Goal: Task Accomplishment & Management: Use online tool/utility

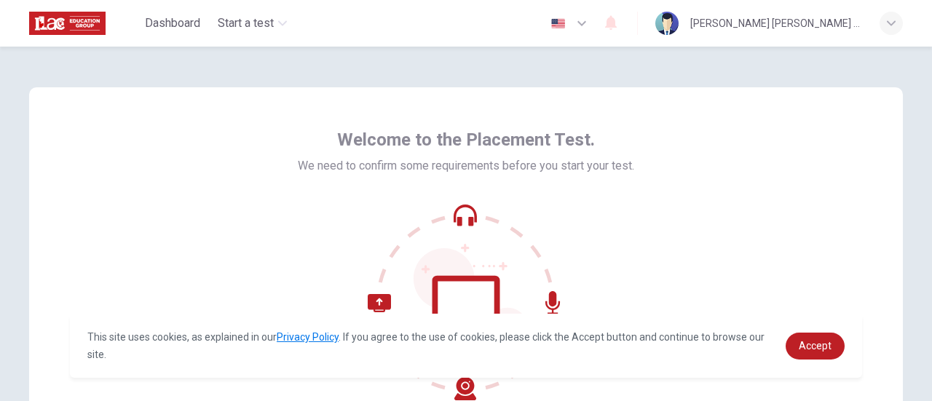
scroll to position [73, 0]
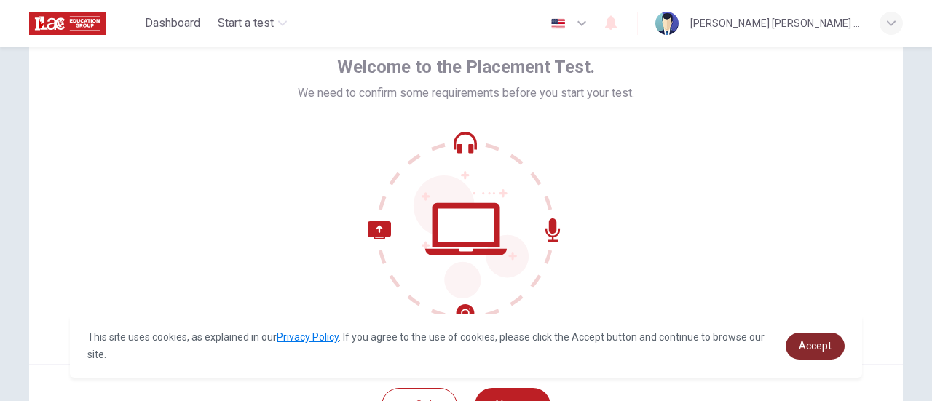
click at [809, 348] on span "Accept" at bounding box center [815, 346] width 33 height 12
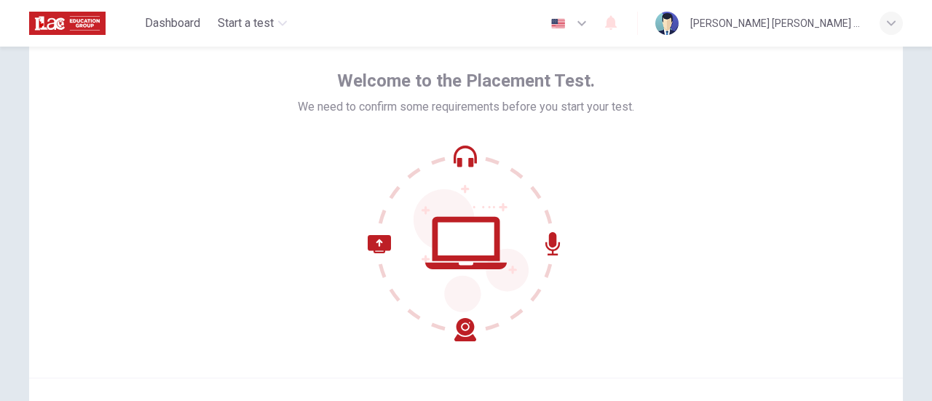
scroll to position [132, 0]
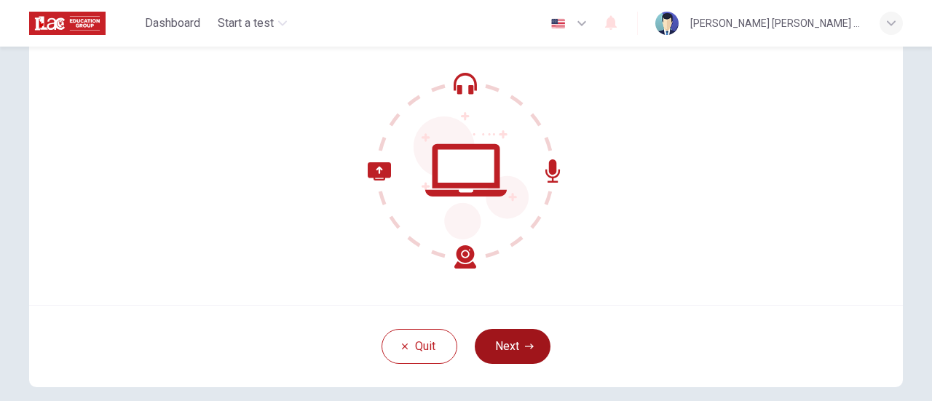
click at [525, 347] on icon "button" at bounding box center [529, 346] width 9 height 9
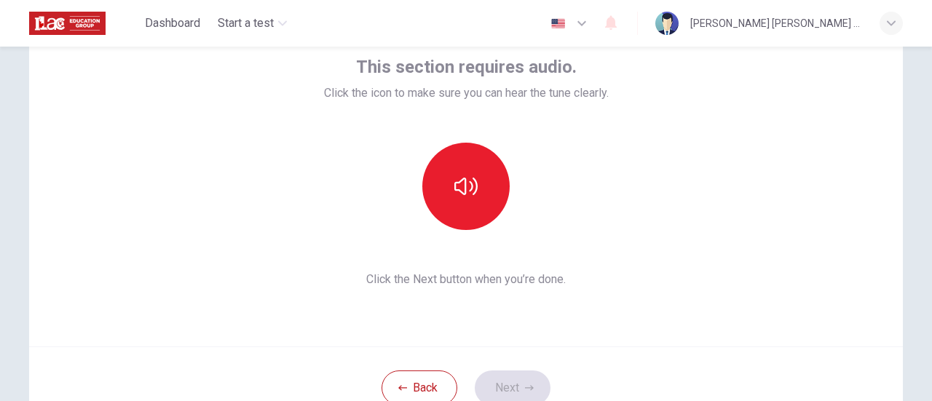
scroll to position [59, 0]
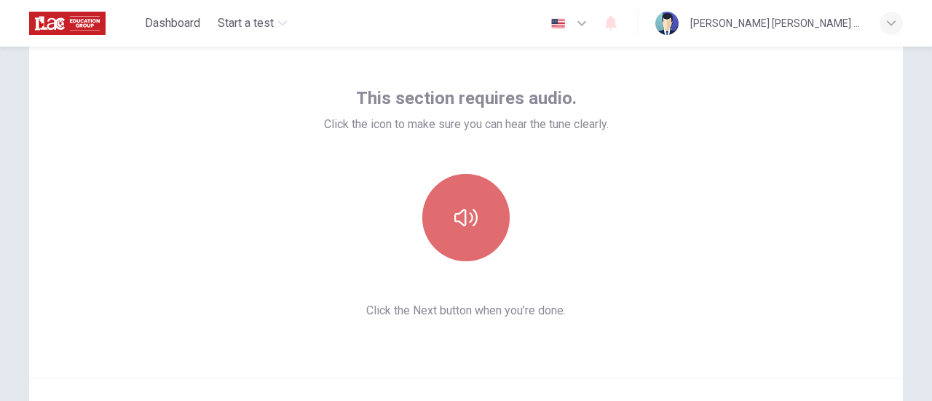
click at [465, 230] on button "button" at bounding box center [465, 217] width 87 height 87
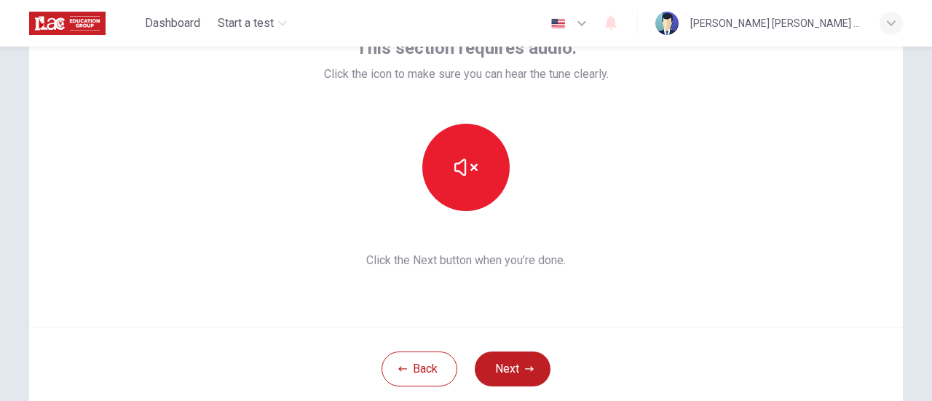
scroll to position [132, 0]
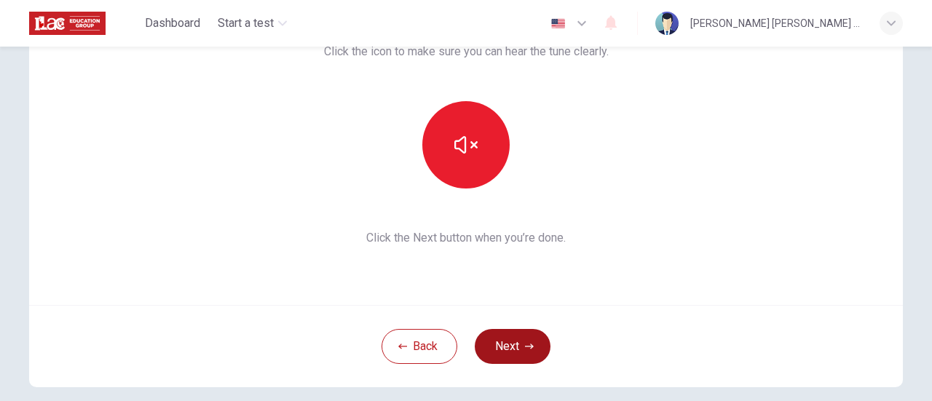
click at [531, 356] on button "Next" at bounding box center [513, 346] width 76 height 35
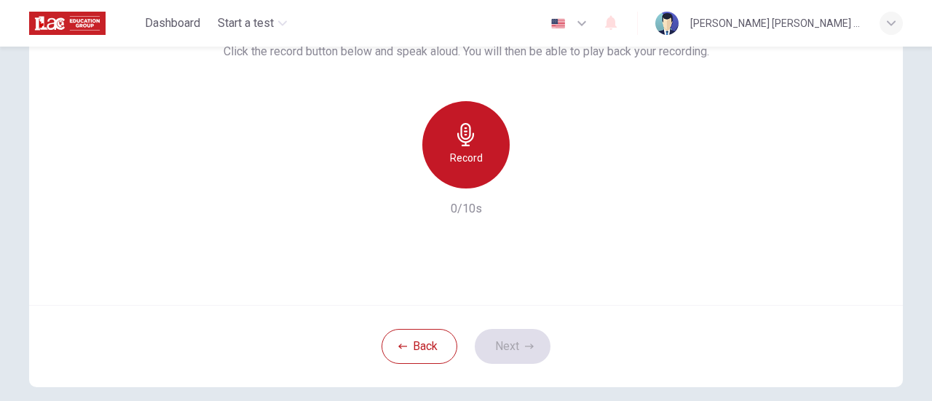
click at [471, 156] on h6 "Record" at bounding box center [466, 157] width 33 height 17
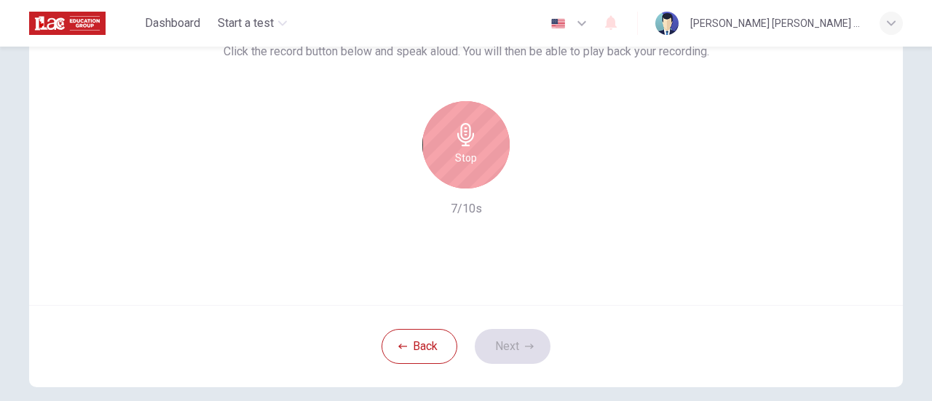
click at [465, 146] on div "Stop" at bounding box center [465, 144] width 87 height 87
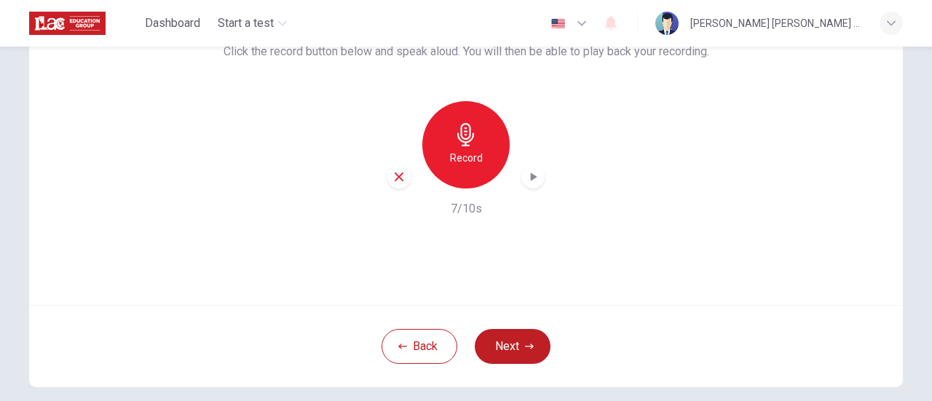
click at [461, 164] on h6 "Record" at bounding box center [466, 157] width 33 height 17
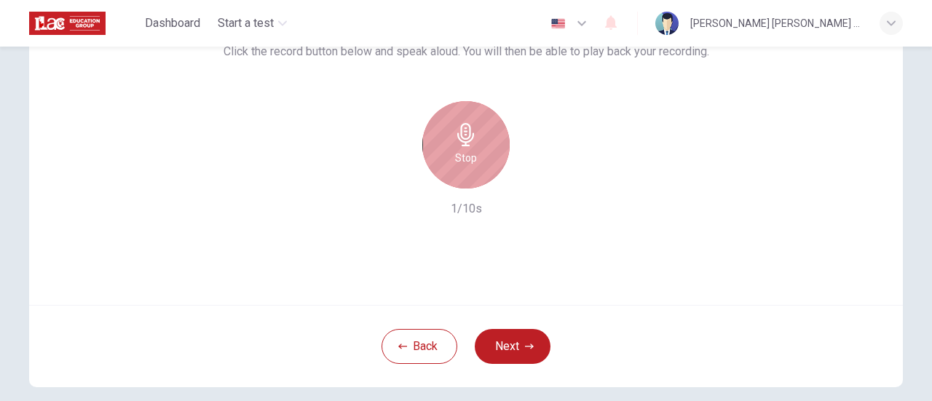
click at [461, 164] on h6 "Stop" at bounding box center [466, 157] width 22 height 17
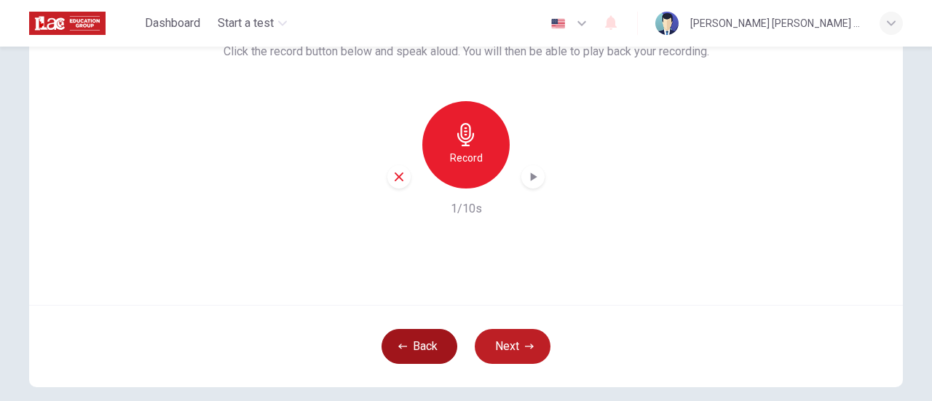
click at [428, 344] on button "Back" at bounding box center [420, 346] width 76 height 35
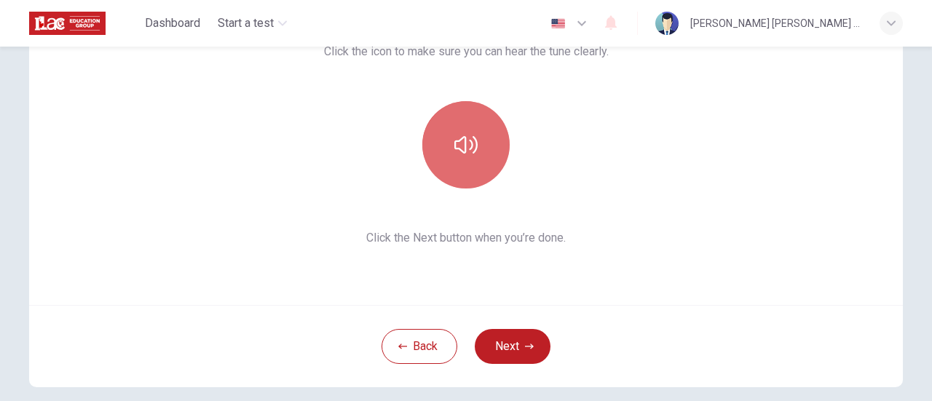
click at [452, 130] on button "button" at bounding box center [465, 144] width 87 height 87
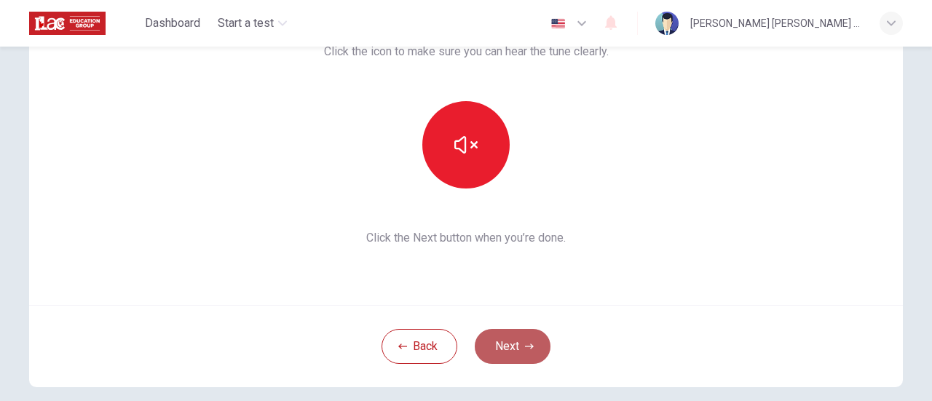
click at [519, 353] on button "Next" at bounding box center [513, 346] width 76 height 35
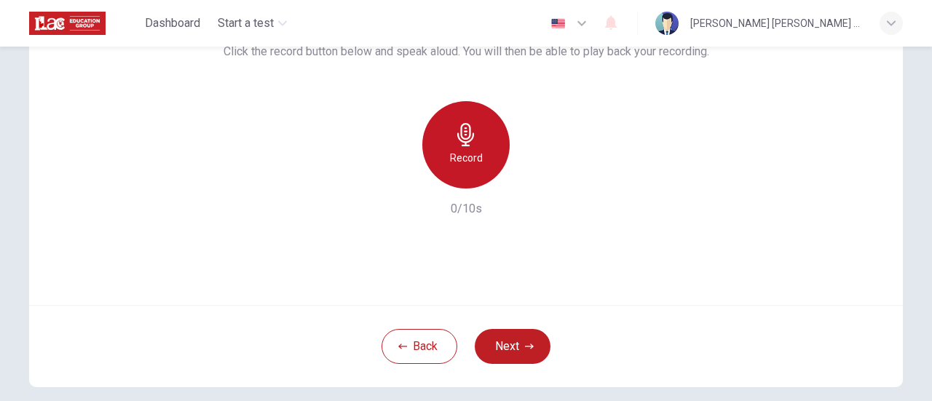
click at [450, 153] on h6 "Record" at bounding box center [466, 157] width 33 height 17
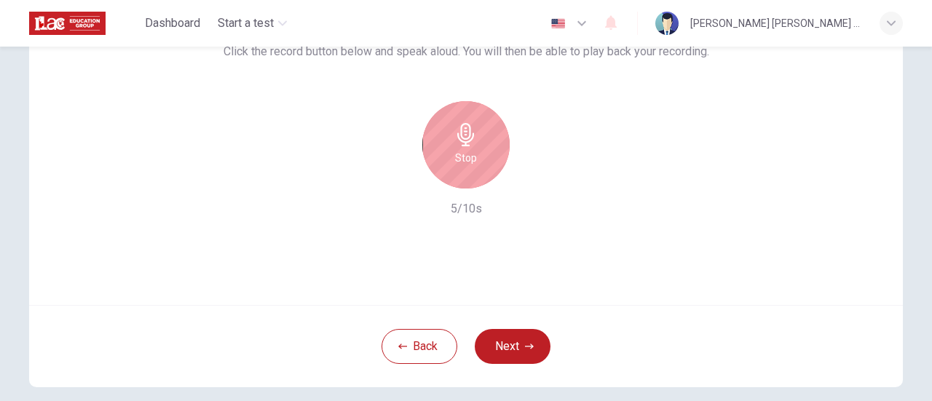
click at [470, 160] on h6 "Stop" at bounding box center [466, 157] width 22 height 17
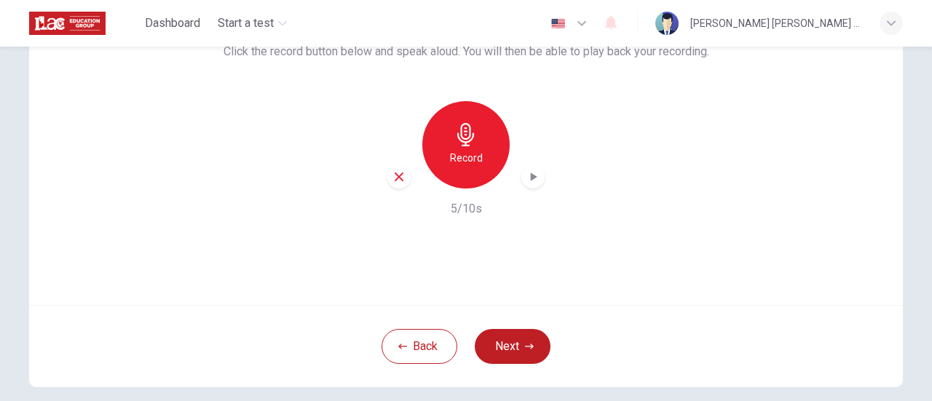
click at [530, 182] on icon "button" at bounding box center [533, 177] width 15 height 15
click at [517, 345] on button "Next" at bounding box center [513, 346] width 76 height 35
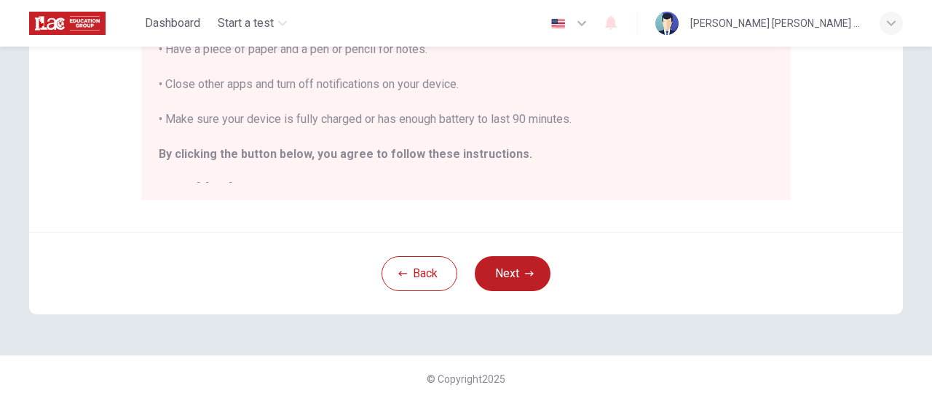
scroll to position [16, 0]
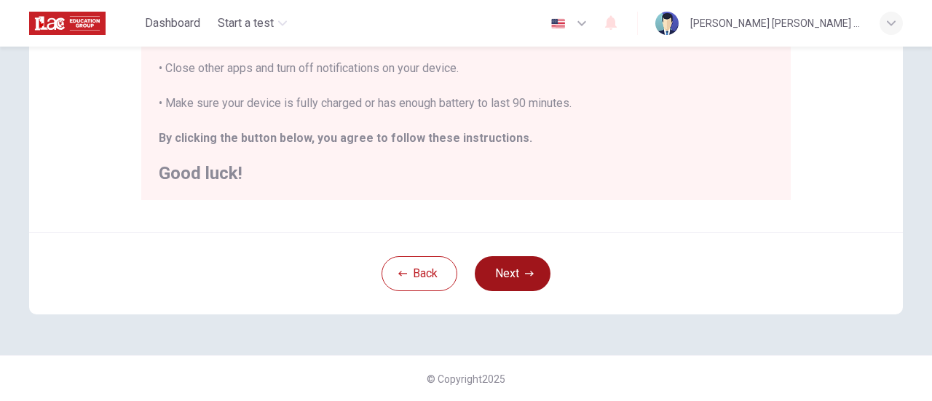
click at [479, 271] on button "Next" at bounding box center [513, 273] width 76 height 35
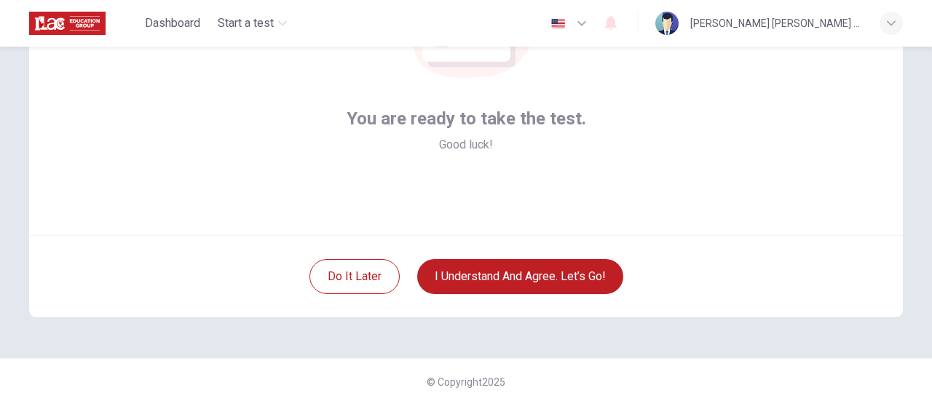
scroll to position [205, 0]
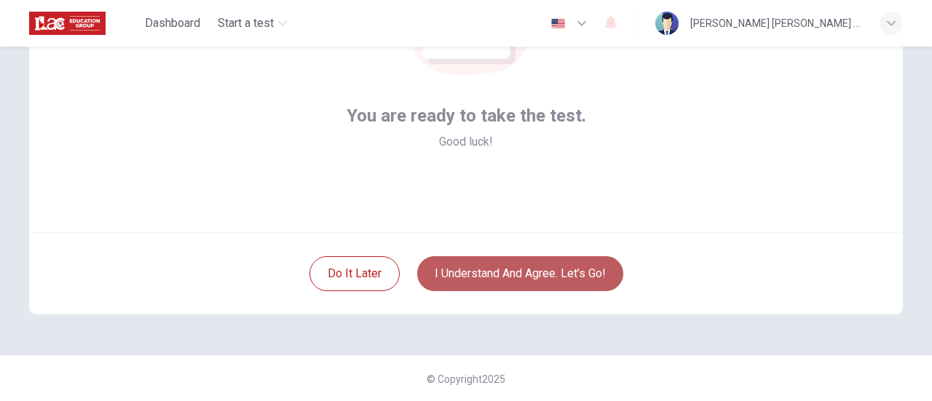
click at [473, 267] on button "I understand and agree. Let’s go!" at bounding box center [520, 273] width 206 height 35
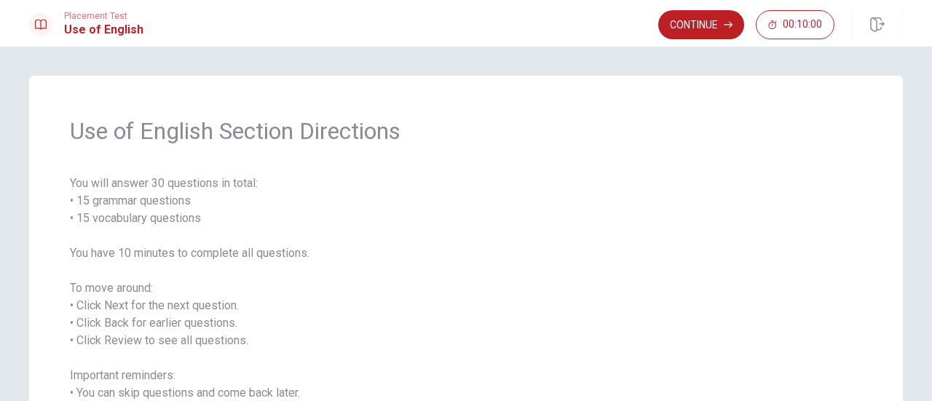
scroll to position [169, 0]
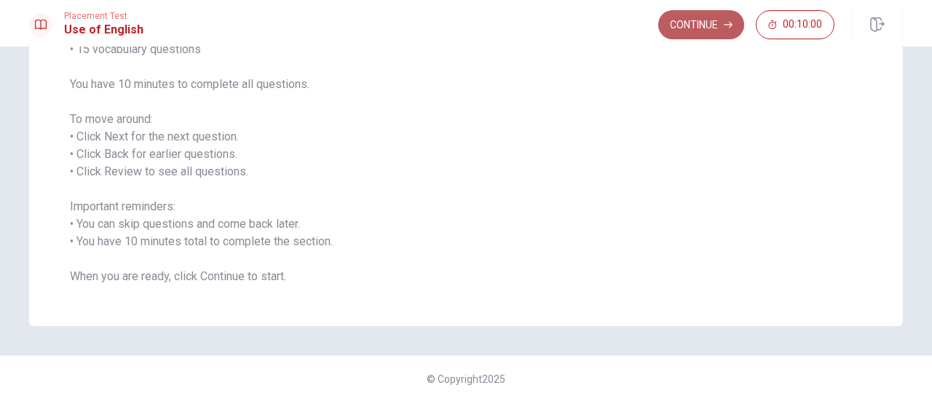
click at [709, 15] on button "Continue" at bounding box center [701, 24] width 86 height 29
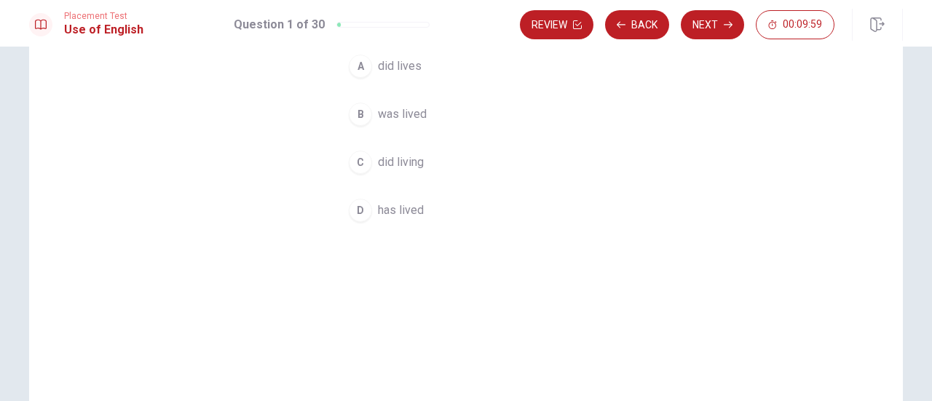
scroll to position [96, 0]
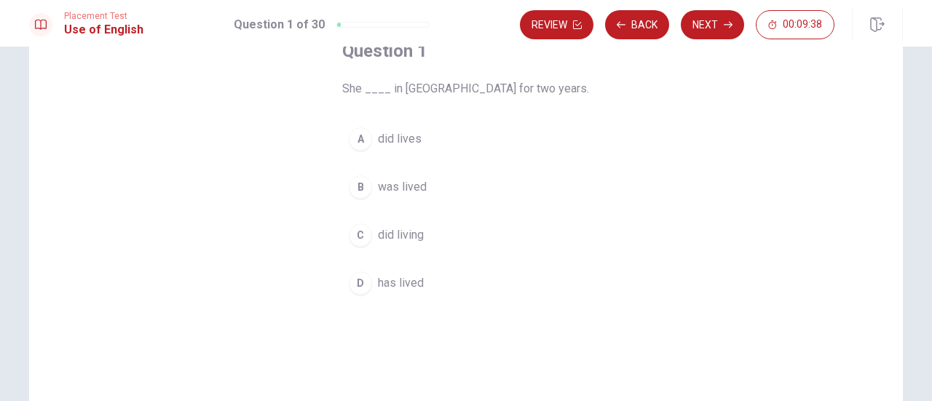
click at [398, 286] on span "has lived" at bounding box center [401, 283] width 46 height 17
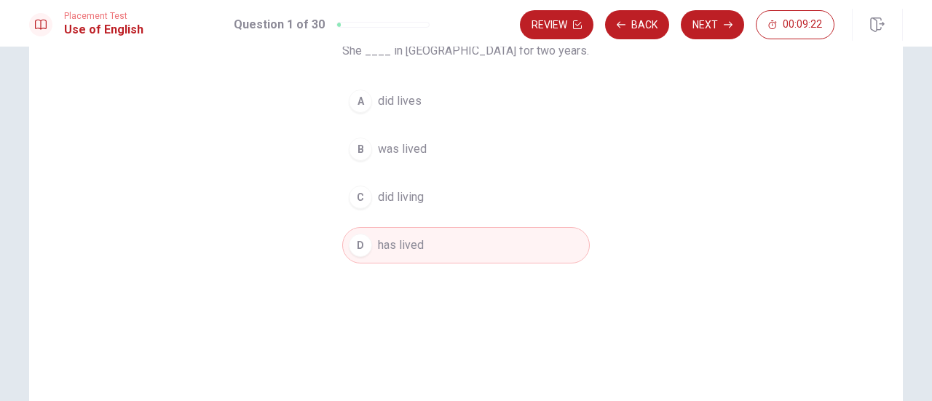
scroll to position [111, 0]
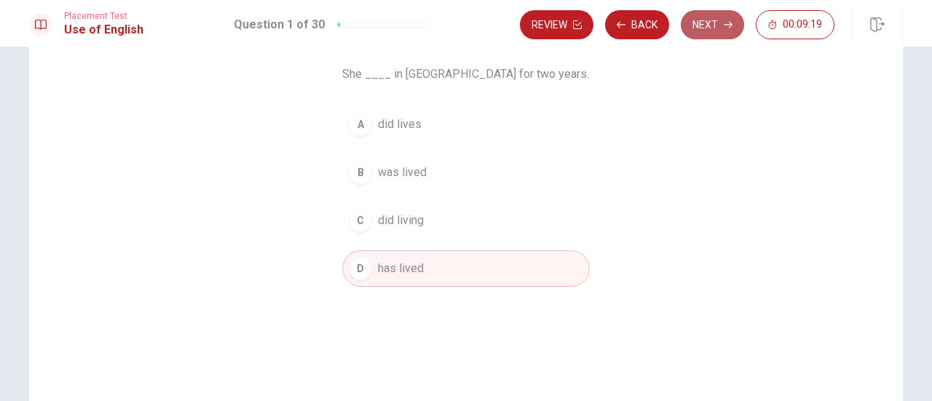
click at [708, 29] on button "Next" at bounding box center [712, 24] width 63 height 29
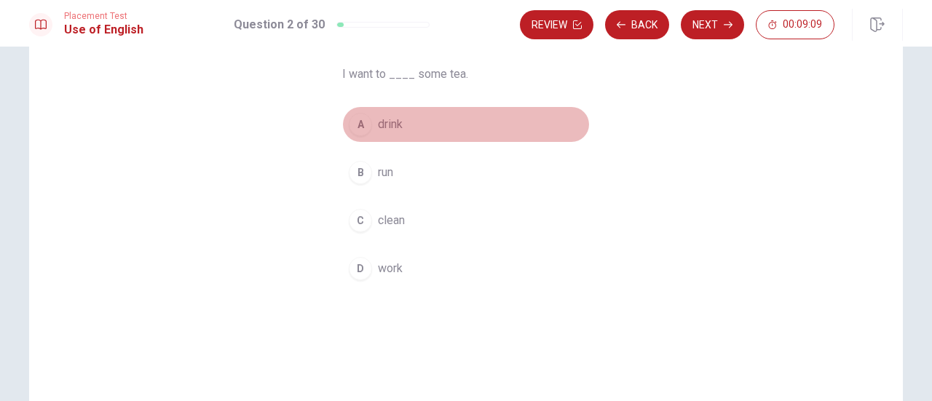
click at [382, 127] on span "drink" at bounding box center [390, 124] width 25 height 17
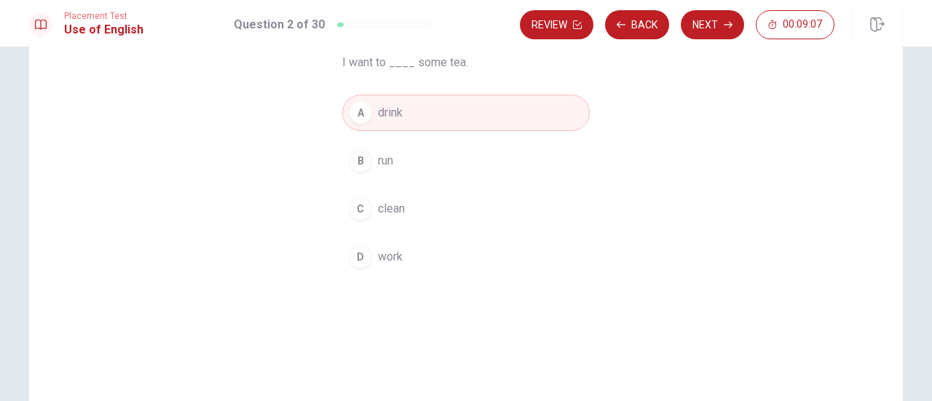
scroll to position [38, 0]
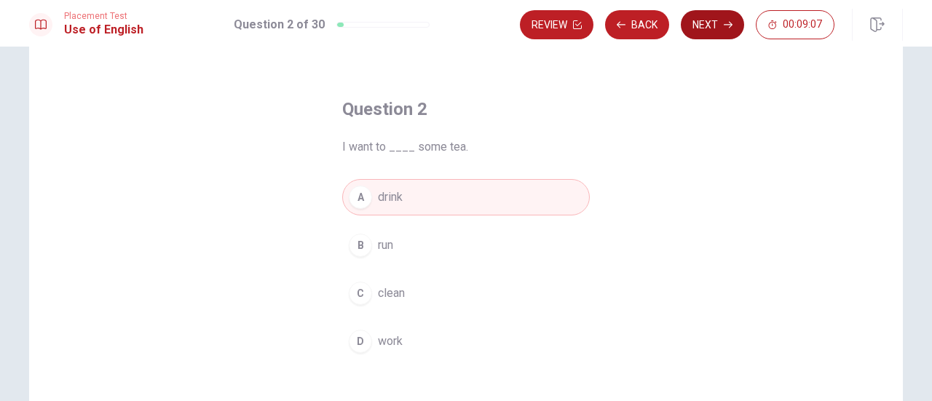
click at [715, 20] on button "Next" at bounding box center [712, 24] width 63 height 29
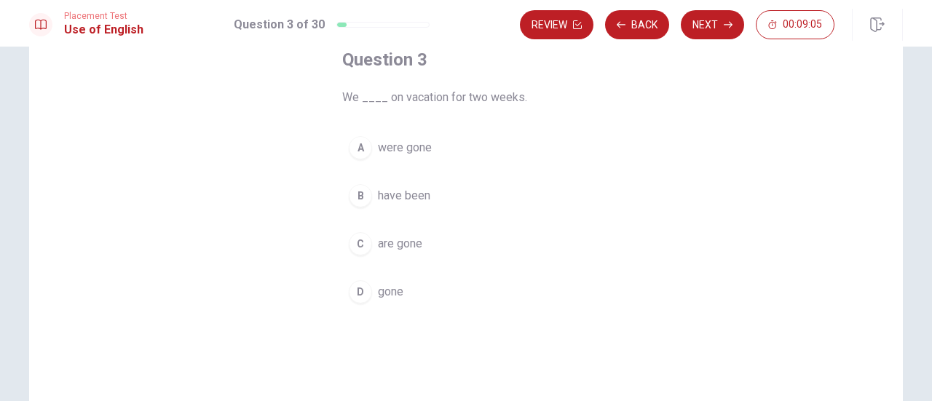
scroll to position [111, 0]
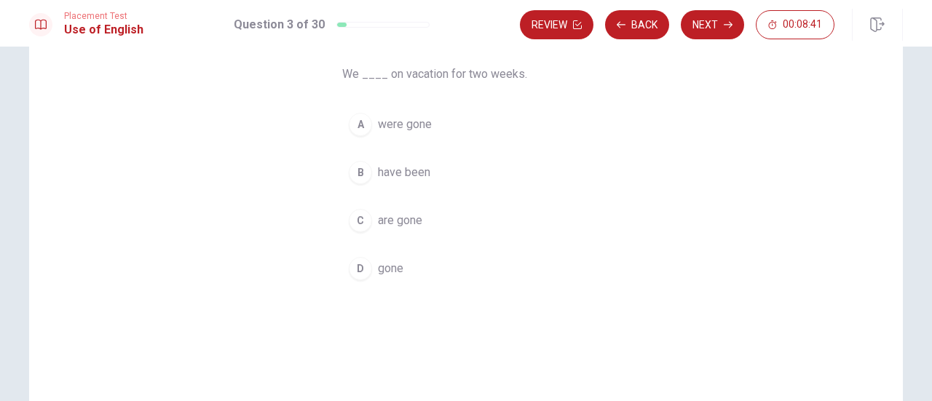
click at [406, 171] on span "have been" at bounding box center [404, 172] width 52 height 17
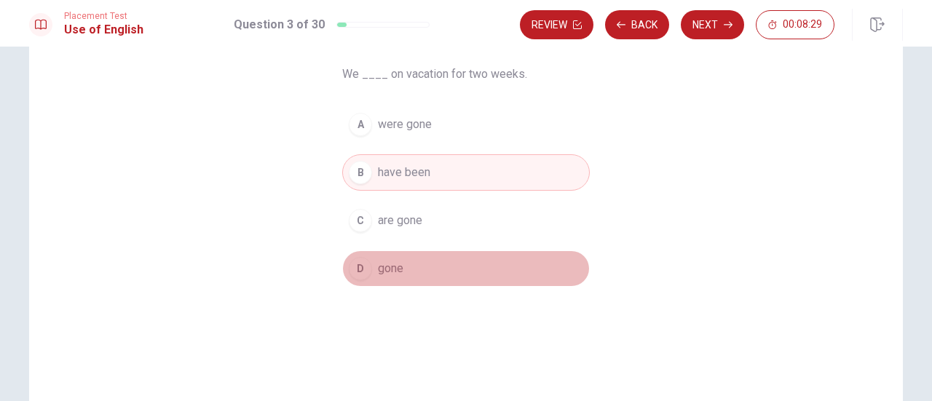
click at [395, 269] on span "gone" at bounding box center [390, 268] width 25 height 17
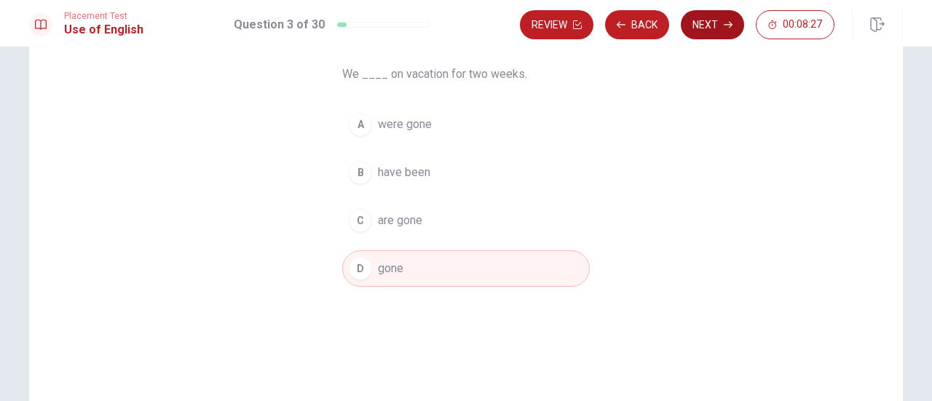
click at [712, 31] on button "Next" at bounding box center [712, 24] width 63 height 29
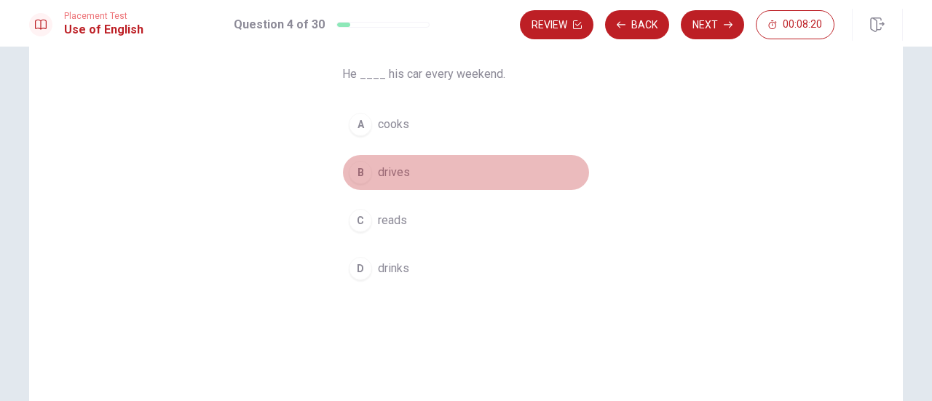
click at [389, 174] on span "drives" at bounding box center [394, 172] width 32 height 17
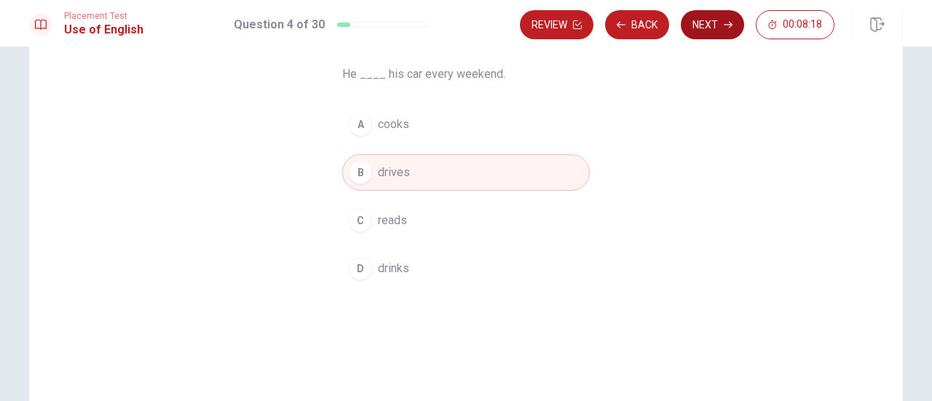
click at [717, 23] on button "Next" at bounding box center [712, 24] width 63 height 29
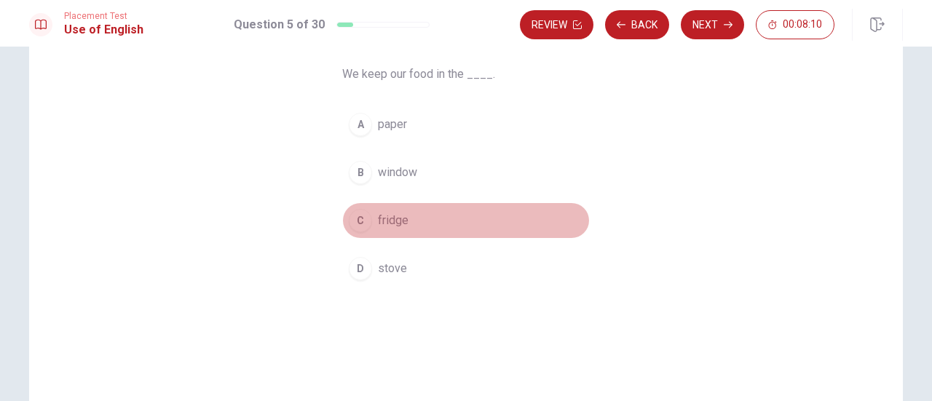
click at [378, 221] on span "fridge" at bounding box center [393, 220] width 31 height 17
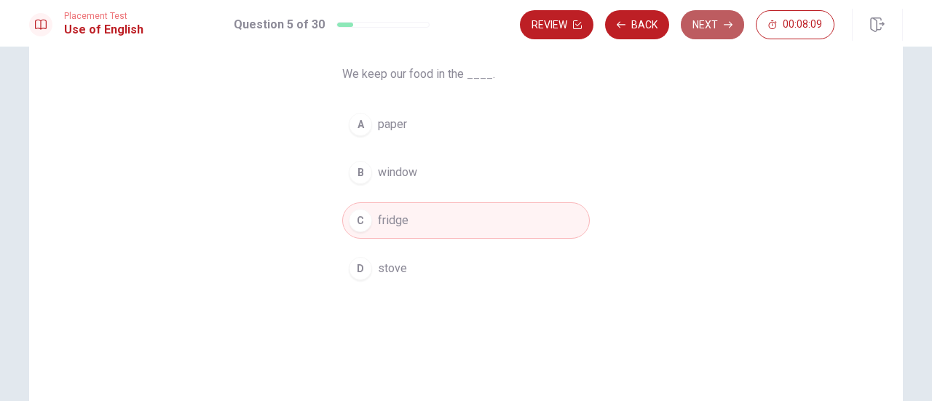
click at [691, 27] on button "Next" at bounding box center [712, 24] width 63 height 29
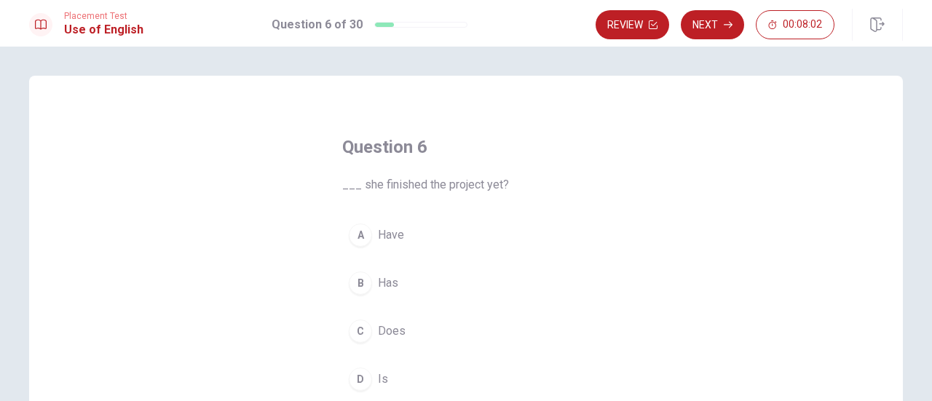
scroll to position [73, 0]
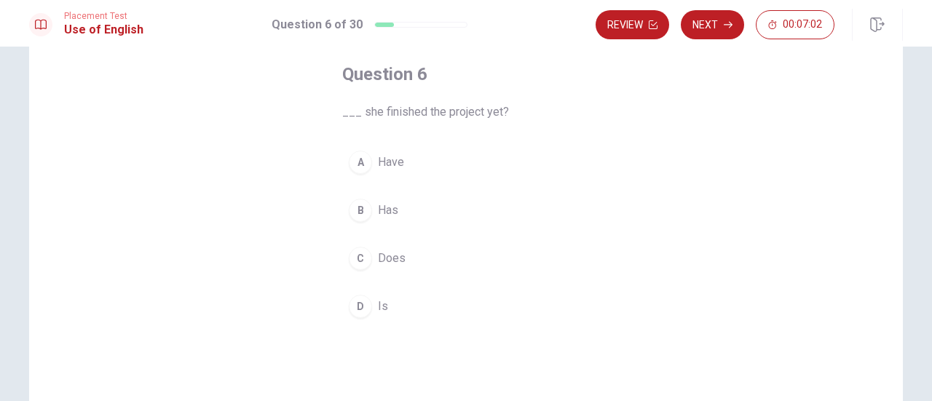
click at [388, 218] on span "Has" at bounding box center [388, 210] width 20 height 17
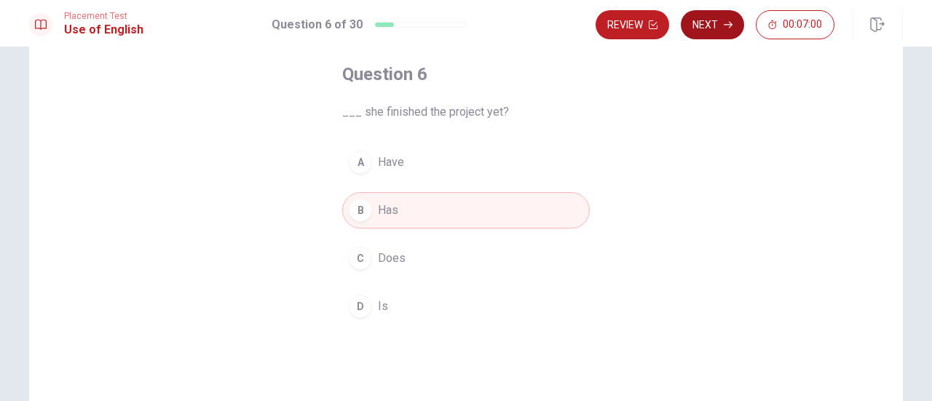
click at [722, 27] on button "Next" at bounding box center [712, 24] width 63 height 29
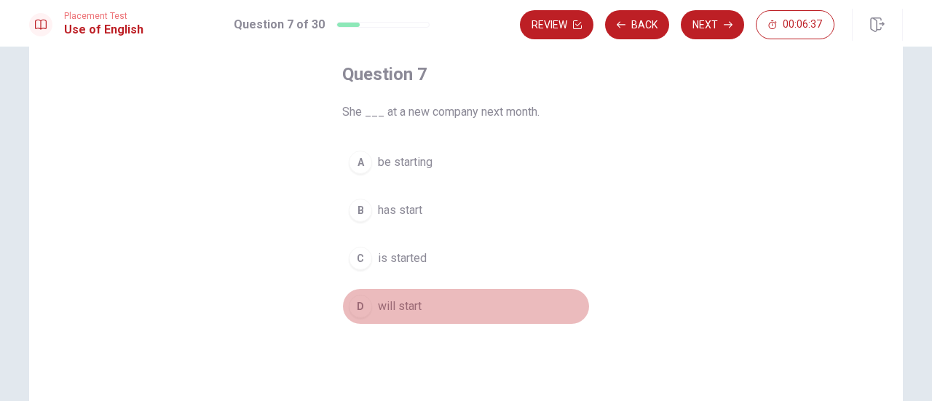
click at [405, 310] on span "will start" at bounding box center [400, 306] width 44 height 17
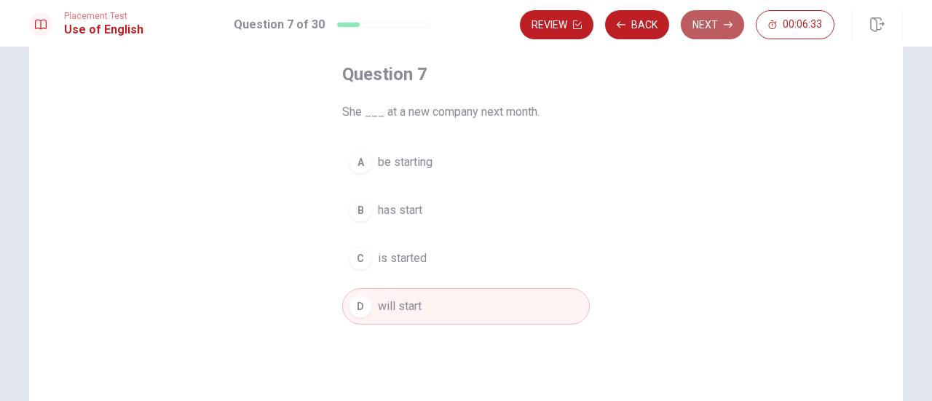
click at [707, 26] on button "Next" at bounding box center [712, 24] width 63 height 29
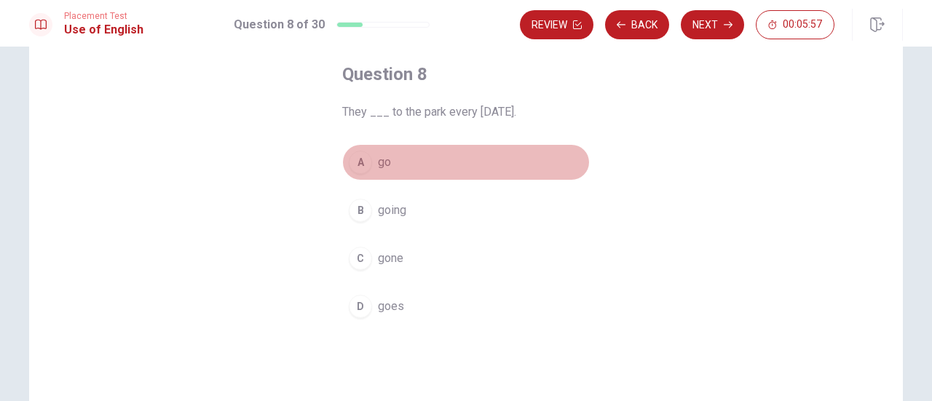
click at [371, 162] on button "A go" at bounding box center [466, 162] width 248 height 36
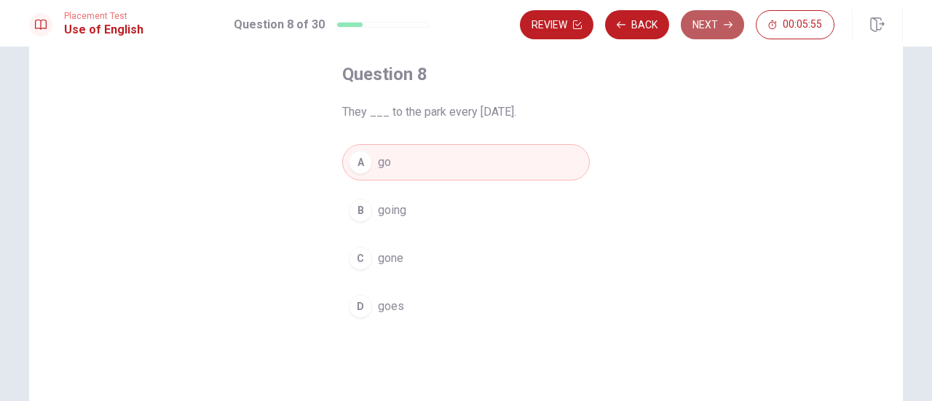
click at [704, 23] on button "Next" at bounding box center [712, 24] width 63 height 29
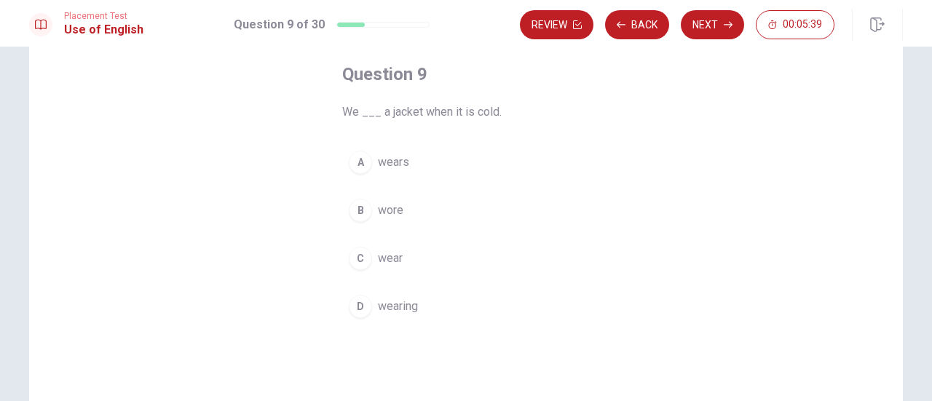
click at [388, 258] on span "wear" at bounding box center [390, 258] width 25 height 17
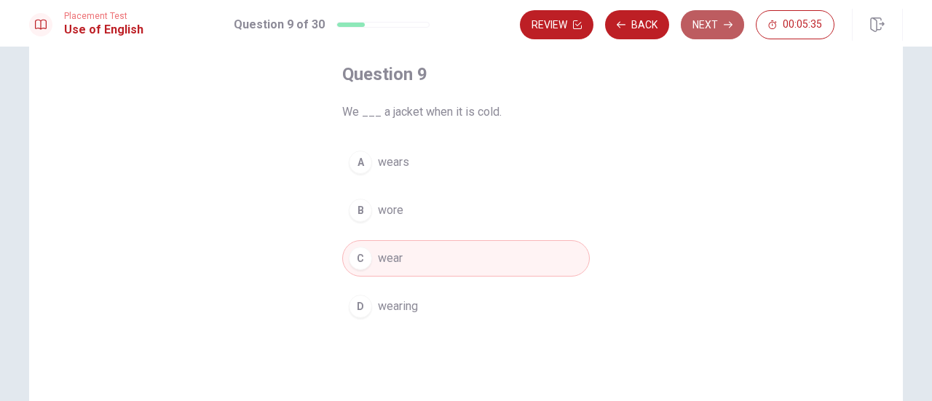
click at [714, 23] on button "Next" at bounding box center [712, 24] width 63 height 29
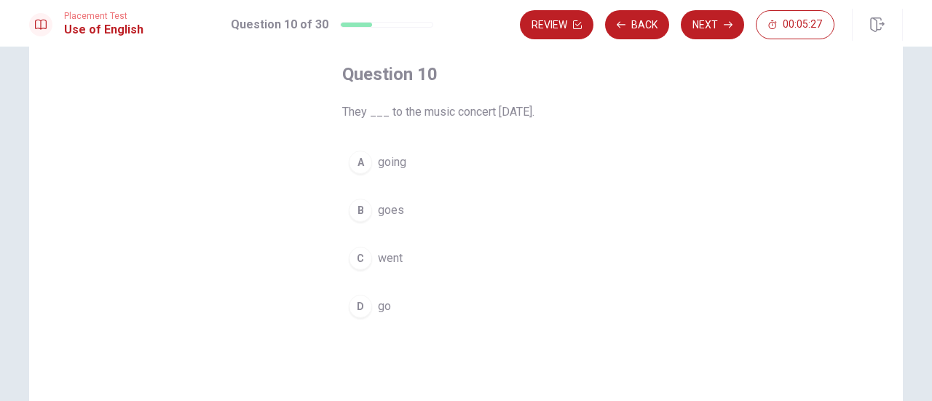
click at [380, 260] on span "went" at bounding box center [390, 258] width 25 height 17
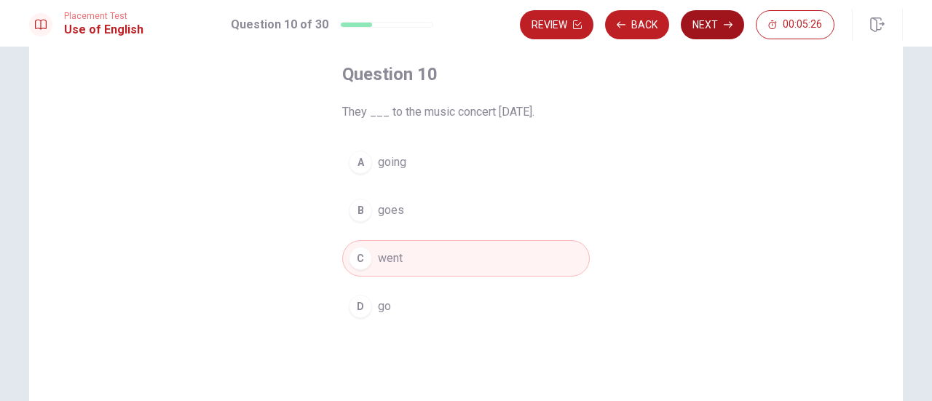
click at [714, 23] on button "Next" at bounding box center [712, 24] width 63 height 29
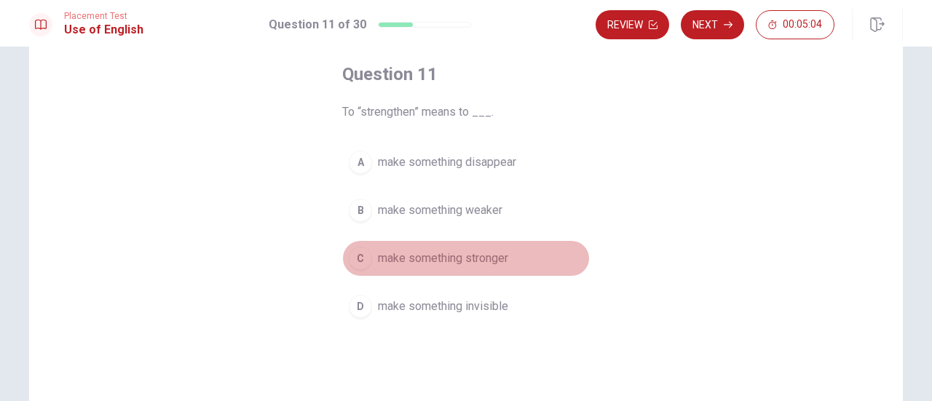
click at [439, 260] on span "make something stronger" at bounding box center [443, 258] width 130 height 17
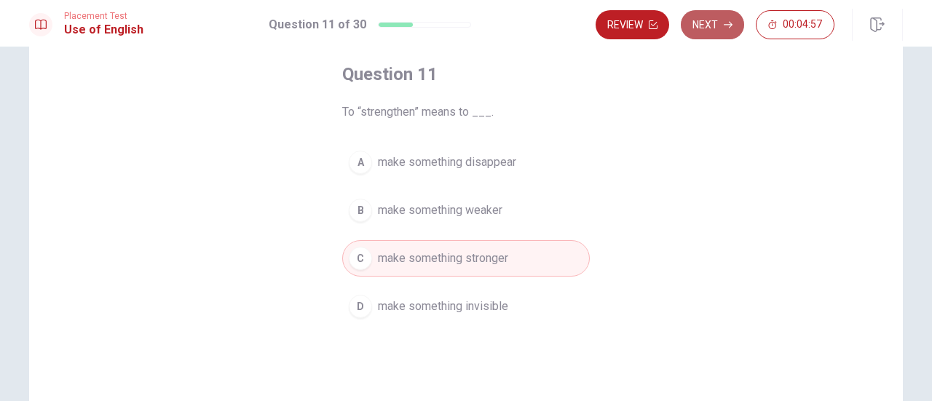
click at [707, 28] on button "Next" at bounding box center [712, 24] width 63 height 29
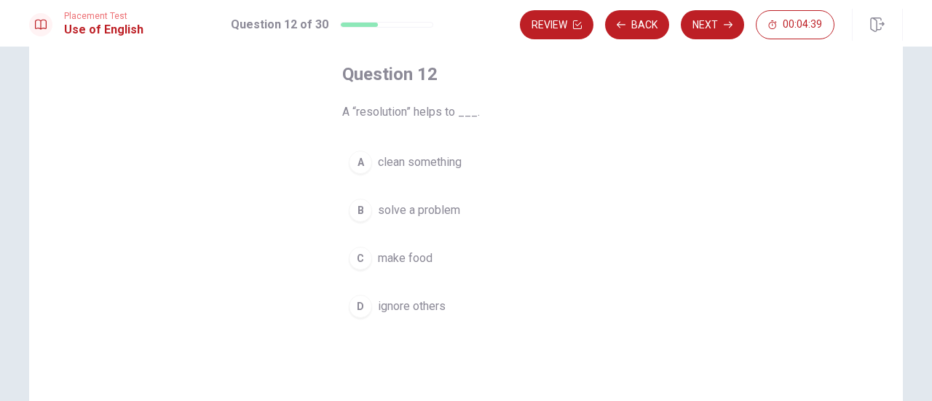
click at [414, 216] on span "solve a problem" at bounding box center [419, 210] width 82 height 17
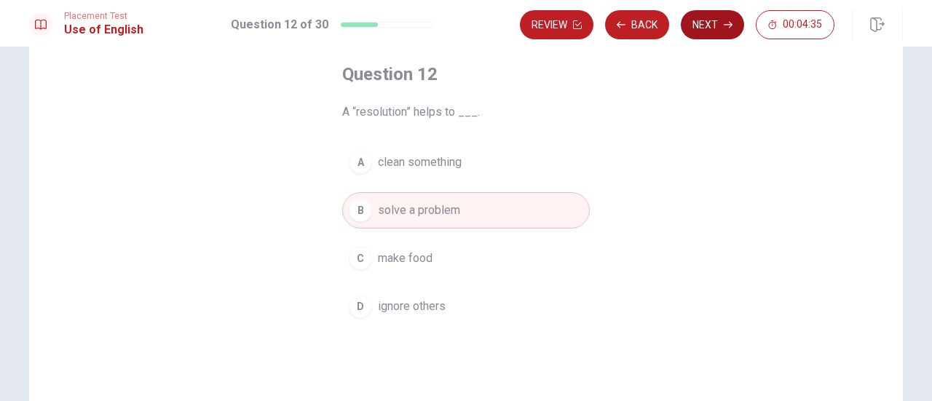
click at [711, 30] on button "Next" at bounding box center [712, 24] width 63 height 29
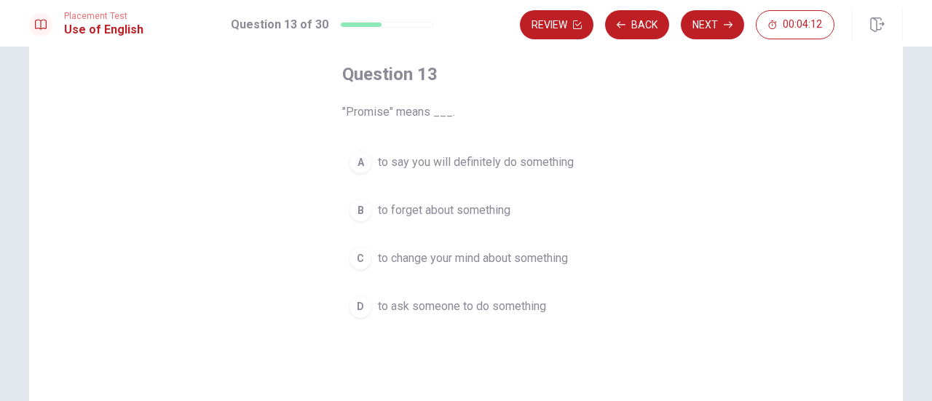
click at [513, 165] on span "to say you will definitely do something" at bounding box center [476, 162] width 196 height 17
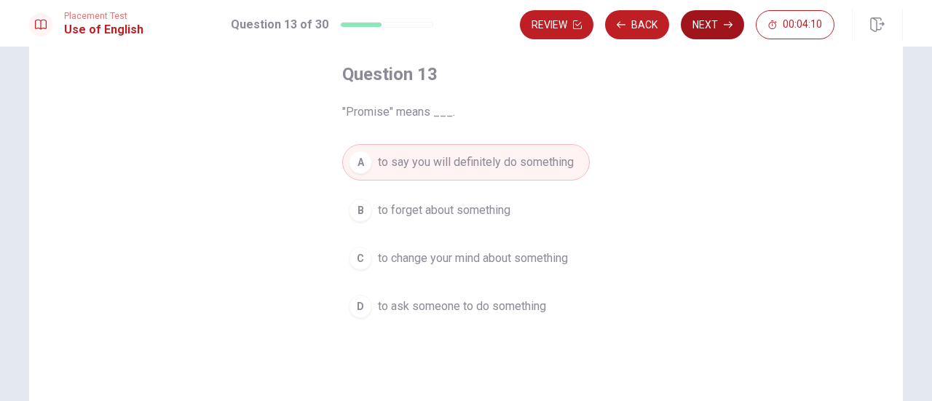
click at [726, 25] on icon "button" at bounding box center [728, 25] width 9 height 7
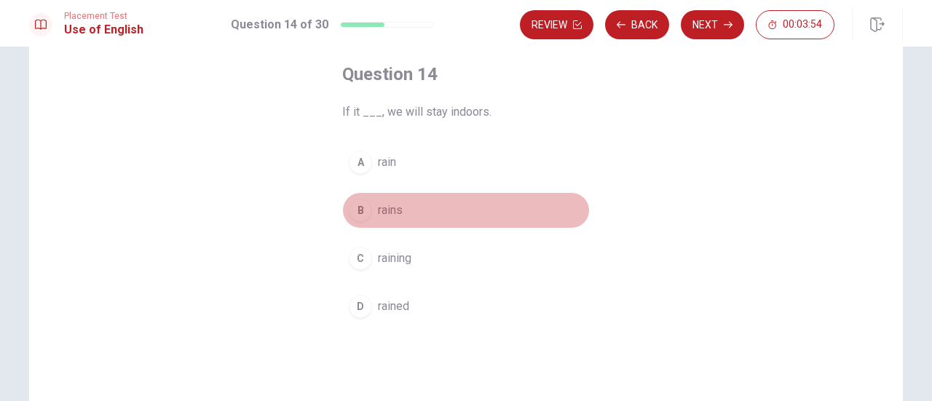
click at [390, 212] on span "rains" at bounding box center [390, 210] width 25 height 17
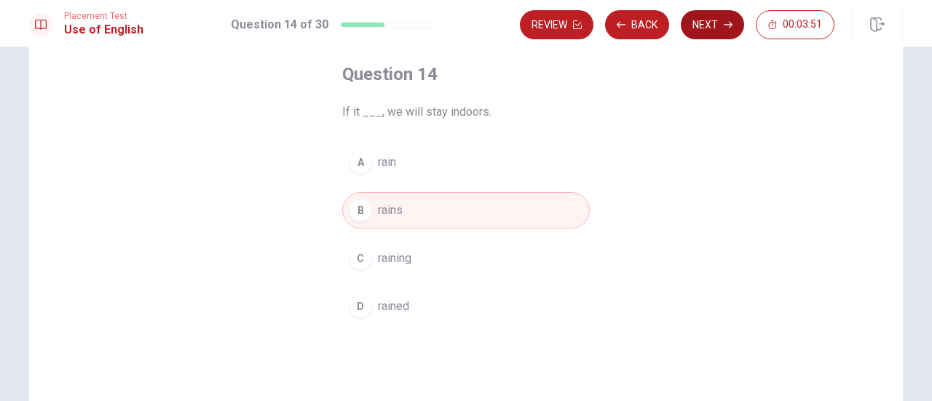
click at [726, 32] on button "Next" at bounding box center [712, 24] width 63 height 29
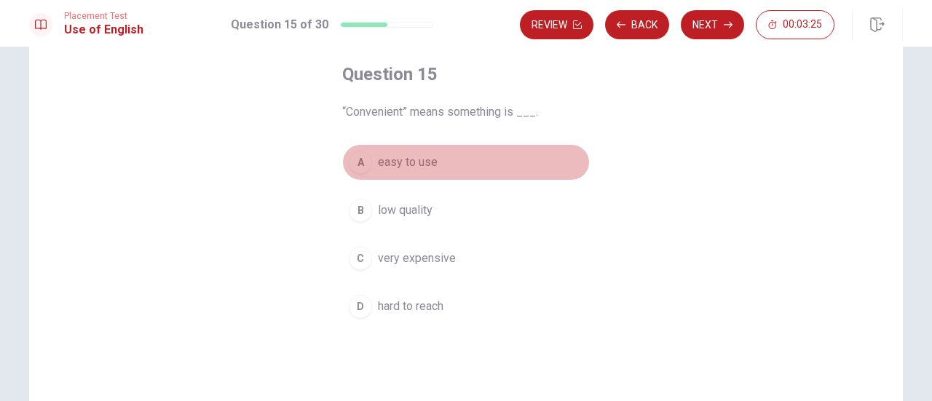
click at [420, 170] on span "easy to use" at bounding box center [408, 162] width 60 height 17
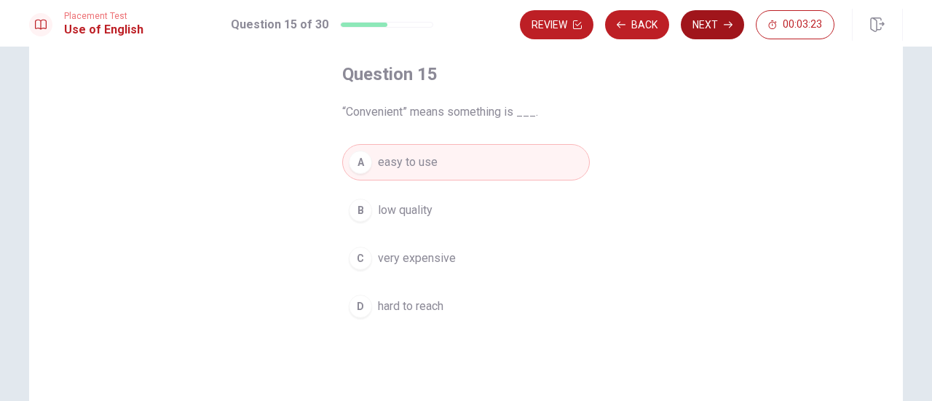
click at [715, 21] on button "Next" at bounding box center [712, 24] width 63 height 29
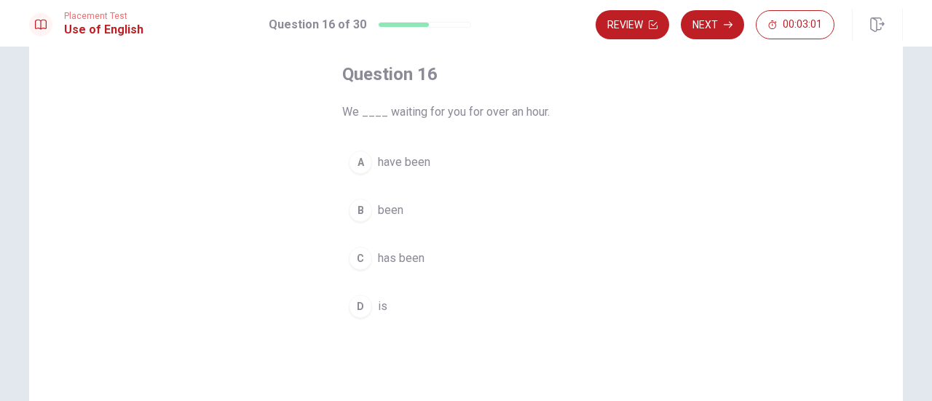
click at [417, 165] on span "have been" at bounding box center [404, 162] width 52 height 17
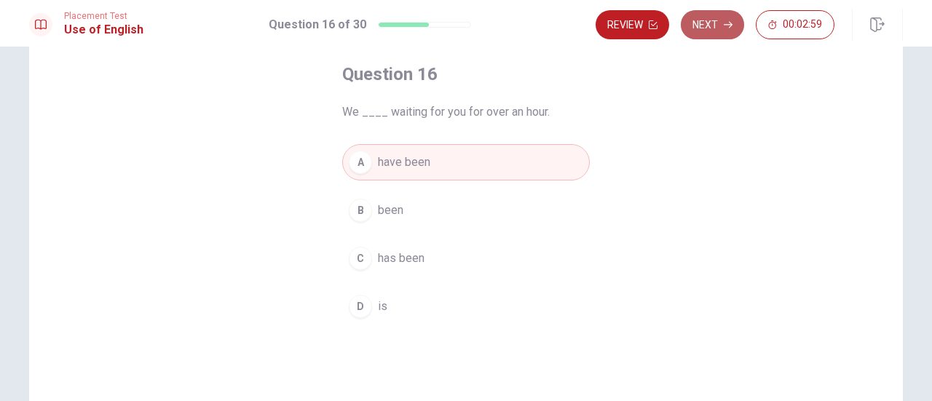
click at [710, 27] on button "Next" at bounding box center [712, 24] width 63 height 29
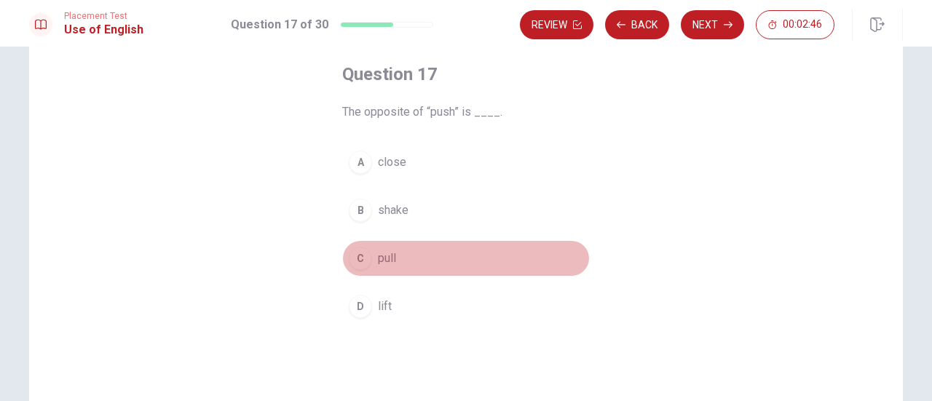
click at [383, 264] on span "pull" at bounding box center [387, 258] width 18 height 17
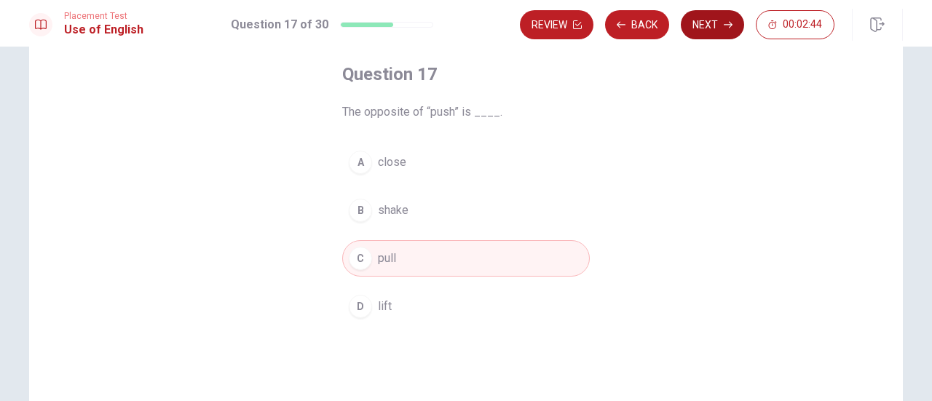
click at [705, 30] on button "Next" at bounding box center [712, 24] width 63 height 29
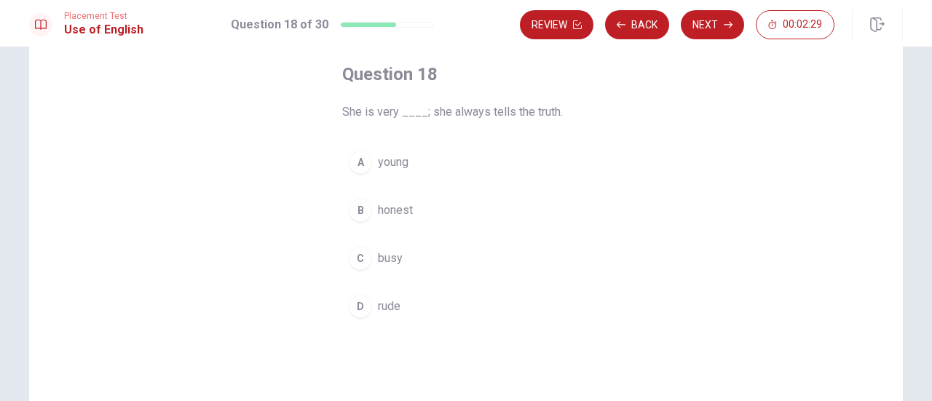
click at [378, 212] on span "honest" at bounding box center [395, 210] width 35 height 17
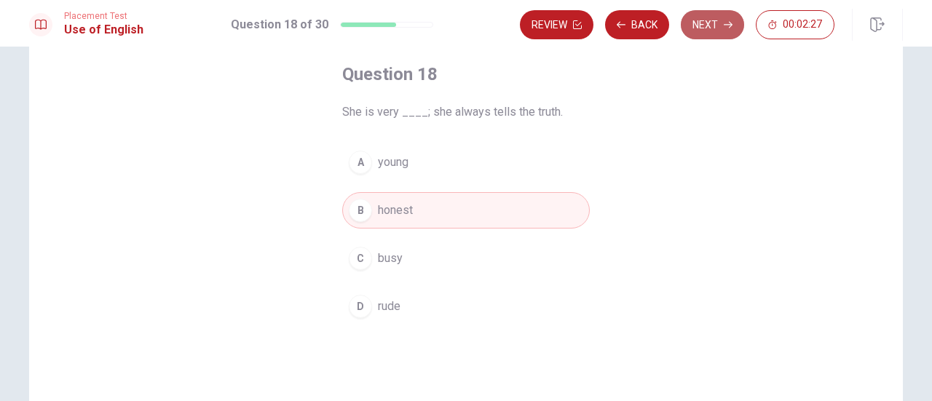
click at [701, 21] on button "Next" at bounding box center [712, 24] width 63 height 29
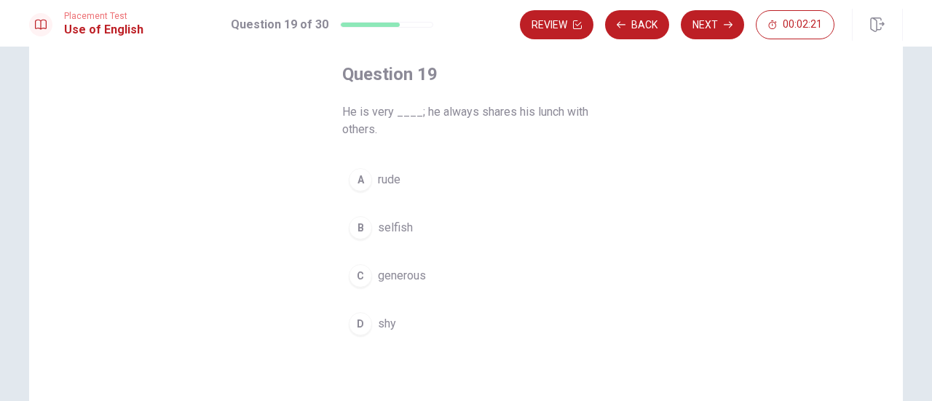
click at [393, 280] on span "generous" at bounding box center [402, 275] width 48 height 17
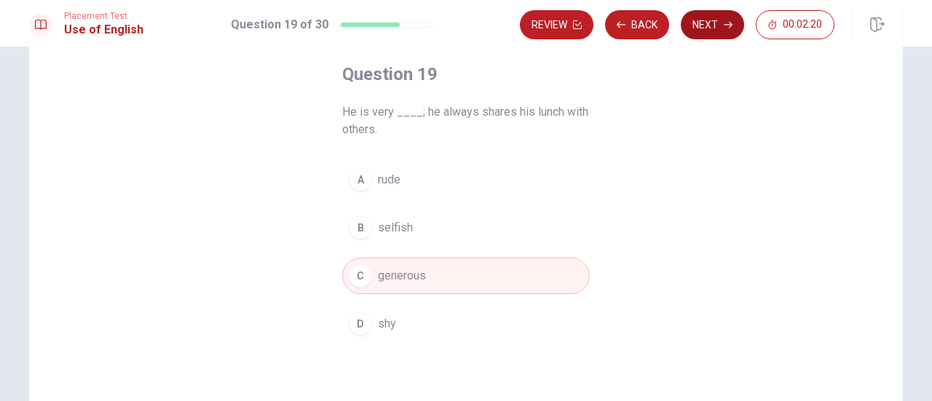
click at [720, 29] on button "Next" at bounding box center [712, 24] width 63 height 29
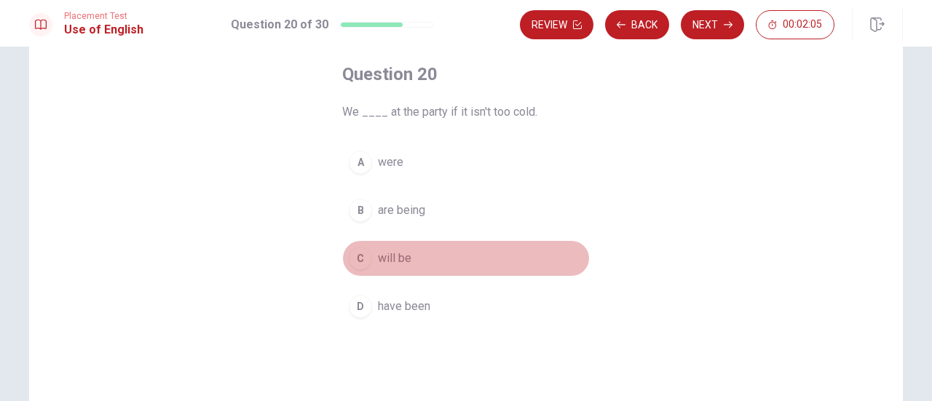
click at [378, 260] on span "will be" at bounding box center [395, 258] width 34 height 17
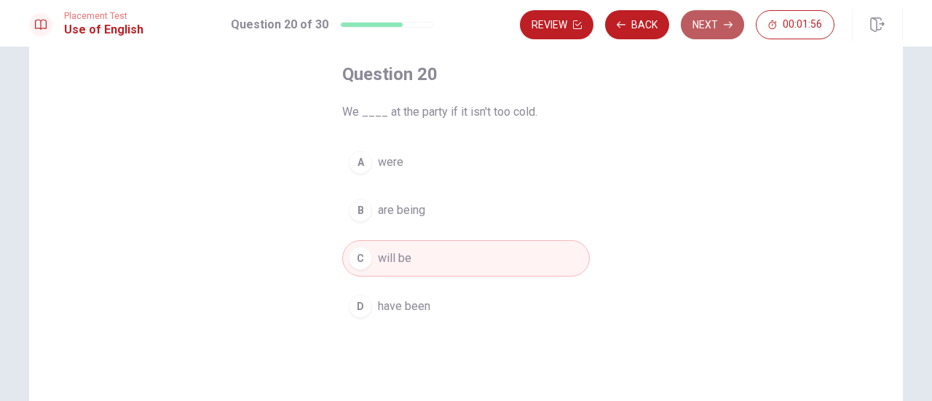
click at [723, 28] on button "Next" at bounding box center [712, 24] width 63 height 29
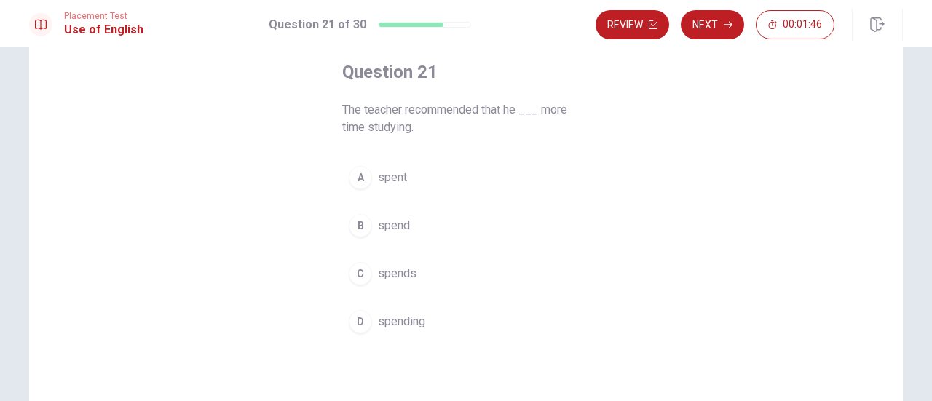
scroll to position [79, 0]
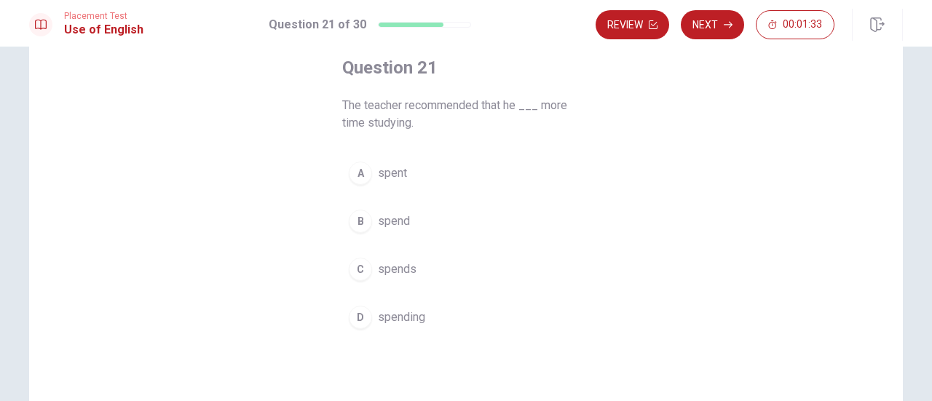
click at [404, 267] on span "spends" at bounding box center [397, 269] width 39 height 17
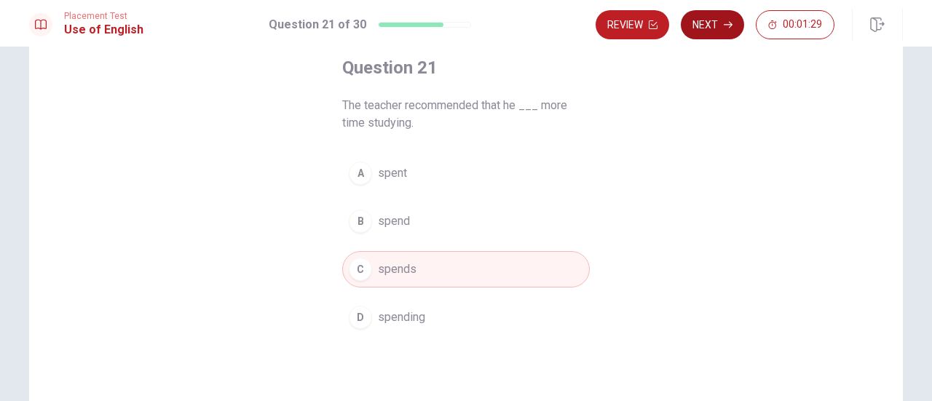
click at [704, 29] on button "Next" at bounding box center [712, 24] width 63 height 29
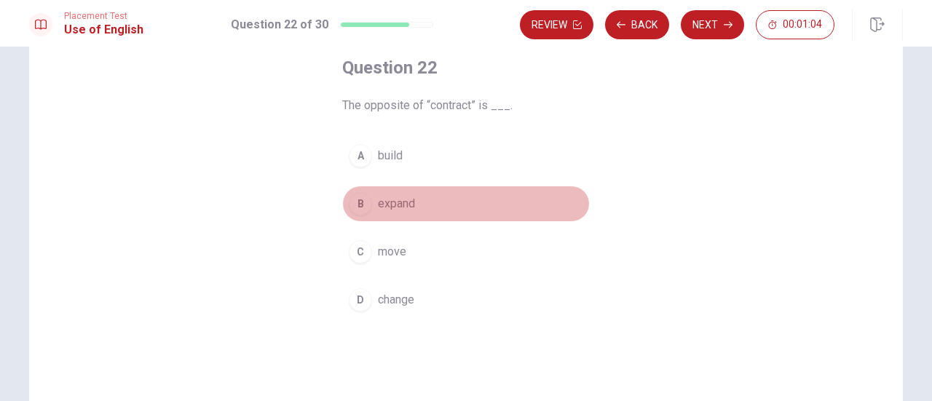
click at [400, 203] on span "expand" at bounding box center [396, 203] width 37 height 17
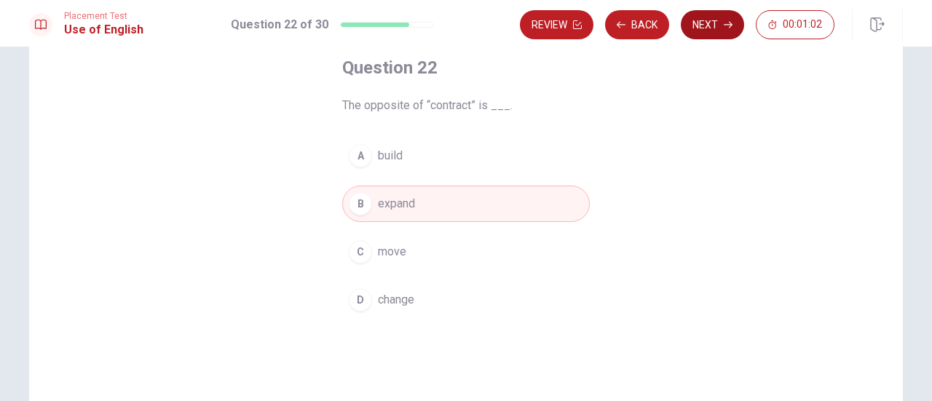
click at [712, 18] on button "Next" at bounding box center [712, 24] width 63 height 29
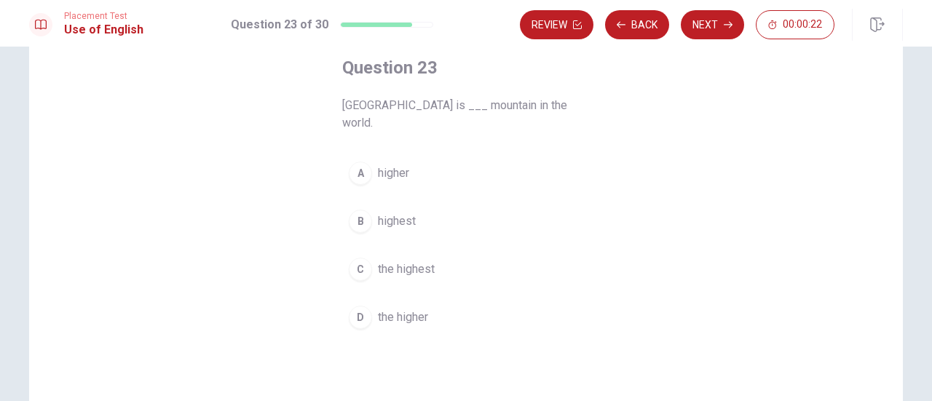
click at [413, 261] on span "the highest" at bounding box center [406, 269] width 57 height 17
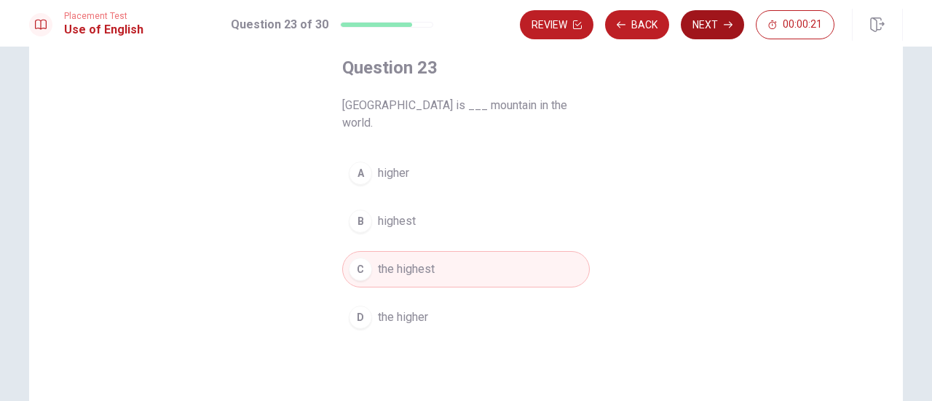
click at [707, 33] on button "Next" at bounding box center [712, 24] width 63 height 29
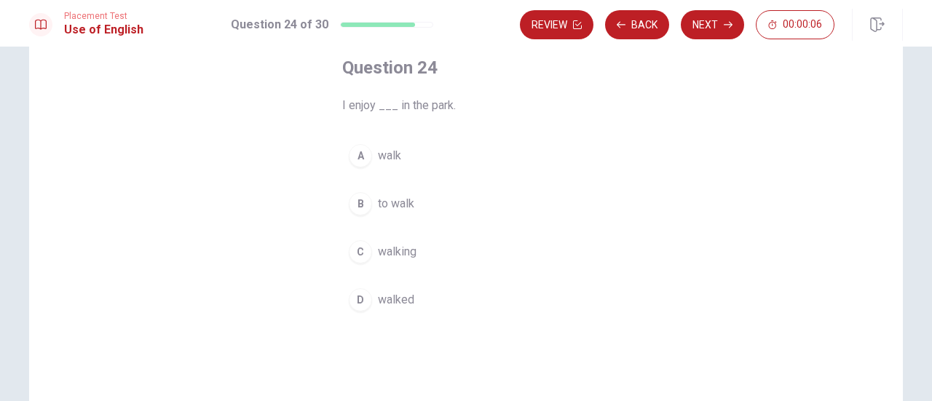
click at [378, 154] on span "walk" at bounding box center [389, 155] width 23 height 17
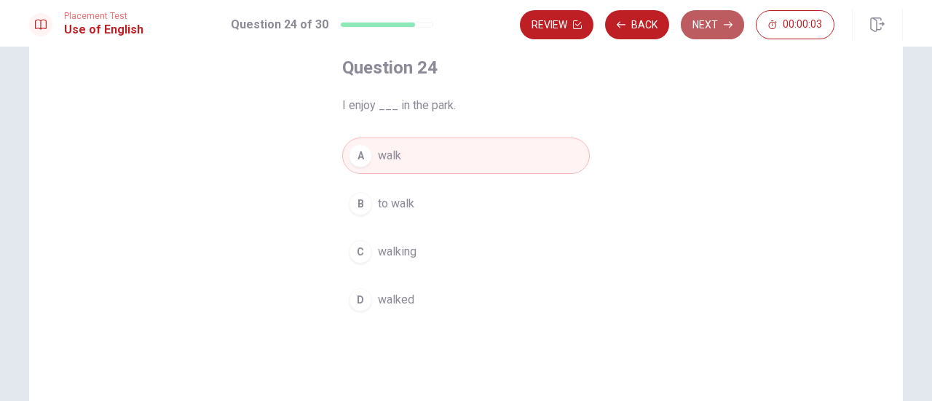
click at [708, 39] on button "Next" at bounding box center [712, 24] width 63 height 29
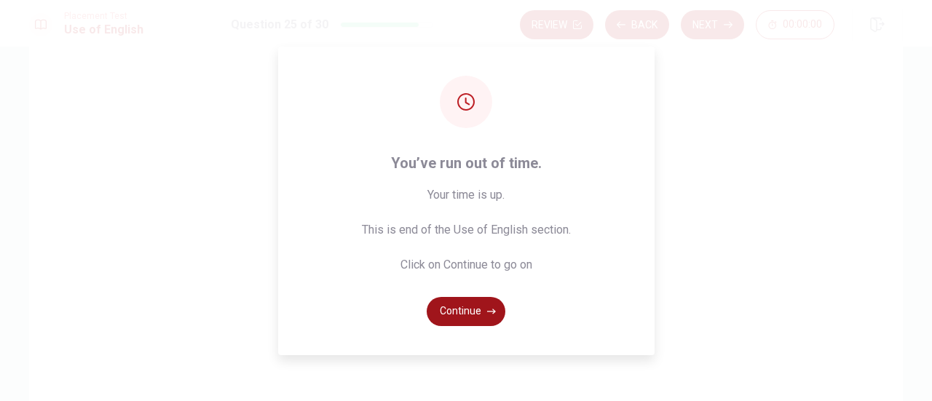
click at [467, 307] on button "Continue" at bounding box center [466, 311] width 79 height 29
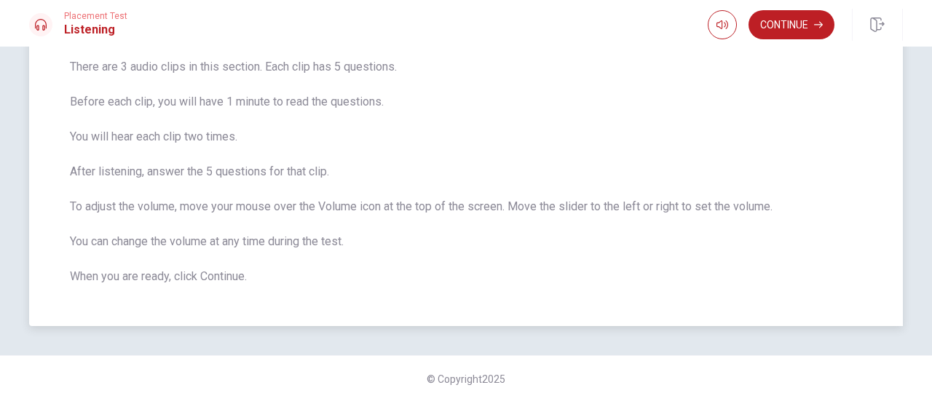
scroll to position [0, 0]
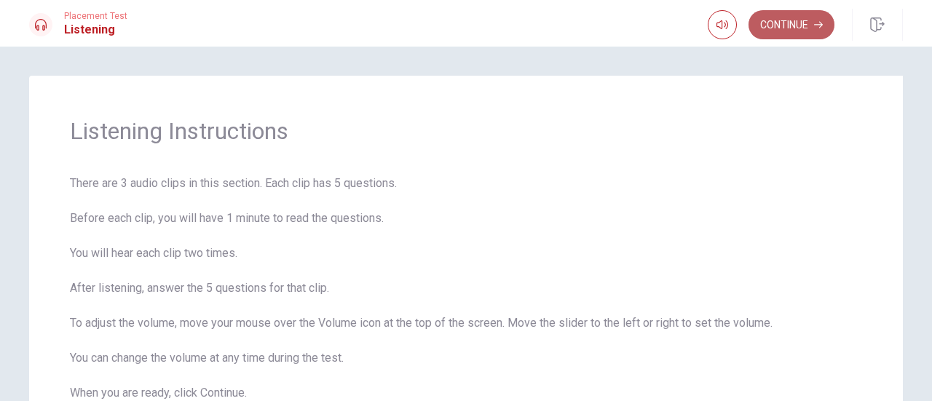
click at [785, 16] on button "Continue" at bounding box center [792, 24] width 86 height 29
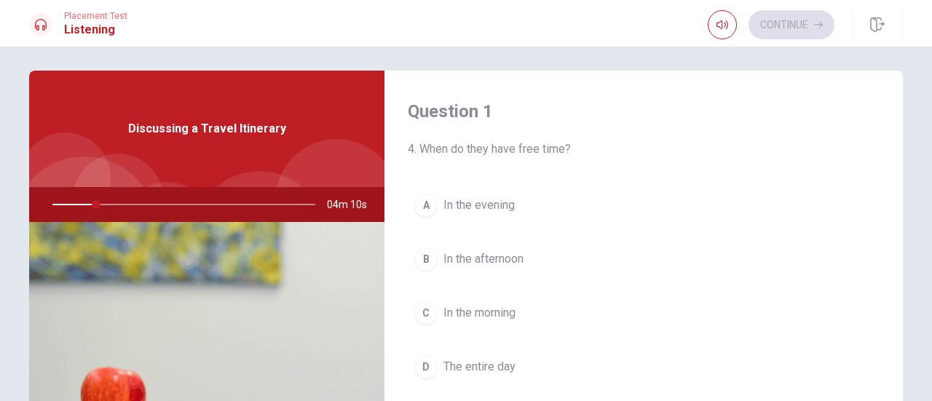
scroll to position [4, 0]
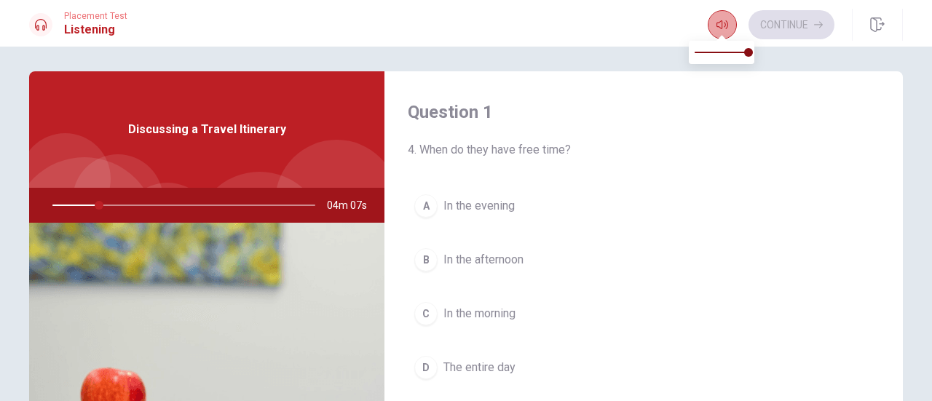
click at [723, 25] on icon "button" at bounding box center [723, 25] width 12 height 12
click at [746, 115] on h4 "Question 1" at bounding box center [644, 112] width 472 height 23
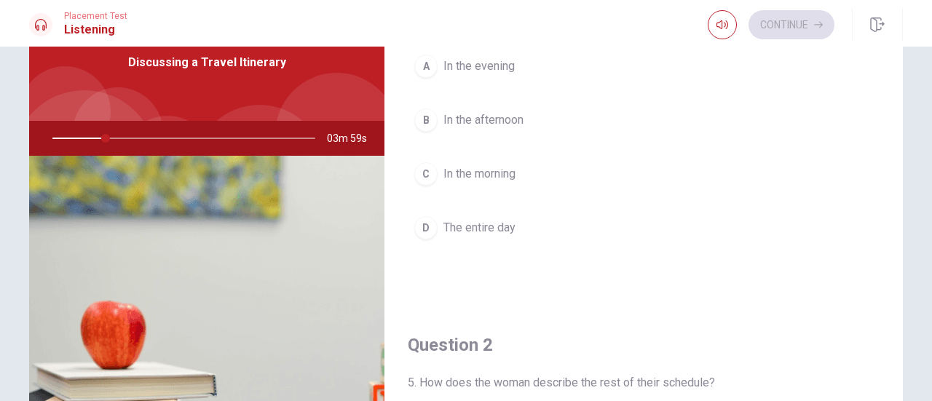
scroll to position [38, 0]
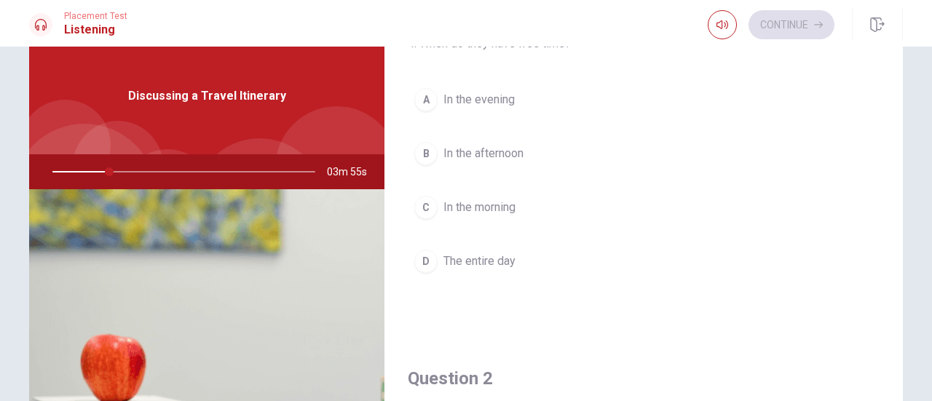
click at [43, 21] on icon at bounding box center [41, 25] width 12 height 12
click at [148, 128] on div "Discussing a Travel Itinerary" at bounding box center [206, 96] width 355 height 117
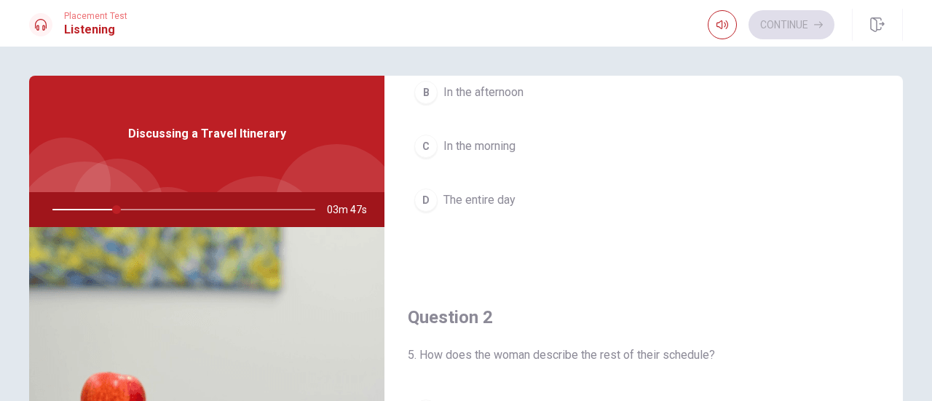
scroll to position [146, 0]
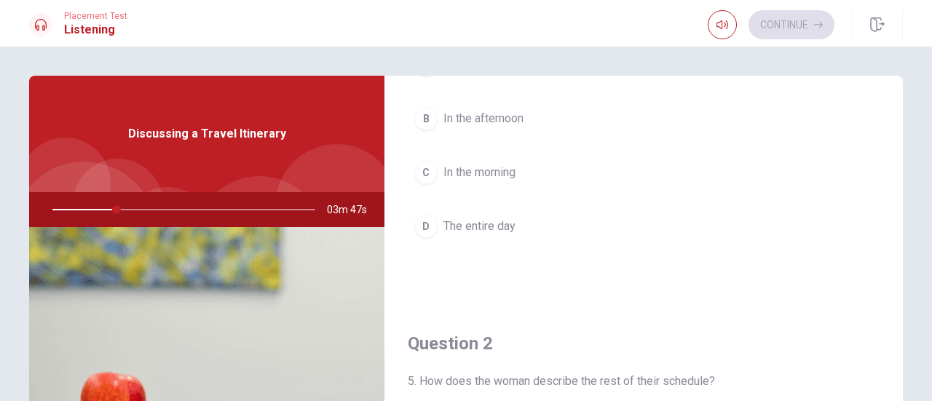
click at [203, 160] on div "Discussing a Travel Itinerary" at bounding box center [206, 134] width 355 height 117
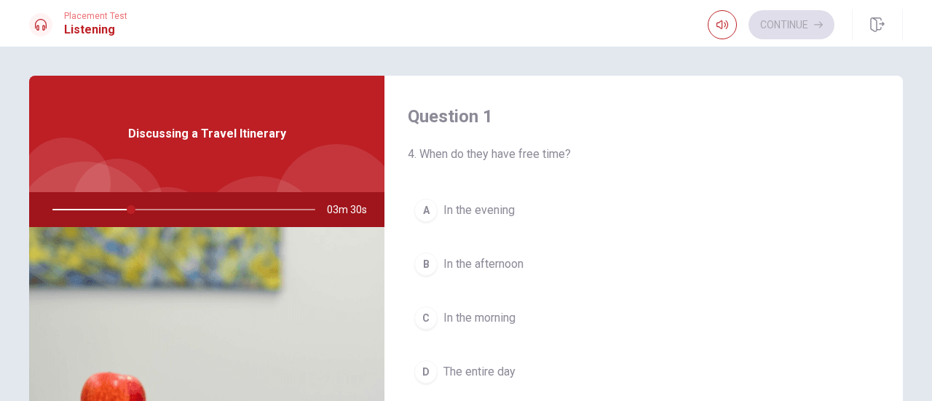
scroll to position [73, 0]
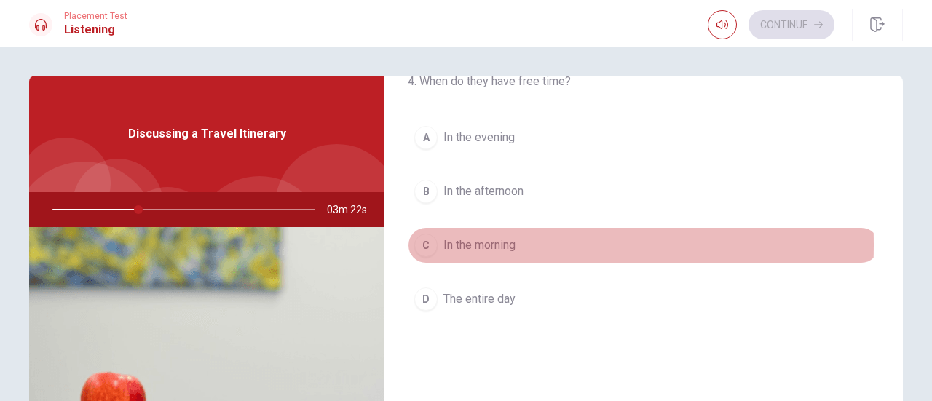
click at [452, 243] on span "In the morning" at bounding box center [480, 245] width 72 height 17
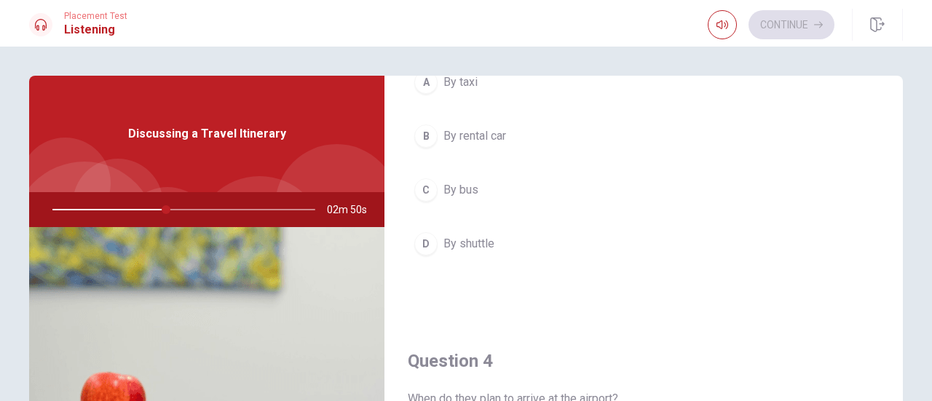
scroll to position [1093, 0]
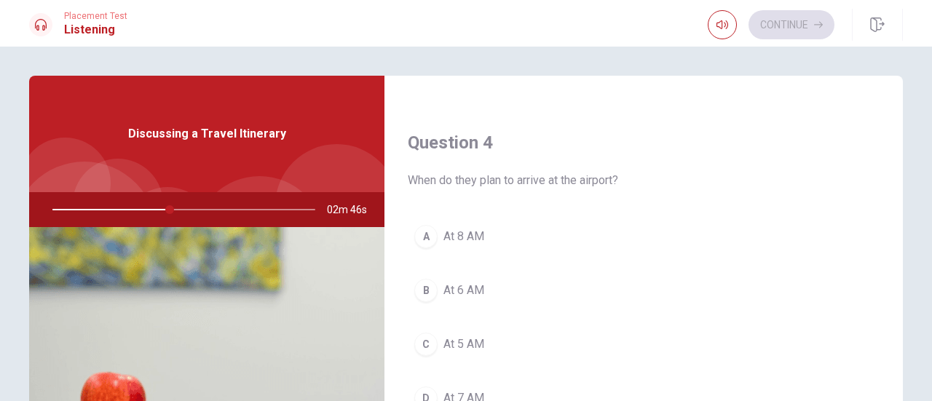
click at [460, 232] on span "At 8 AM" at bounding box center [464, 236] width 41 height 17
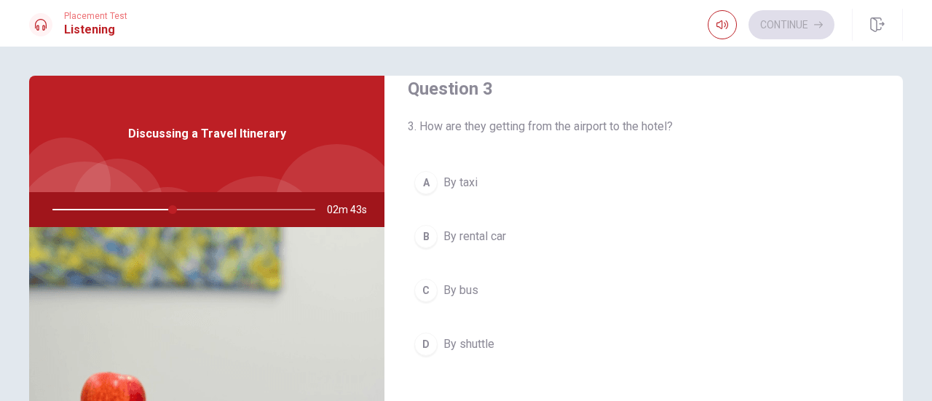
scroll to position [766, 0]
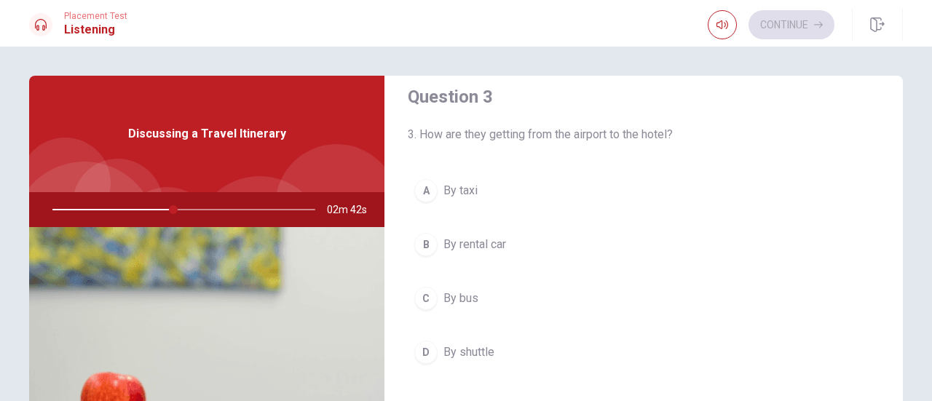
click at [465, 350] on span "By shuttle" at bounding box center [469, 352] width 51 height 17
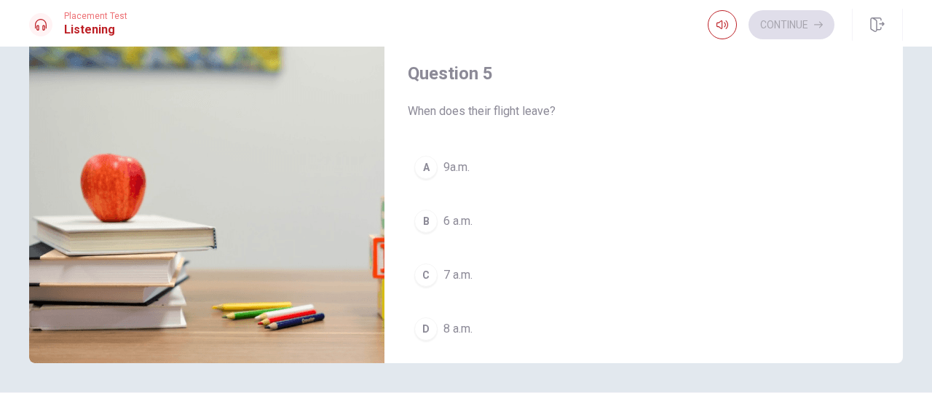
scroll to position [1348, 0]
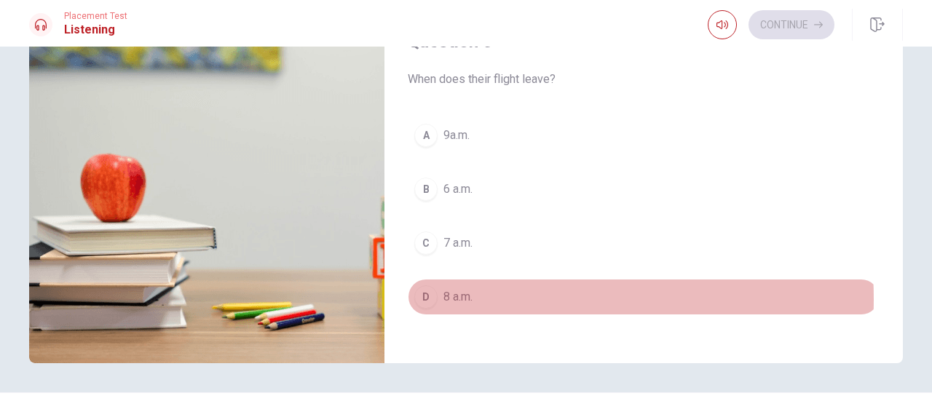
click at [463, 290] on span "8 a.m." at bounding box center [458, 296] width 29 height 17
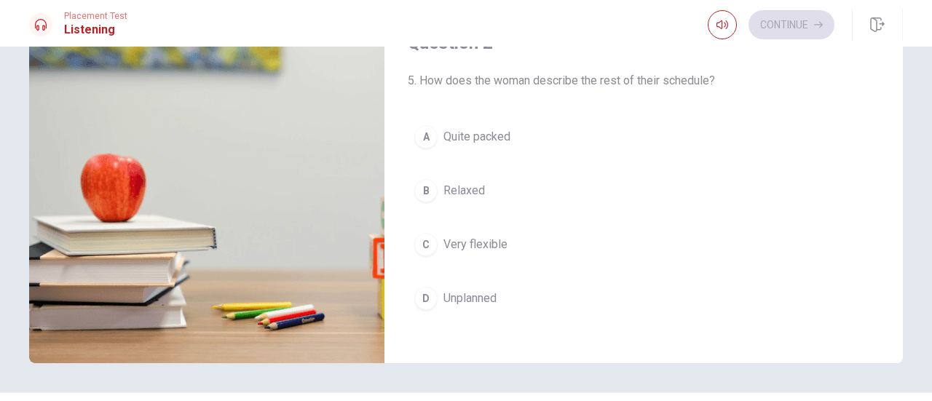
scroll to position [183, 0]
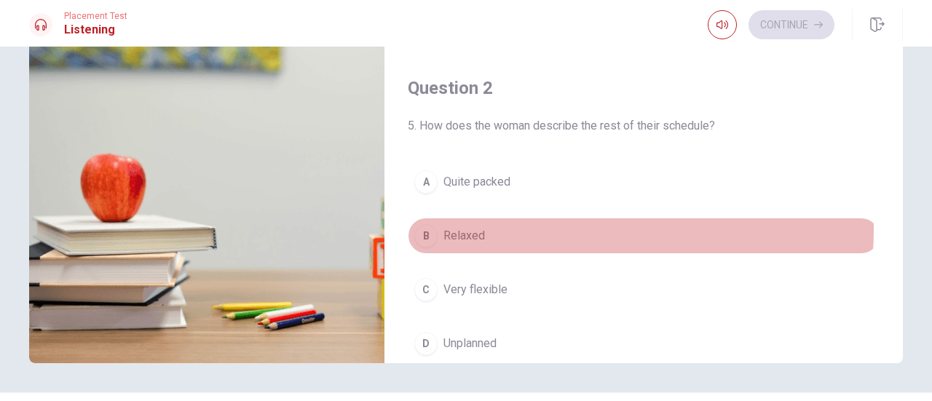
click at [467, 227] on span "Relaxed" at bounding box center [465, 235] width 42 height 17
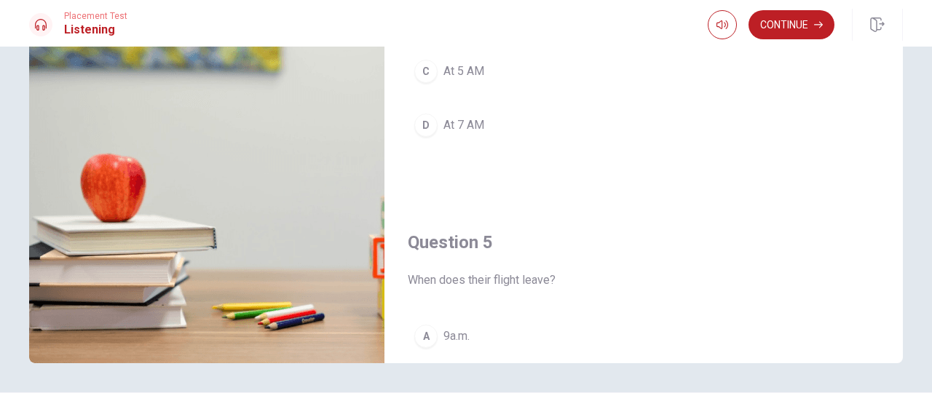
scroll to position [984, 0]
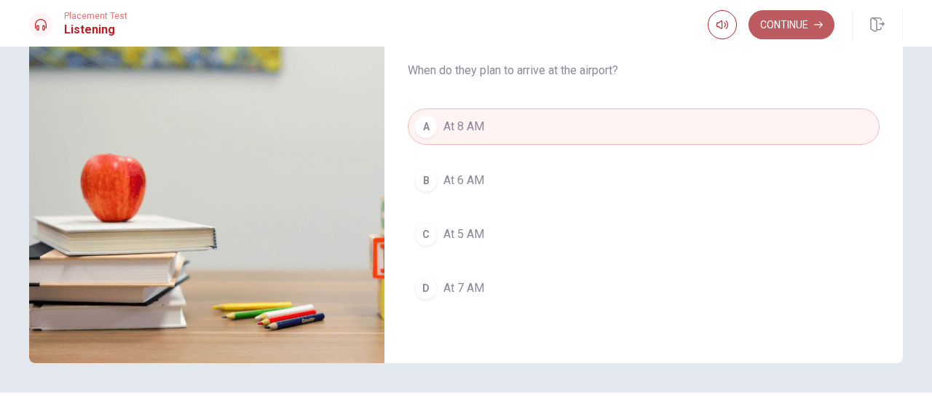
click at [795, 17] on button "Continue" at bounding box center [792, 24] width 86 height 29
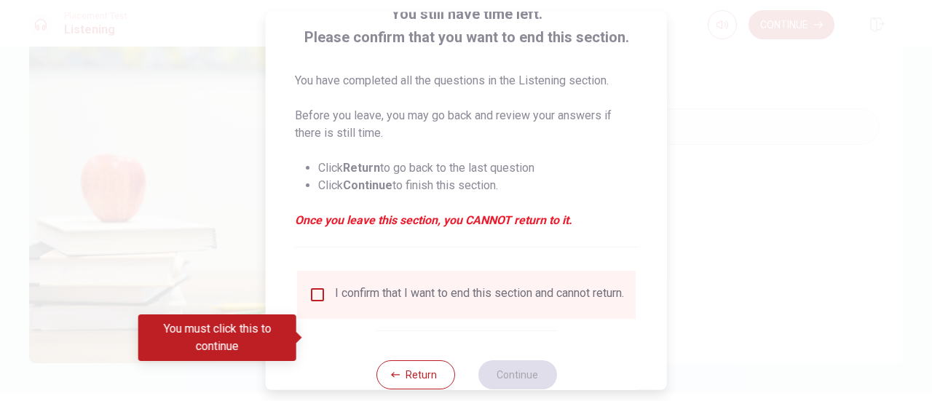
scroll to position [141, 0]
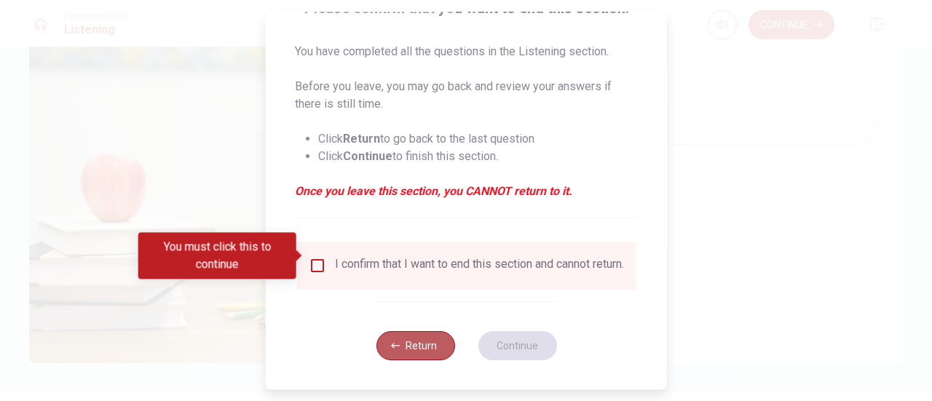
click at [392, 347] on icon "button" at bounding box center [395, 346] width 9 height 9
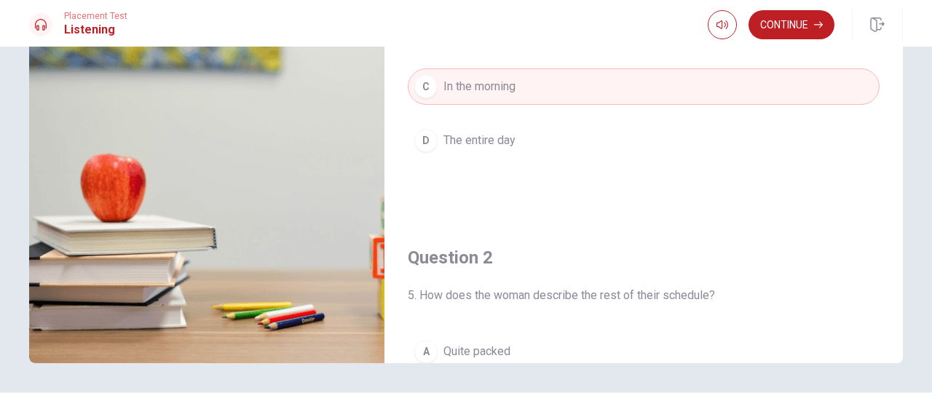
scroll to position [0, 0]
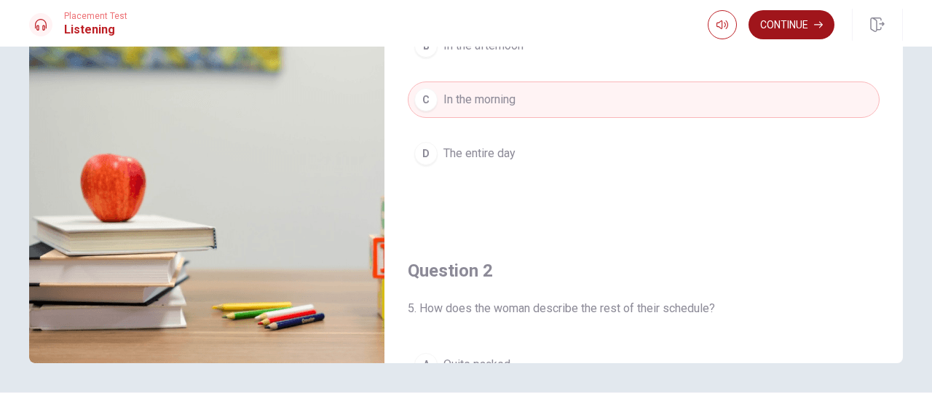
click at [781, 30] on button "Continue" at bounding box center [792, 24] width 86 height 29
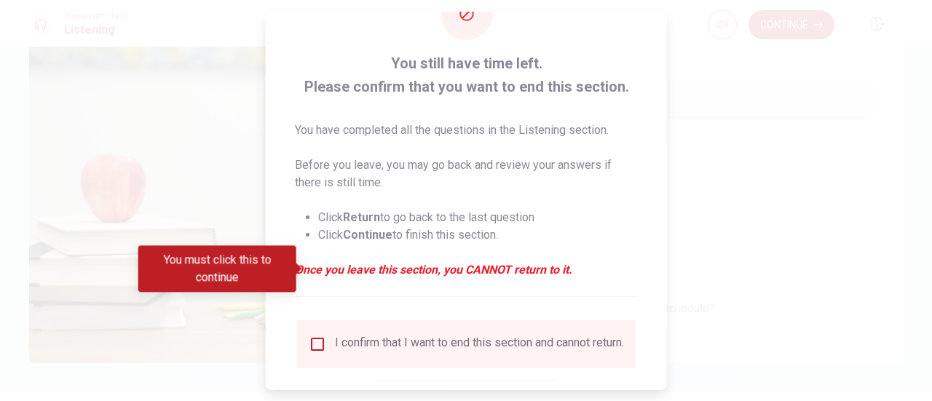
scroll to position [141, 0]
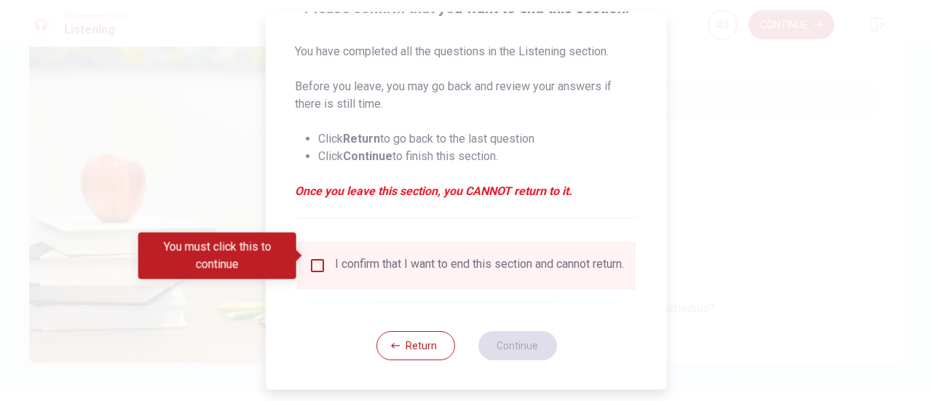
click at [341, 259] on div "I confirm that I want to end this section and cannot return." at bounding box center [479, 265] width 289 height 17
click at [320, 257] on input "You must click this to continue" at bounding box center [317, 265] width 17 height 17
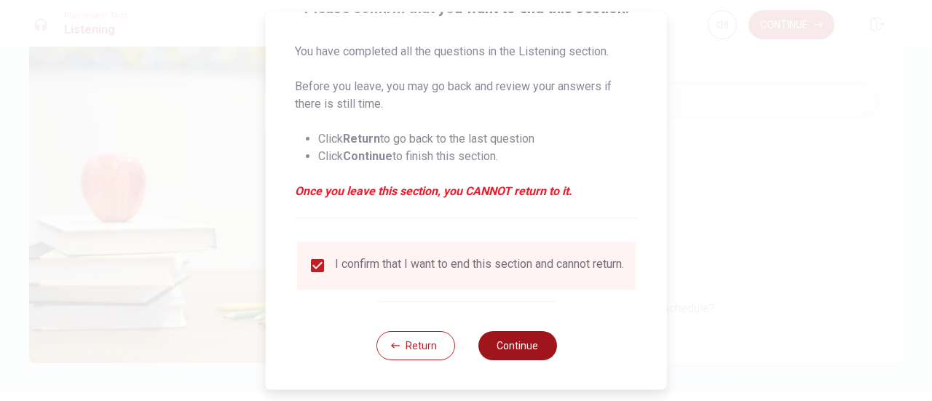
click at [517, 349] on button "Continue" at bounding box center [517, 345] width 79 height 29
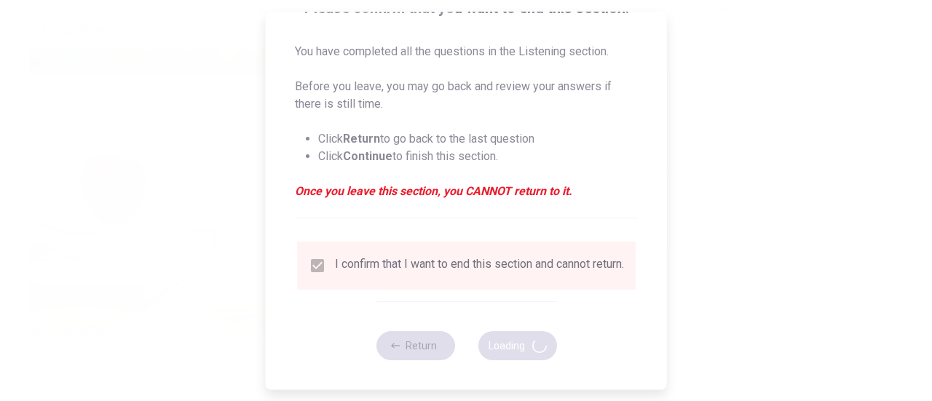
type input "66"
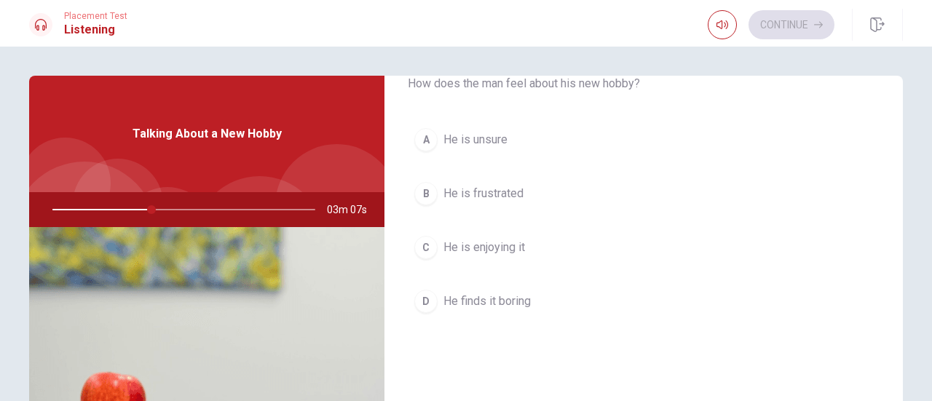
scroll to position [73, 0]
click at [451, 245] on span "He is enjoying it" at bounding box center [485, 245] width 82 height 17
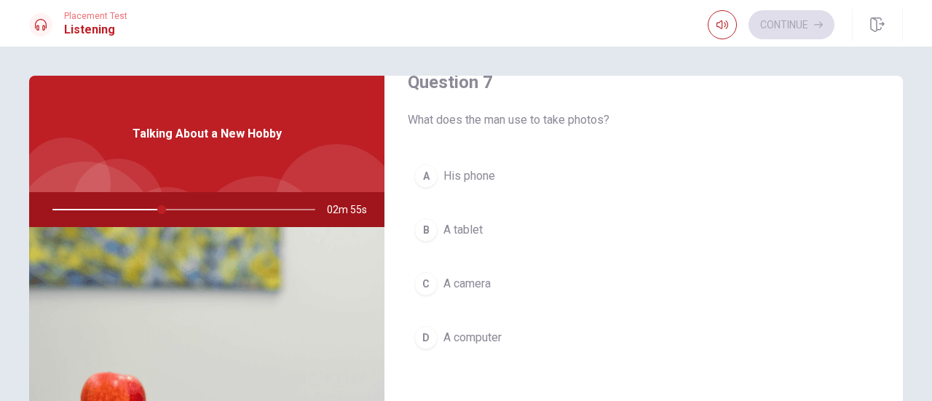
scroll to position [437, 0]
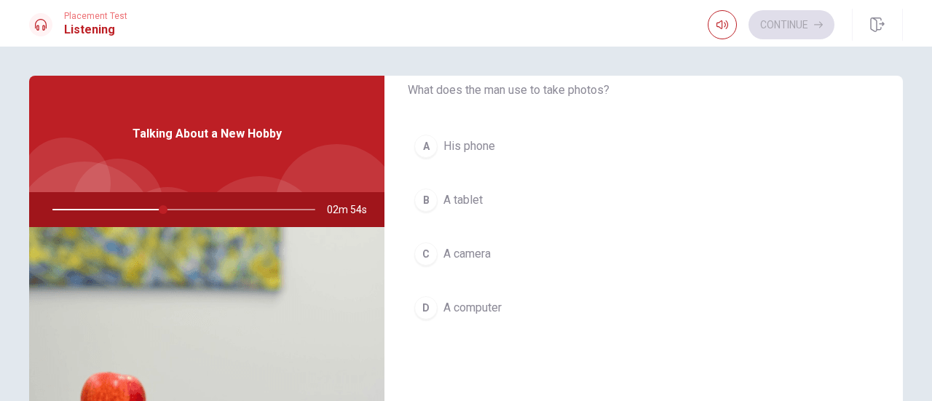
click at [468, 256] on span "A camera" at bounding box center [467, 253] width 47 height 17
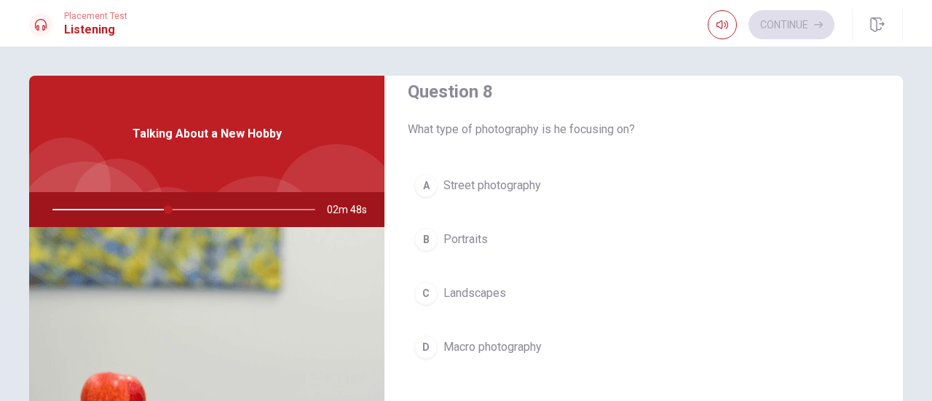
scroll to position [801, 0]
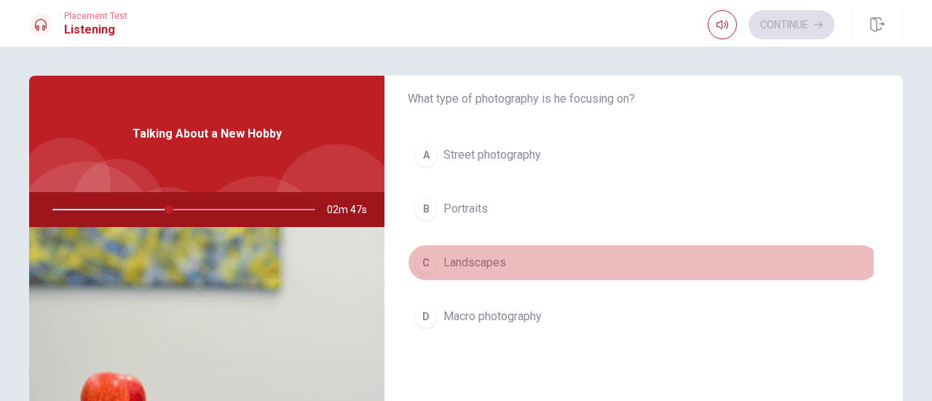
click at [471, 257] on span "Landscapes" at bounding box center [475, 262] width 63 height 17
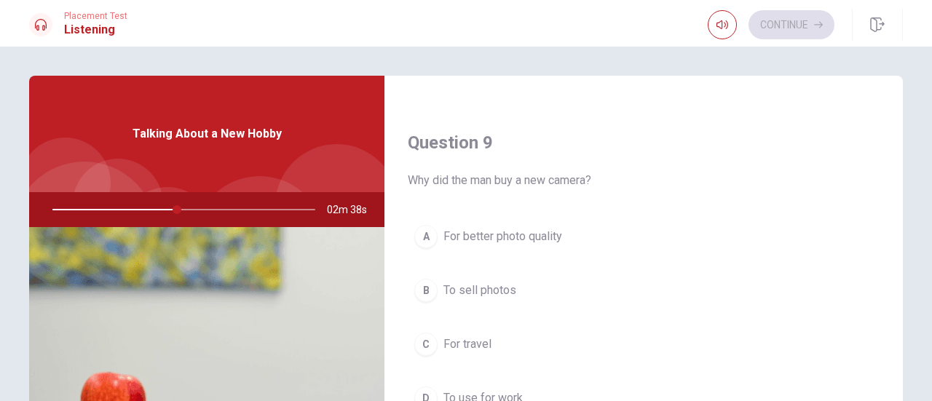
scroll to position [1165, 0]
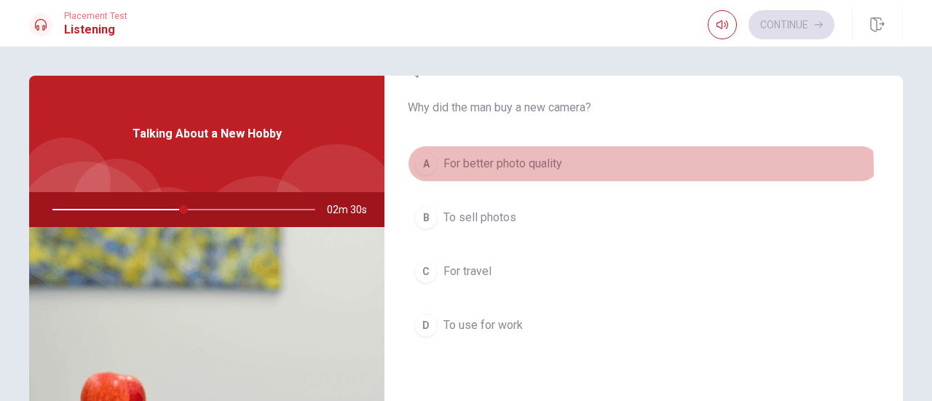
click at [481, 163] on span "For better photo quality" at bounding box center [503, 163] width 119 height 17
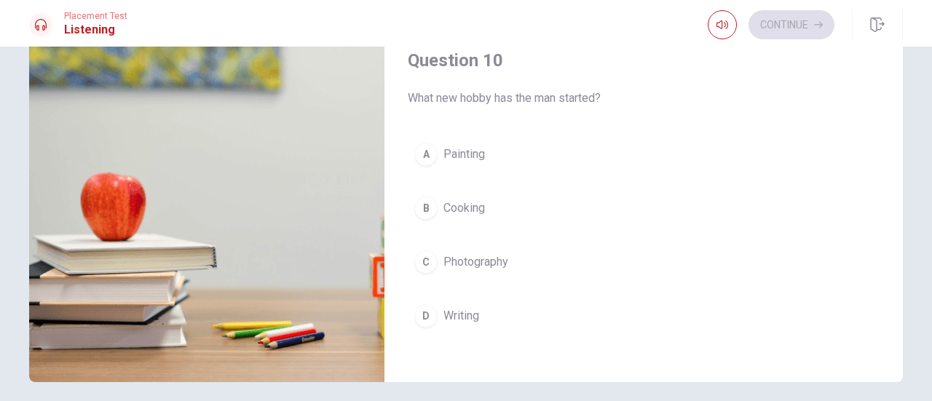
scroll to position [219, 0]
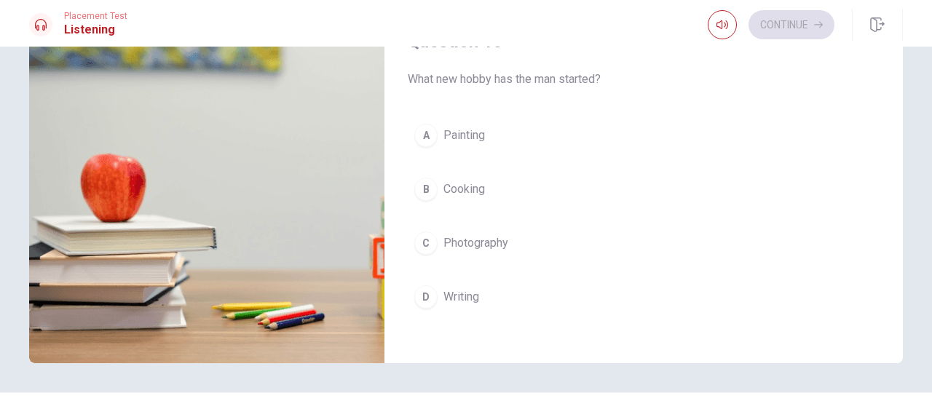
click at [449, 235] on span "Photography" at bounding box center [476, 243] width 65 height 17
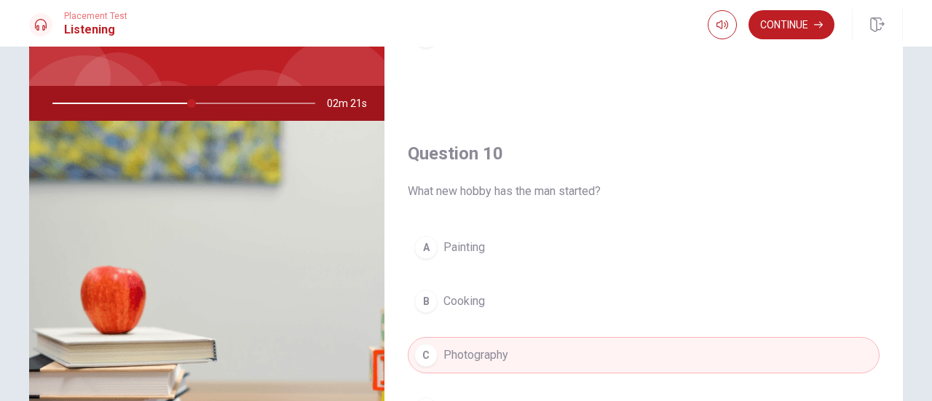
scroll to position [0, 0]
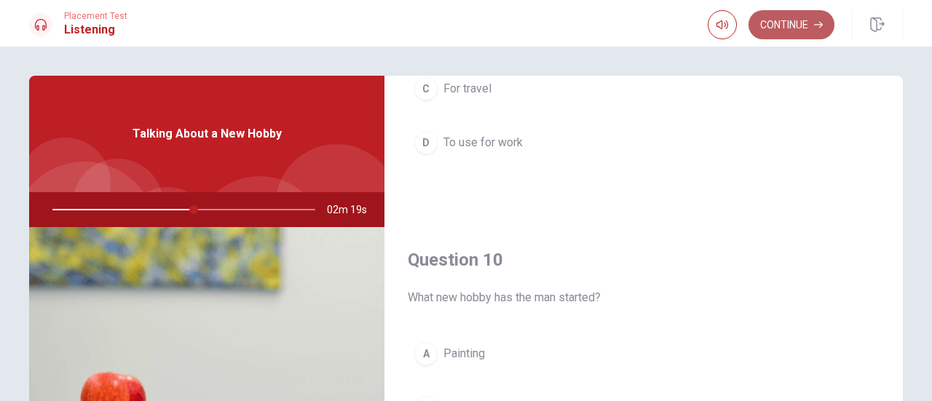
click at [795, 23] on button "Continue" at bounding box center [792, 24] width 86 height 29
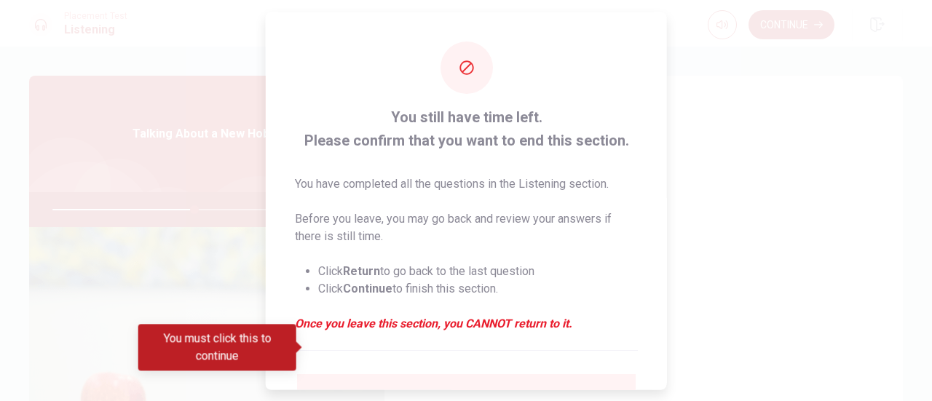
scroll to position [73, 0]
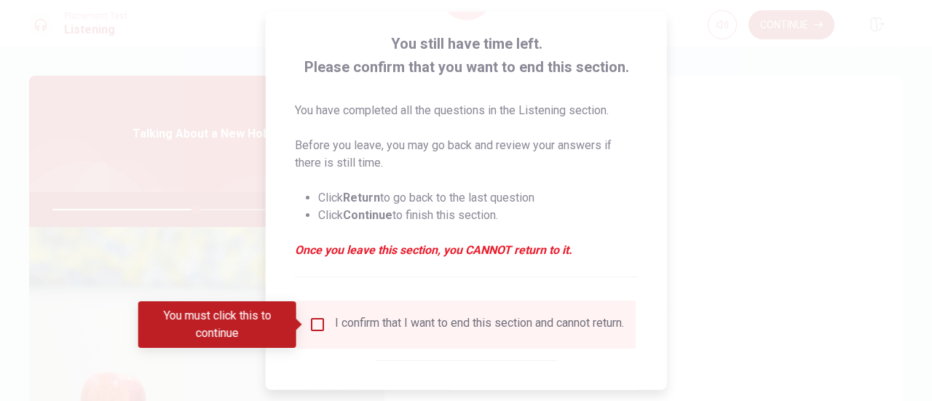
click at [313, 321] on input "You must click this to continue" at bounding box center [317, 324] width 17 height 17
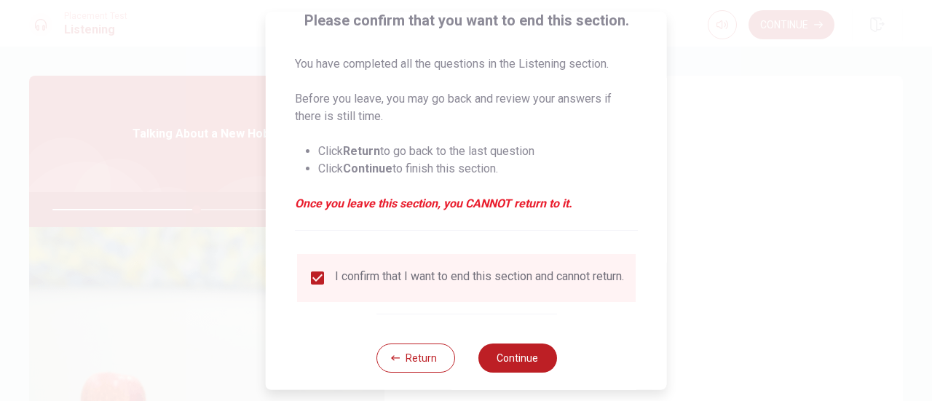
scroll to position [141, 0]
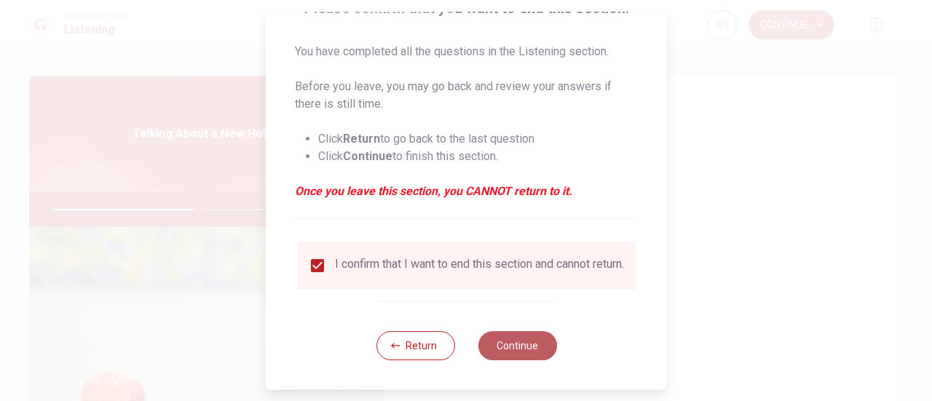
click at [519, 352] on button "Continue" at bounding box center [517, 345] width 79 height 29
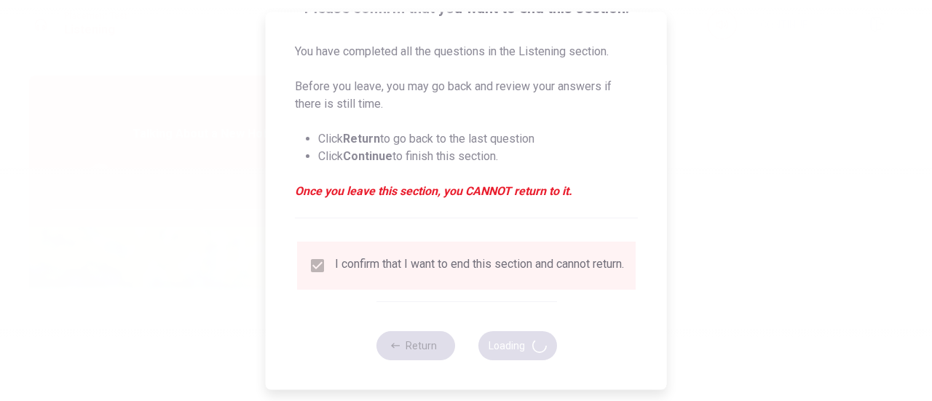
type input "56"
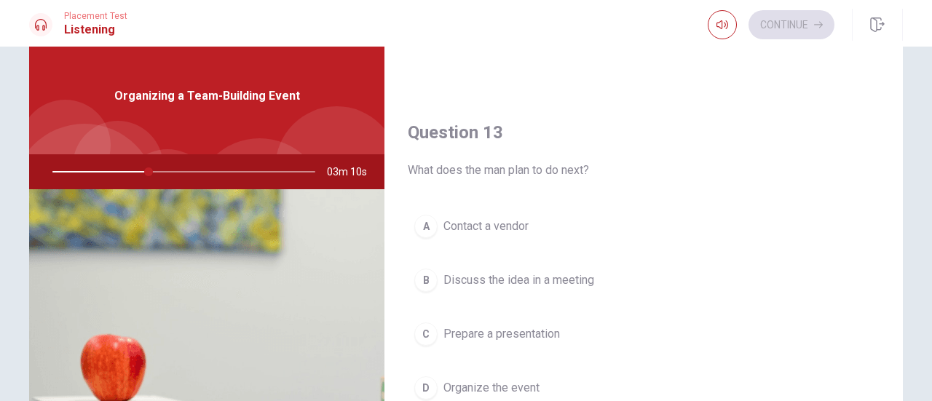
scroll to position [728, 0]
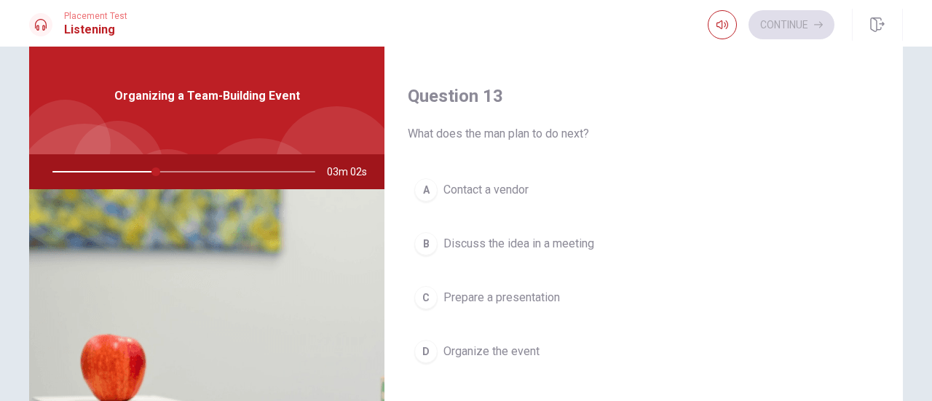
click at [495, 345] on span "Organize the event" at bounding box center [492, 351] width 96 height 17
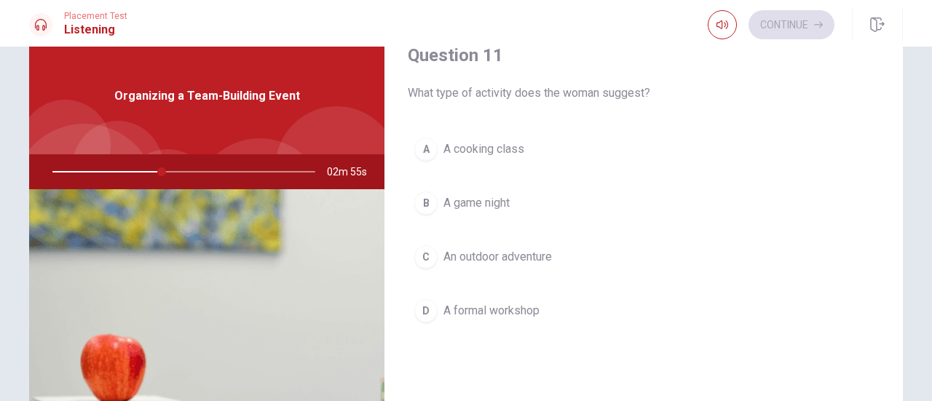
scroll to position [0, 0]
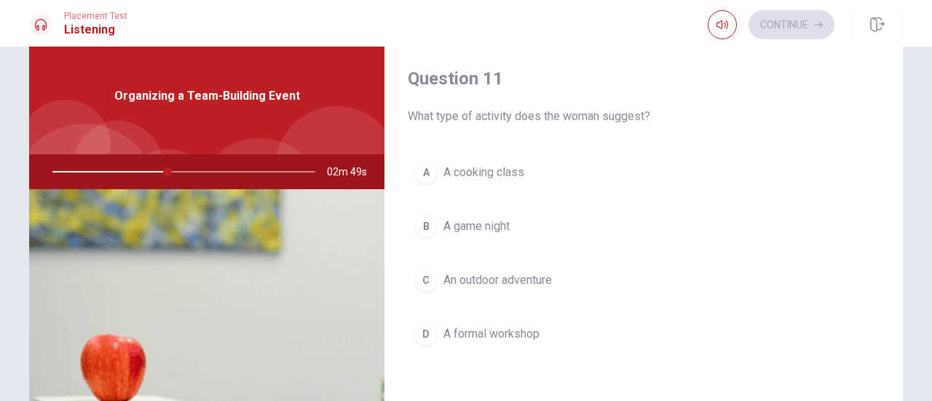
click at [519, 280] on span "An outdoor adventure" at bounding box center [498, 280] width 109 height 17
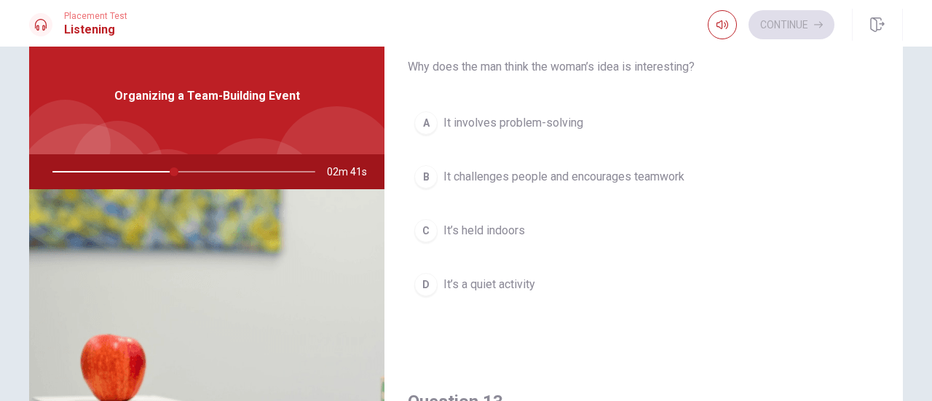
scroll to position [437, 0]
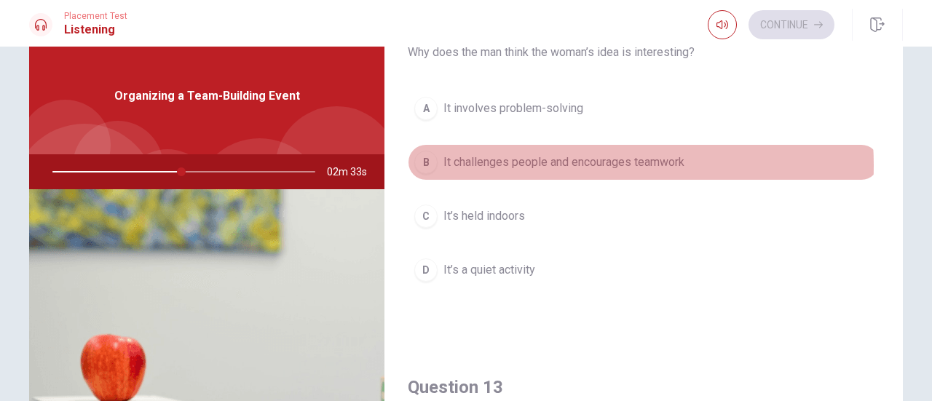
click at [561, 162] on span "It challenges people and encourages teamwork" at bounding box center [564, 162] width 241 height 17
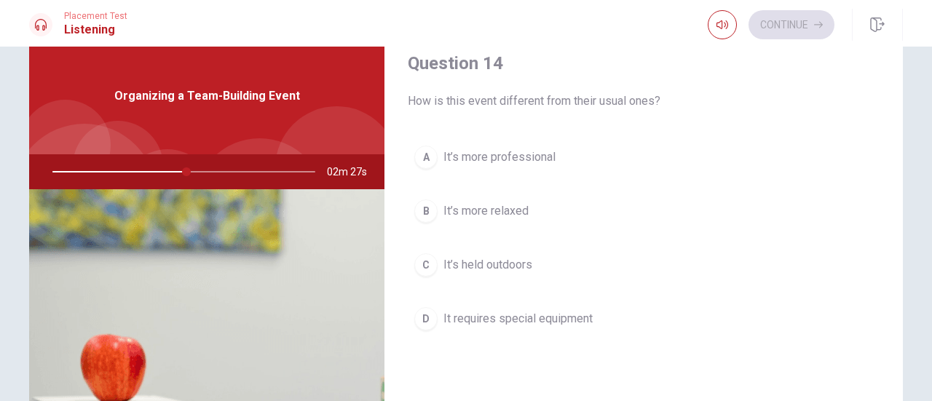
scroll to position [1165, 0]
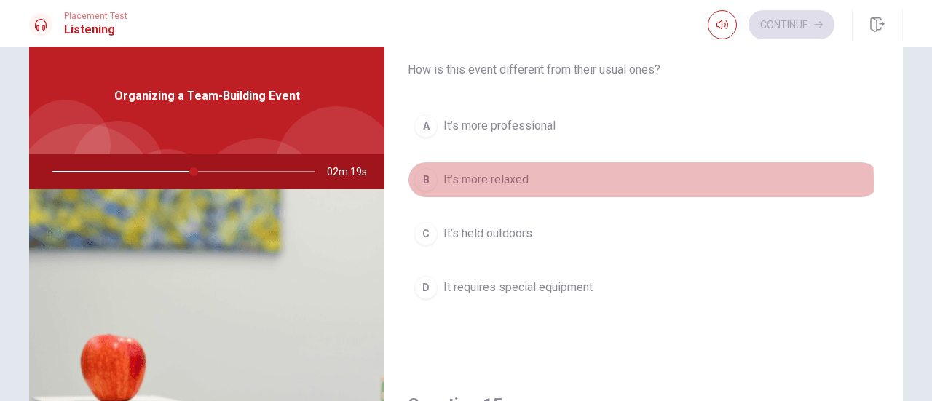
click at [449, 176] on span "It’s more relaxed" at bounding box center [486, 179] width 85 height 17
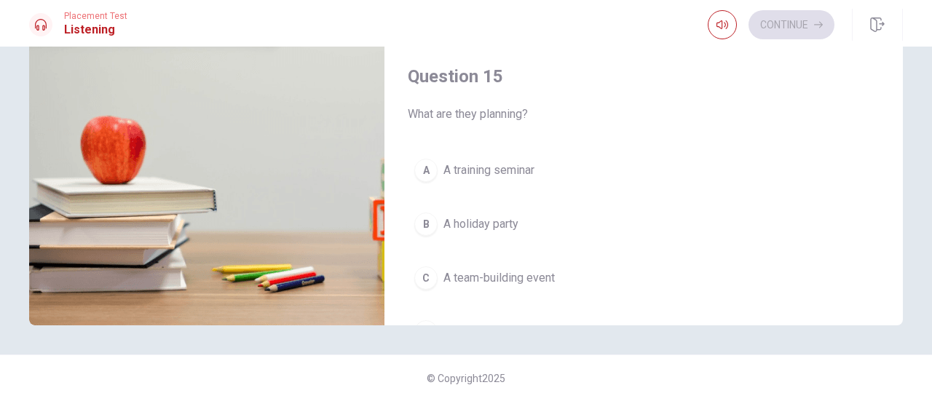
scroll to position [1348, 0]
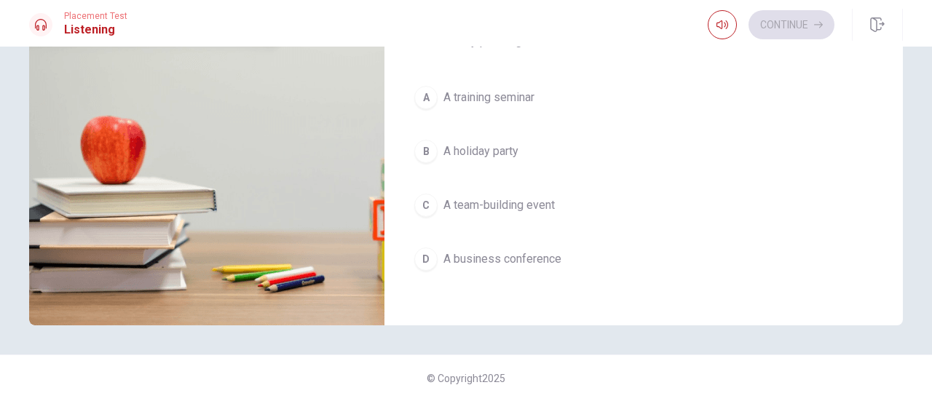
click at [522, 200] on span "A team-building event" at bounding box center [499, 205] width 111 height 17
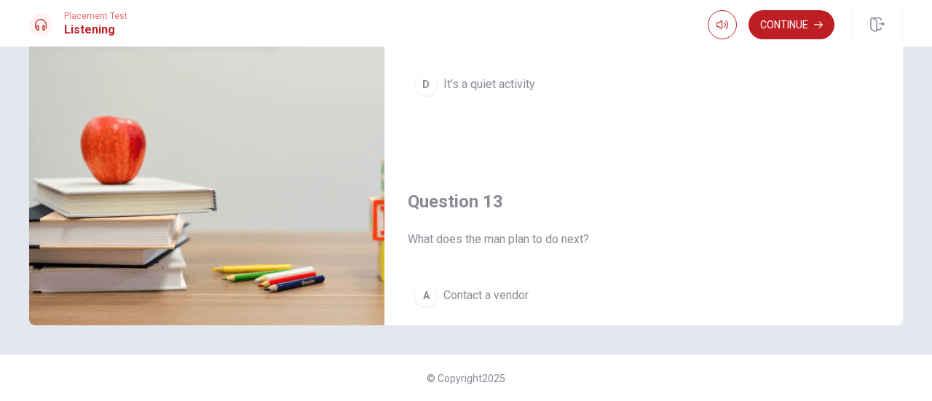
scroll to position [183, 0]
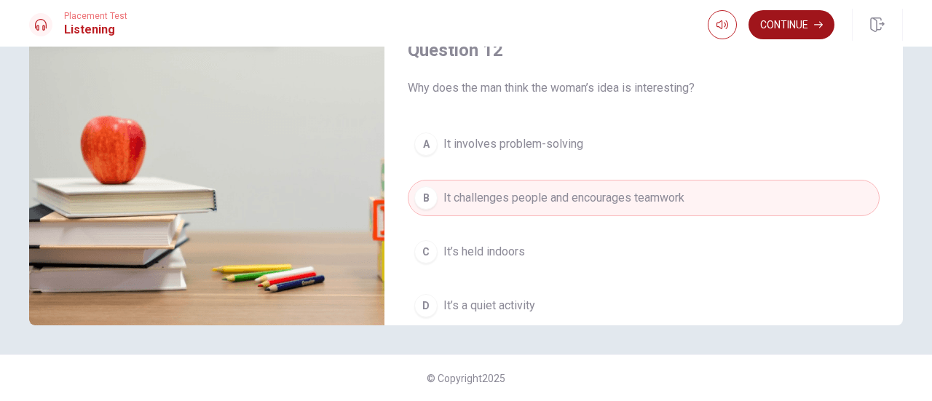
click at [790, 25] on button "Continue" at bounding box center [792, 24] width 86 height 29
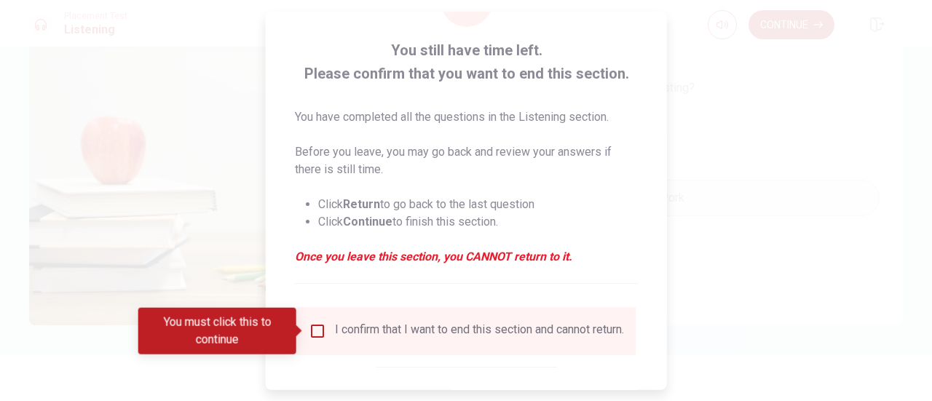
scroll to position [141, 0]
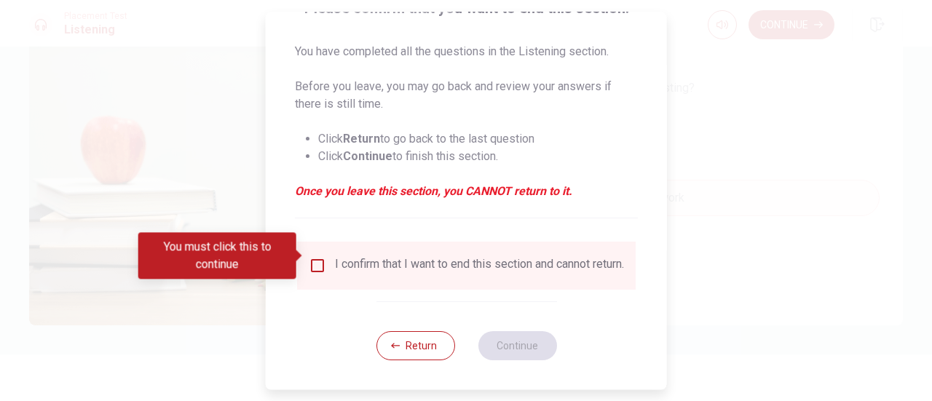
click at [315, 257] on input "You must click this to continue" at bounding box center [317, 265] width 17 height 17
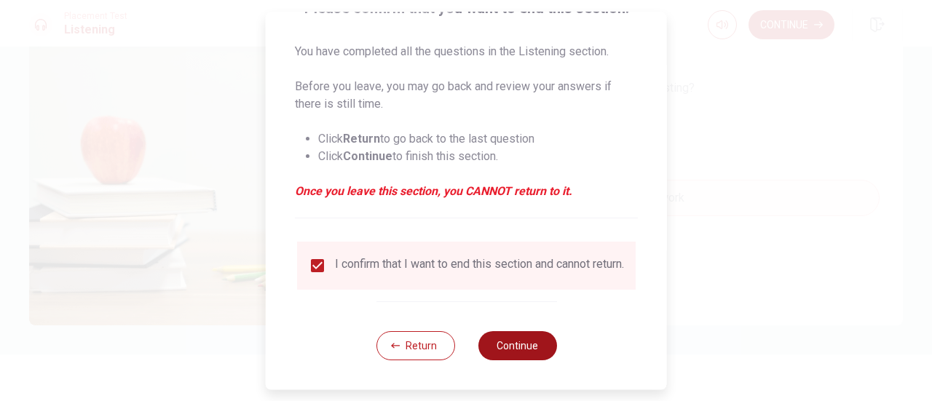
click at [514, 347] on button "Continue" at bounding box center [517, 345] width 79 height 29
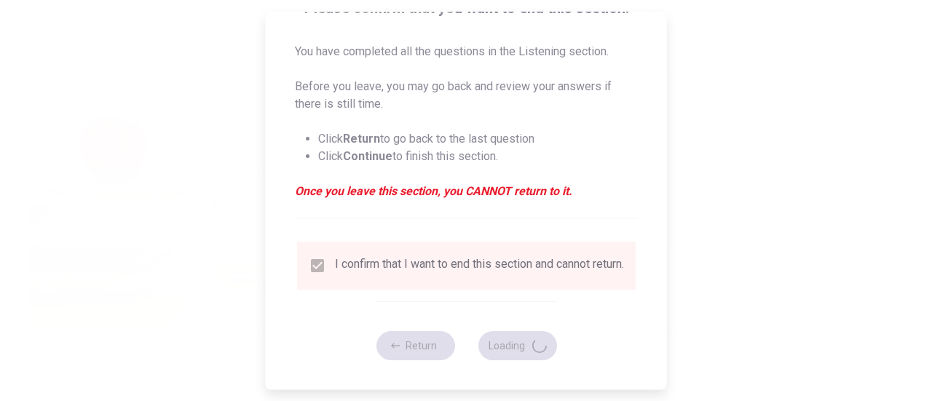
type input "61"
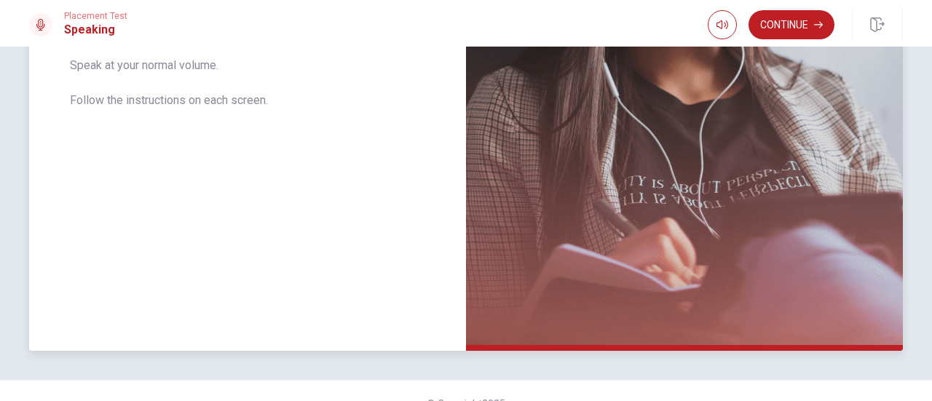
scroll to position [364, 0]
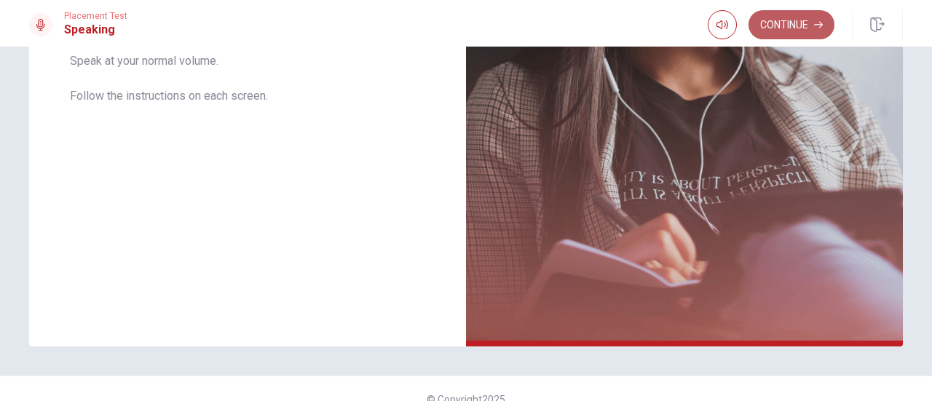
click at [766, 17] on button "Continue" at bounding box center [792, 24] width 86 height 29
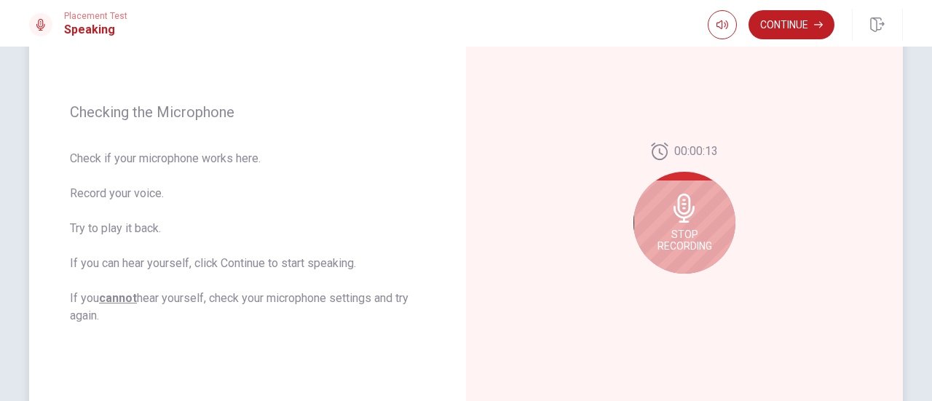
scroll to position [146, 0]
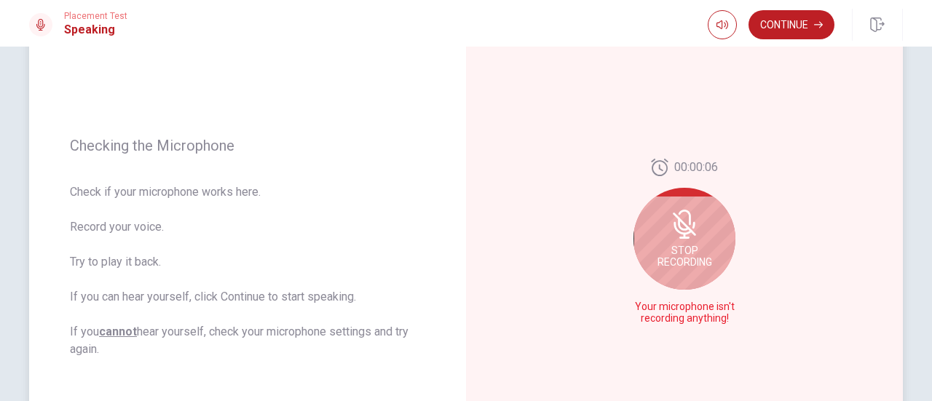
click at [684, 241] on div "Stop Recording" at bounding box center [685, 239] width 102 height 102
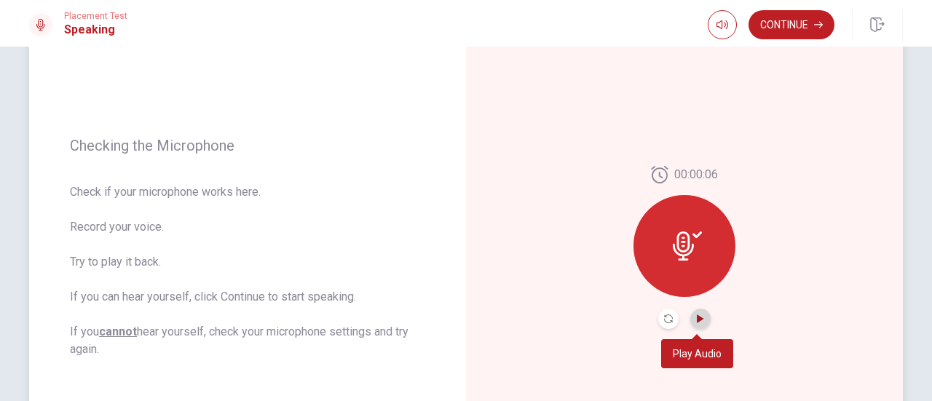
click at [697, 321] on icon "Play Audio" at bounding box center [700, 319] width 7 height 9
click at [697, 321] on icon "Pause Audio" at bounding box center [700, 319] width 7 height 9
click at [697, 321] on icon "Play Audio" at bounding box center [700, 319] width 7 height 9
click at [664, 320] on icon "Record Again" at bounding box center [668, 319] width 9 height 9
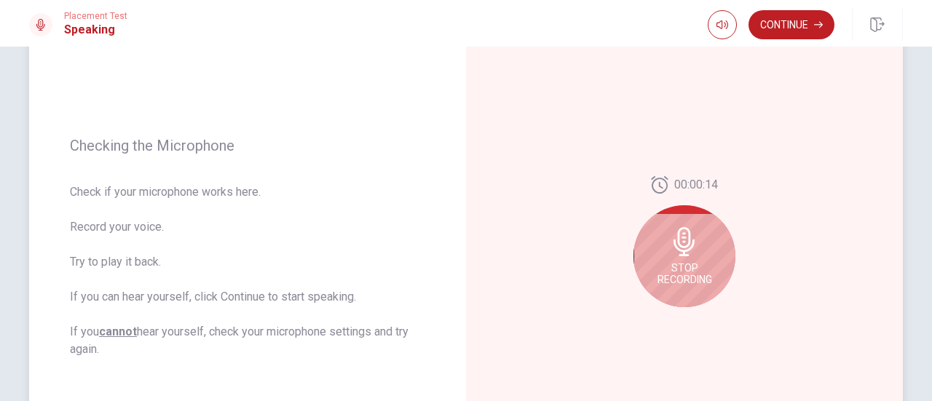
click at [680, 267] on span "Stop Recording" at bounding box center [685, 273] width 55 height 23
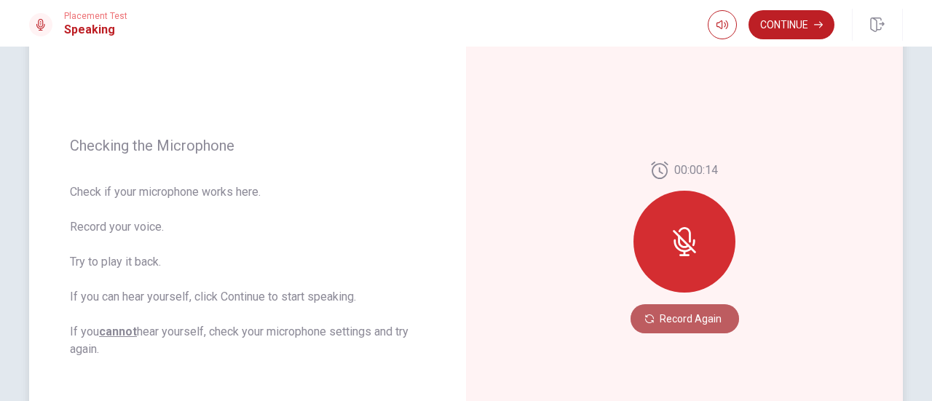
click at [691, 318] on button "Record Again" at bounding box center [685, 318] width 109 height 29
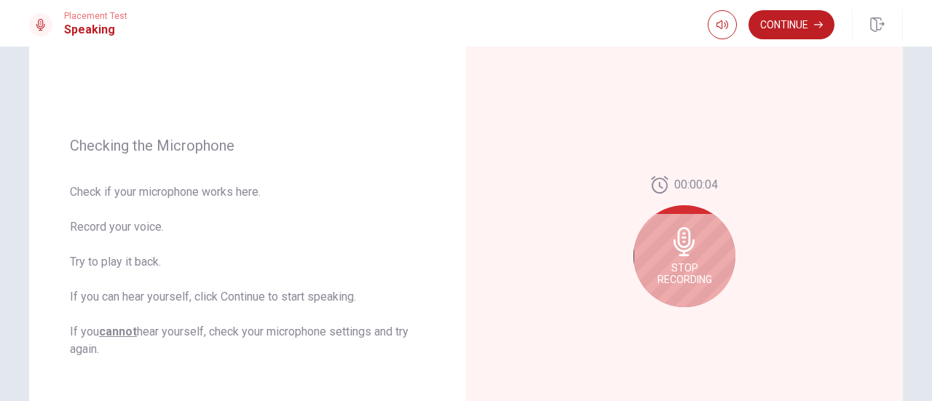
click at [683, 267] on span "Stop Recording" at bounding box center [685, 273] width 55 height 23
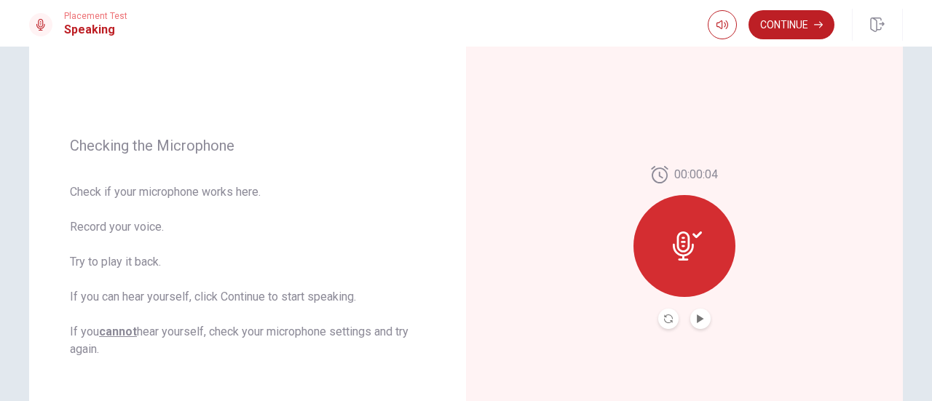
click at [692, 315] on button "Play Audio" at bounding box center [701, 319] width 20 height 20
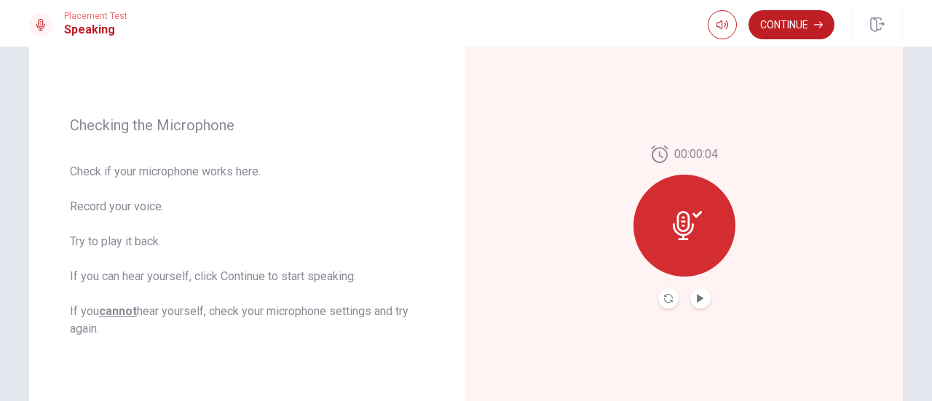
scroll to position [93, 0]
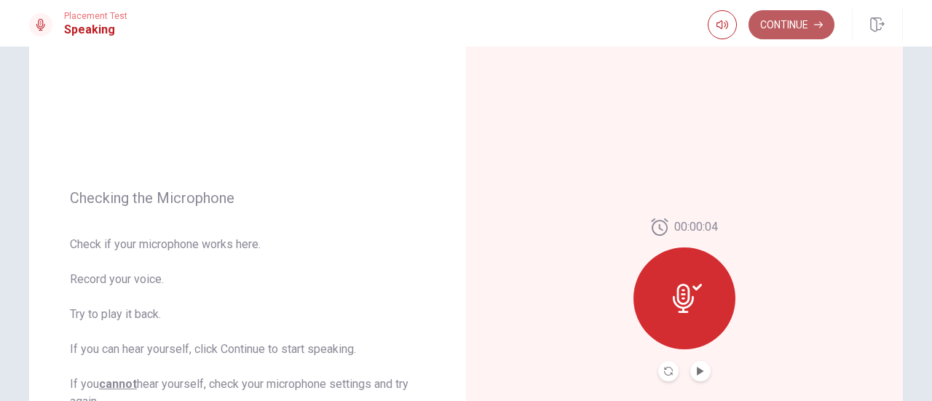
click at [803, 23] on button "Continue" at bounding box center [792, 24] width 86 height 29
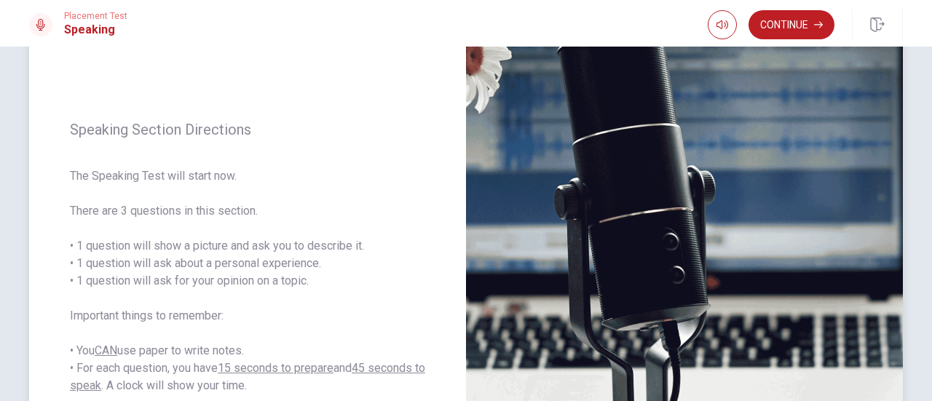
scroll to position [146, 0]
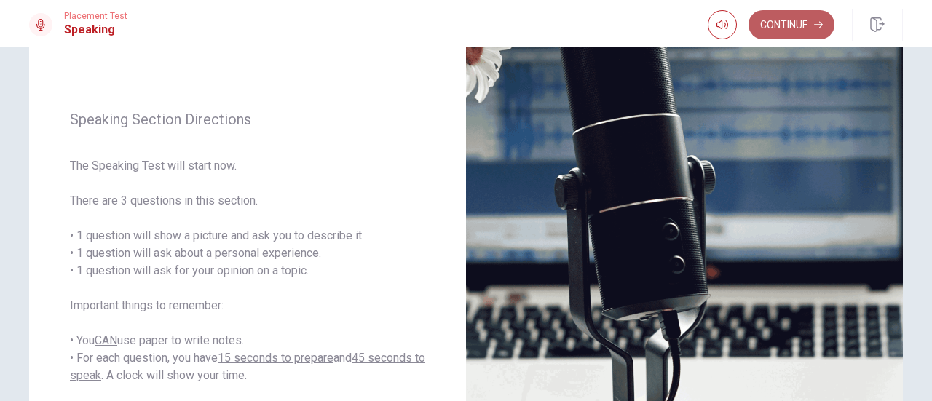
click at [790, 26] on button "Continue" at bounding box center [792, 24] width 86 height 29
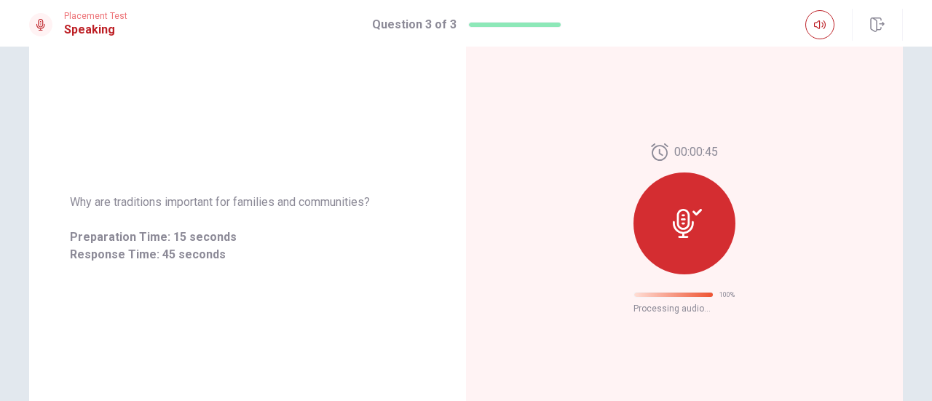
scroll to position [0, 0]
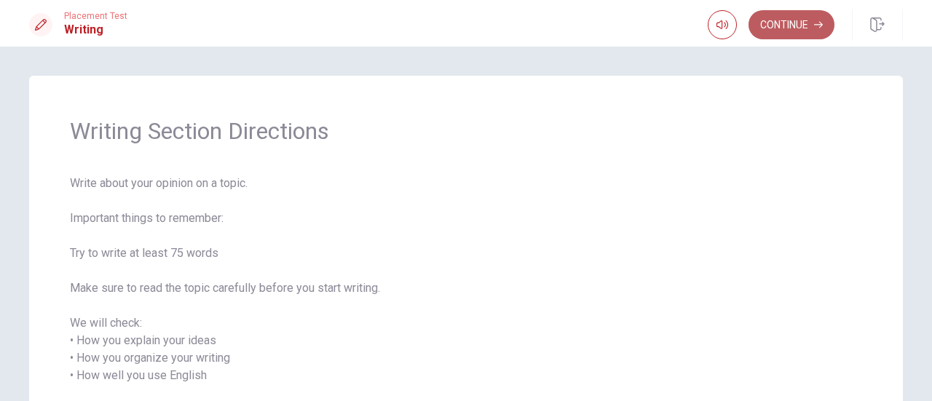
click at [782, 17] on button "Continue" at bounding box center [792, 24] width 86 height 29
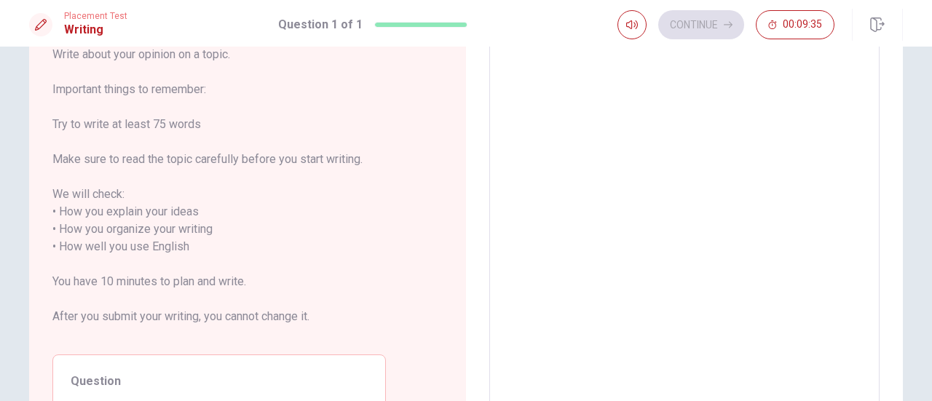
scroll to position [45, 0]
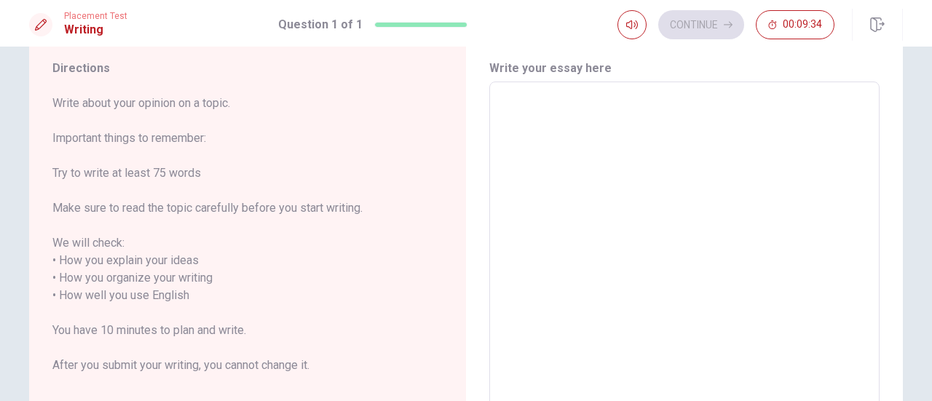
click at [514, 106] on textarea at bounding box center [685, 287] width 370 height 387
click at [518, 111] on textarea at bounding box center [685, 287] width 370 height 387
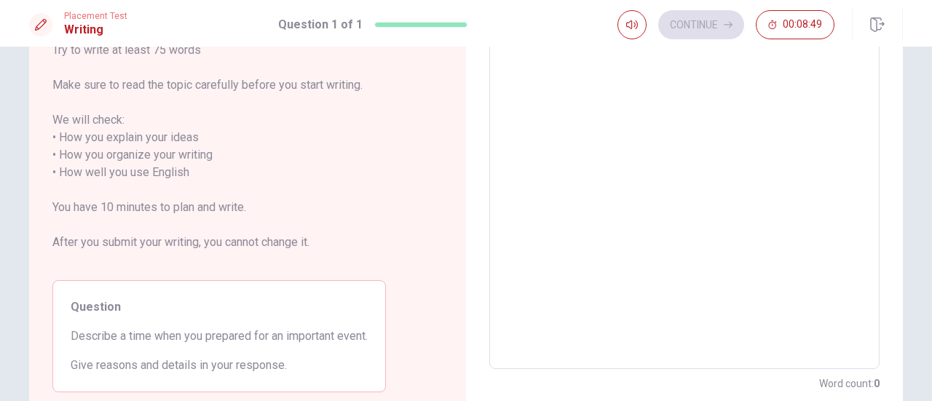
scroll to position [146, 0]
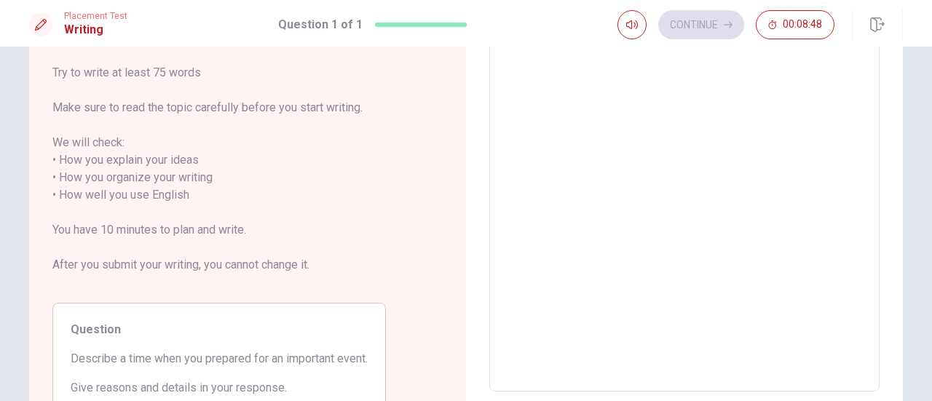
click at [550, 119] on textarea at bounding box center [685, 186] width 370 height 387
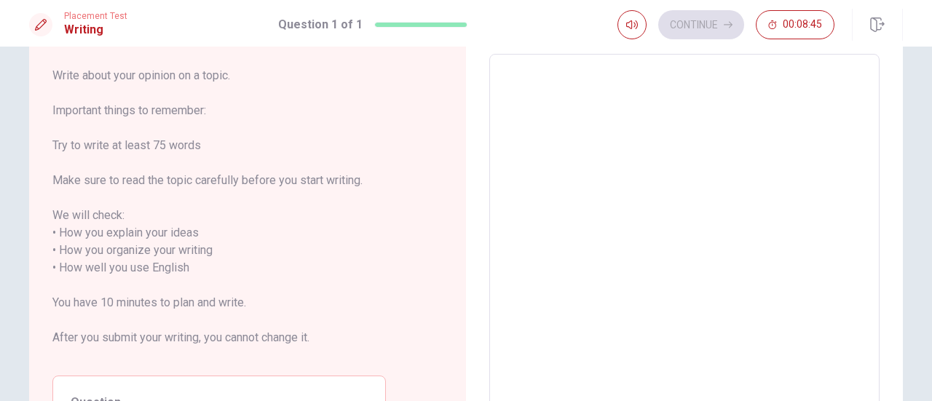
type textarea "O"
type textarea "x"
type textarea "On"
type textarea "x"
type textarea "Onc"
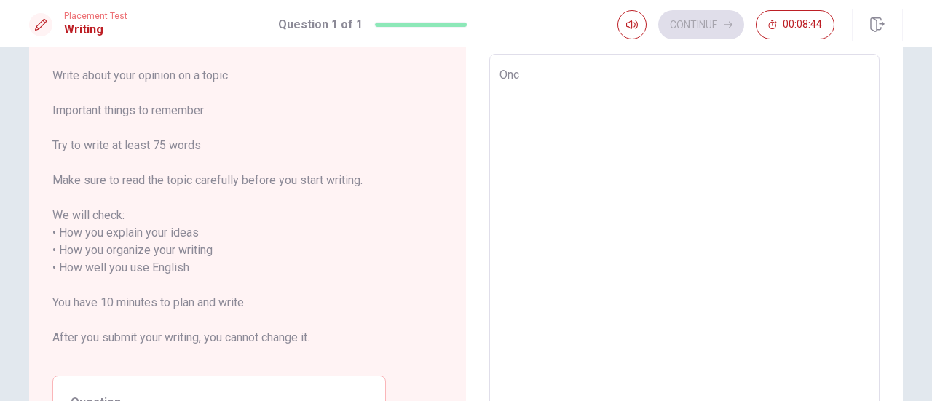
type textarea "x"
type textarea "Once"
type textarea "x"
type textarea "Once"
type textarea "x"
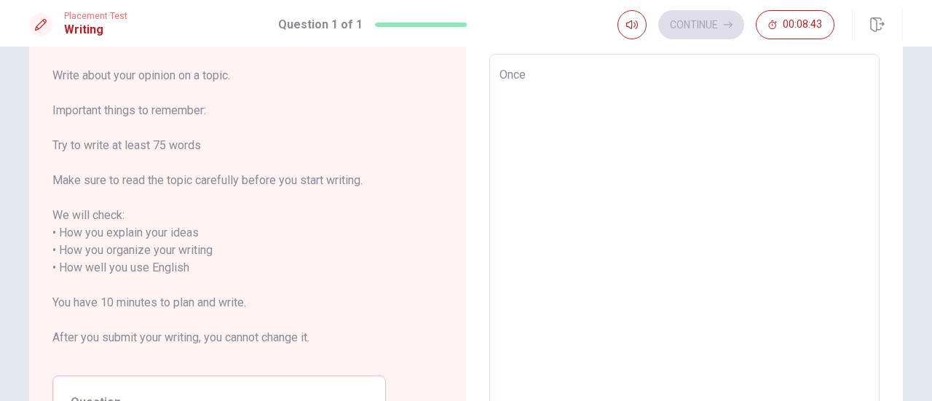
type textarea "Once i"
type textarea "x"
type textarea "Once i"
type textarea "x"
type textarea "Once i"
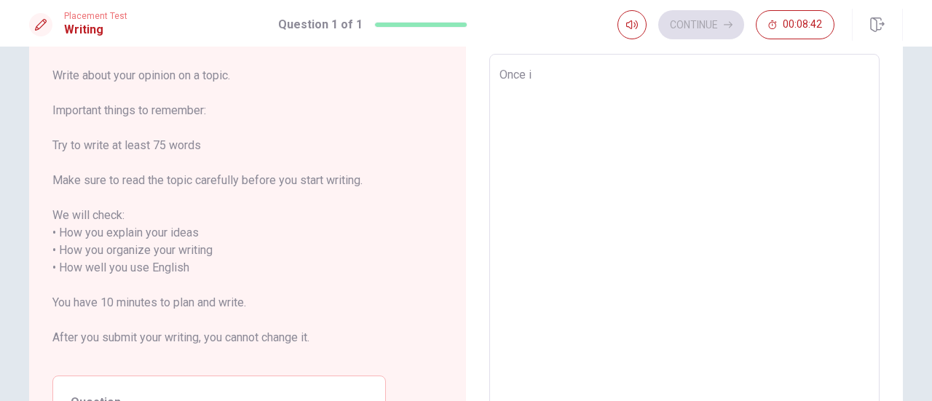
type textarea "x"
type textarea "Once"
type textarea "x"
type textarea "Once I"
type textarea "x"
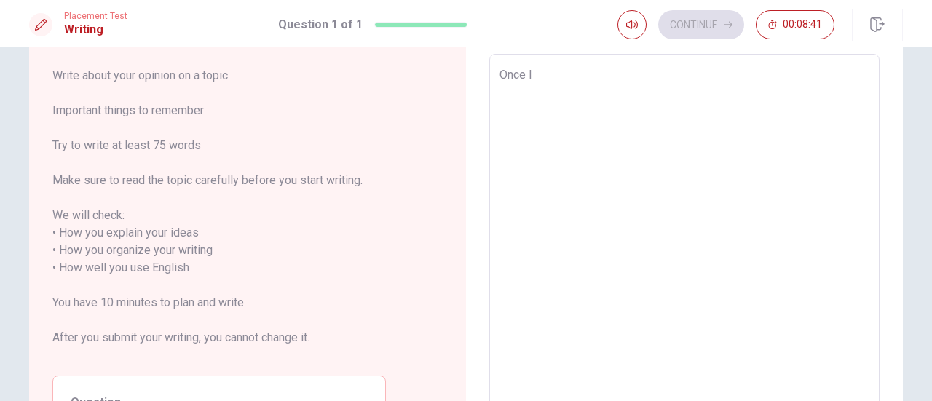
type textarea "Once I"
type textarea "x"
type textarea "Once I h"
type textarea "x"
type textarea "Once I ha"
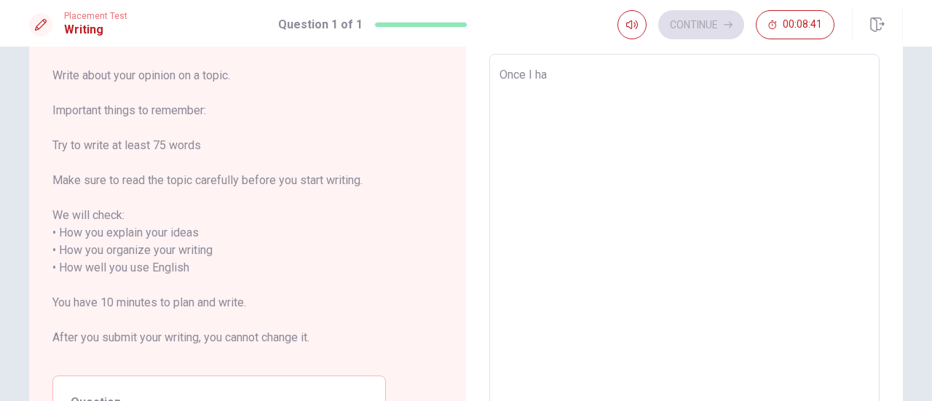
type textarea "x"
type textarea "Once I had"
type textarea "x"
type textarea "Once I had"
type textarea "x"
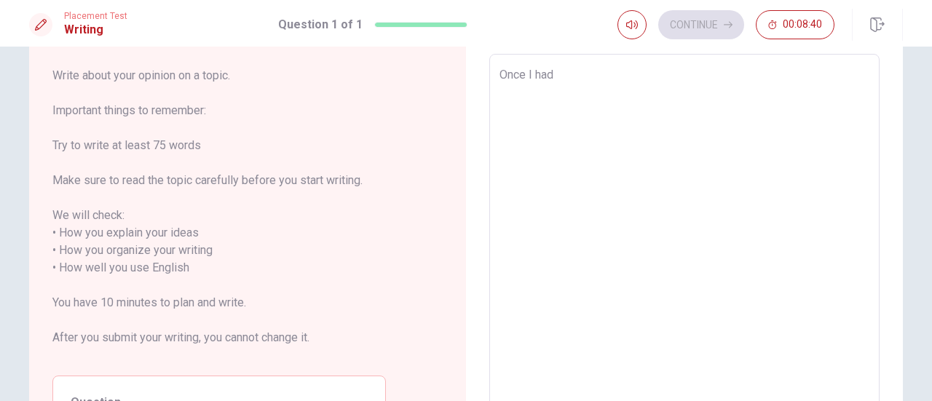
type textarea "Once I had t"
type textarea "x"
type textarea "Once I had to"
type textarea "x"
type textarea "Once I had to"
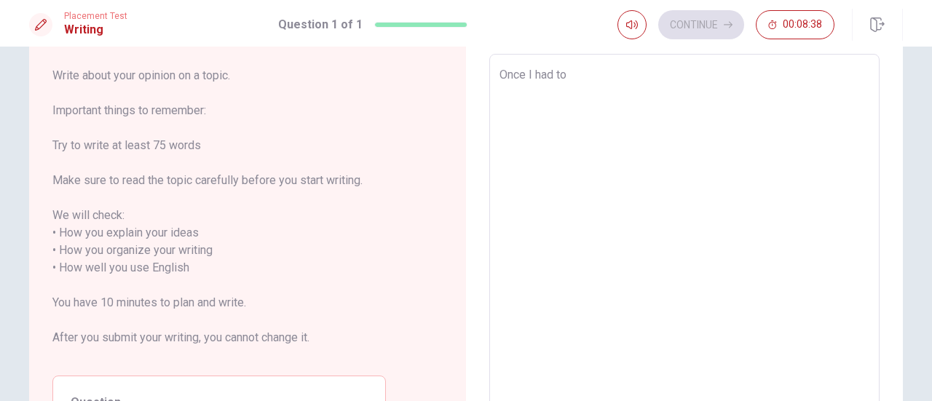
type textarea "x"
type textarea "Once I had to"
type textarea "x"
type textarea "Once I had t"
type textarea "x"
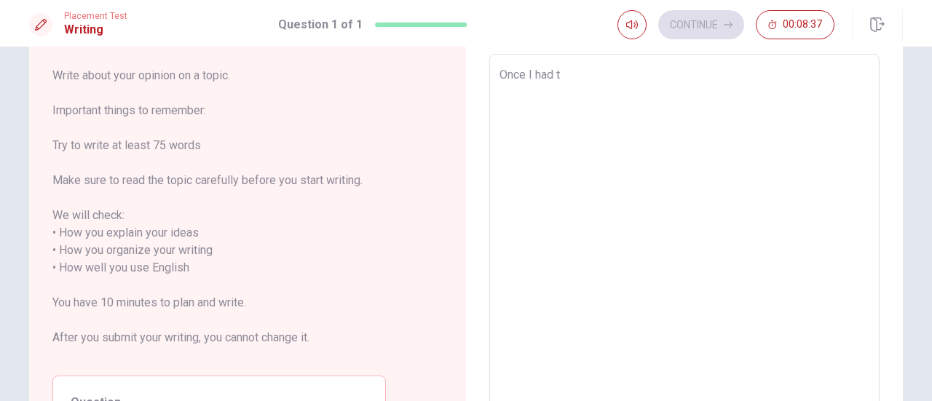
type textarea "Once I had"
type textarea "x"
type textarea "Once I had"
type textarea "x"
type textarea "Once I had t"
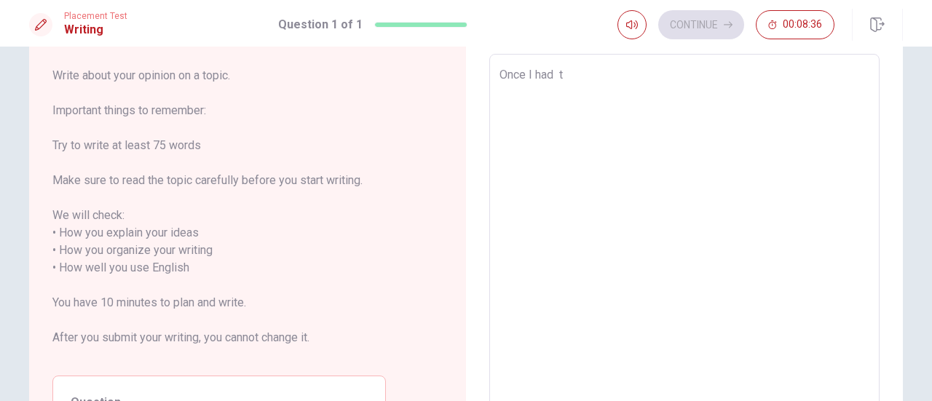
type textarea "x"
type textarea "Once I had to"
type textarea "x"
type textarea "Once I had to"
type textarea "x"
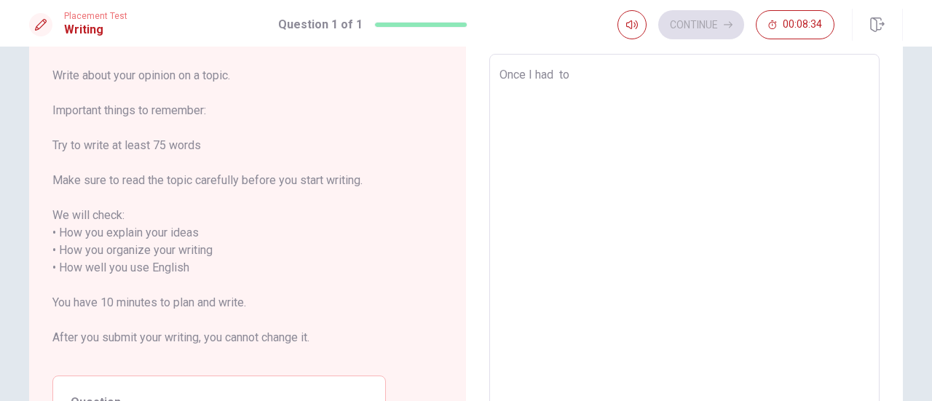
type textarea "Once I had to p"
type textarea "x"
type textarea "Once I had to pr"
type textarea "x"
type textarea "Once I had to pre"
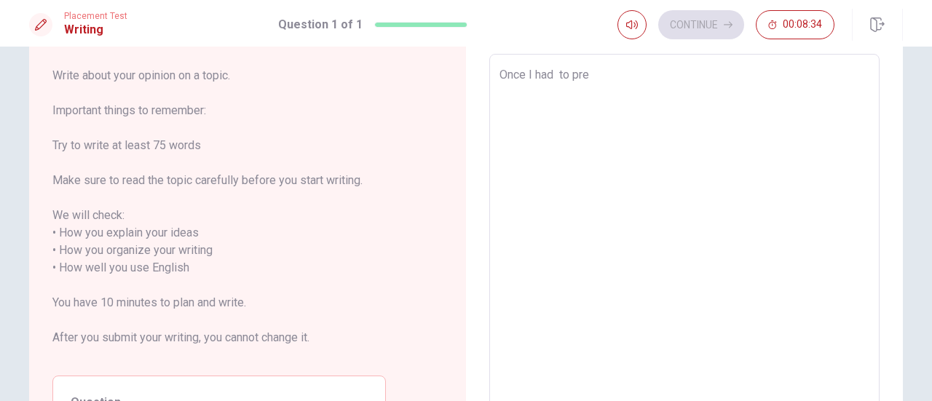
type textarea "x"
type textarea "Once I had to prep"
type textarea "x"
type textarea "Once I had to prepa"
type textarea "x"
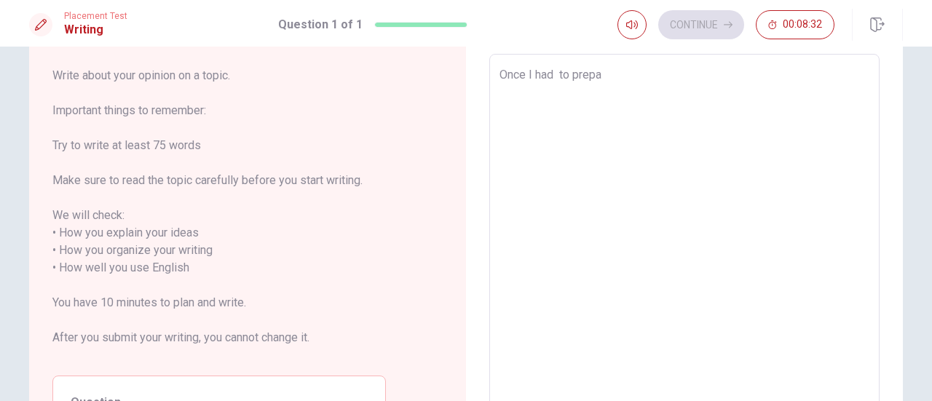
type textarea "Once I had to prepar"
type textarea "x"
type textarea "Once I had to prepare"
type textarea "x"
type textarea "Once I had to prepare"
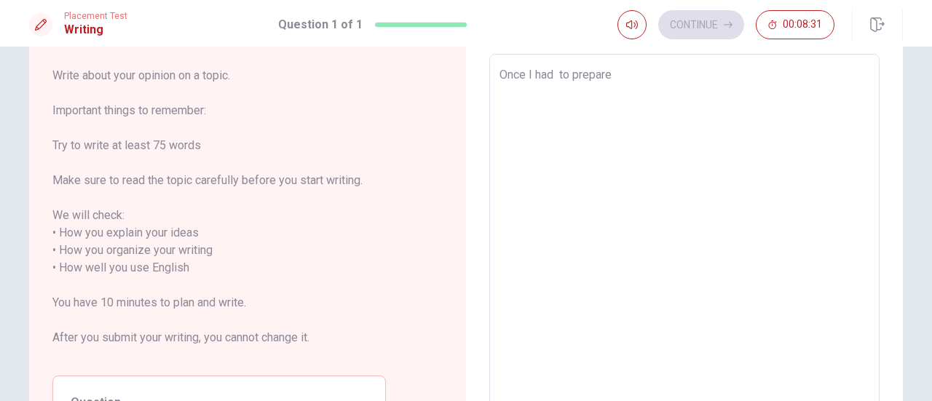
type textarea "x"
type textarea "Once I had to prepare a"
type textarea "x"
type textarea "Once I had to prepare an"
type textarea "x"
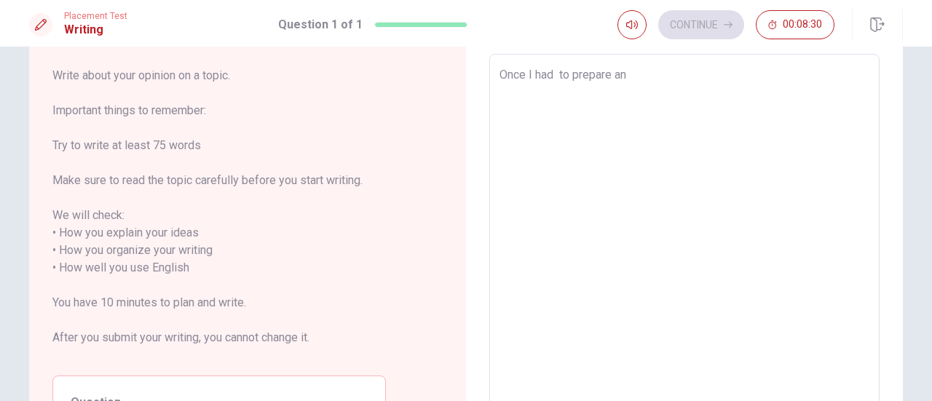
type textarea "Once I had to prepare an"
type textarea "x"
type textarea "Once I had to prepare an e"
type textarea "x"
type textarea "Once I had to prepare an ev"
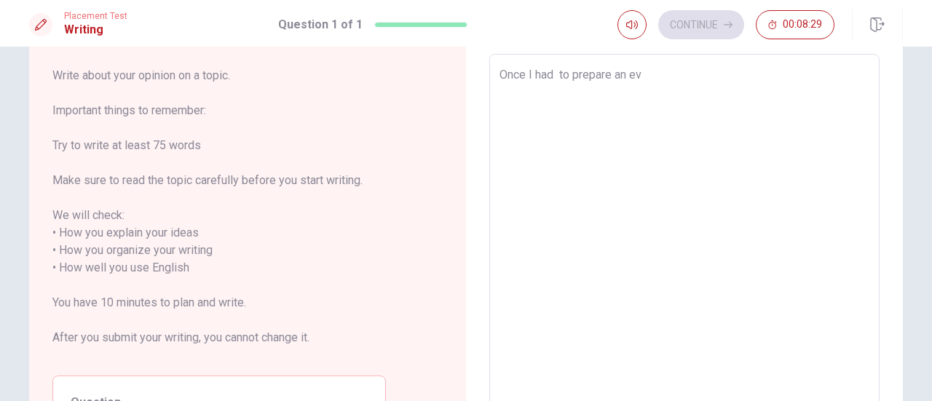
type textarea "x"
type textarea "Once I had to prepare an eve"
type textarea "x"
type textarea "Once I had to prepare an even"
type textarea "x"
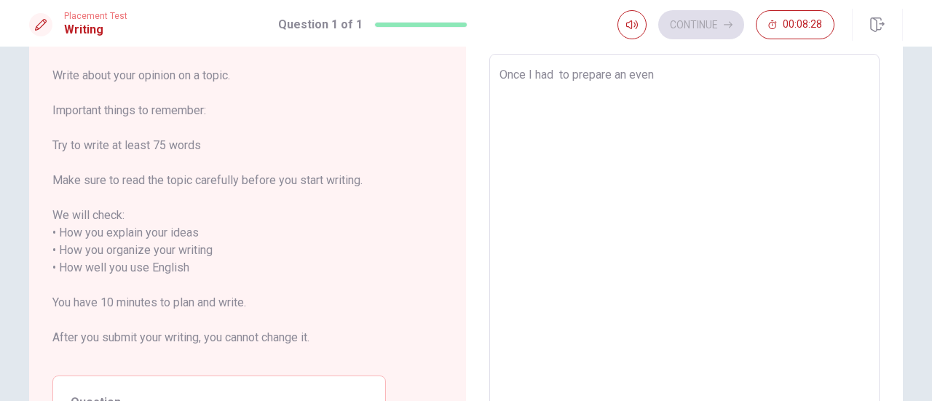
type textarea "Once I had to prepare an event"
type textarea "x"
type textarea "Once I had to prepare an event"
type textarea "x"
type textarea "Once I had to prepare an event o"
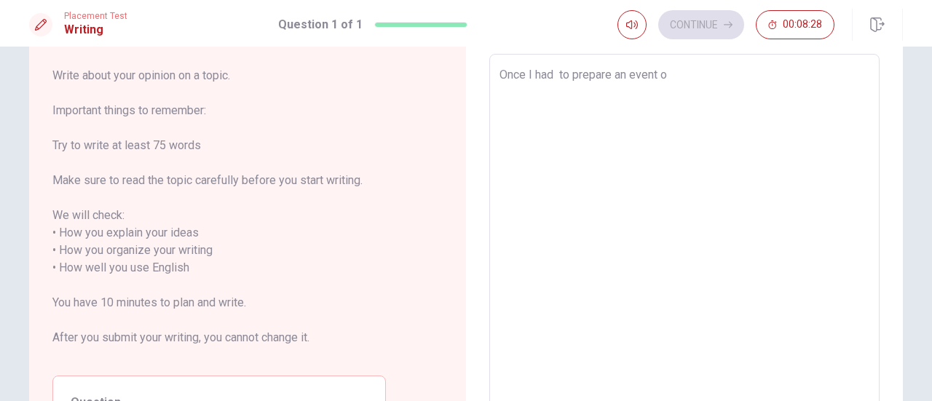
type textarea "x"
type textarea "Once I had to prepare an event ot"
type textarea "x"
type textarea "Once I had to prepare an event ot"
type textarea "x"
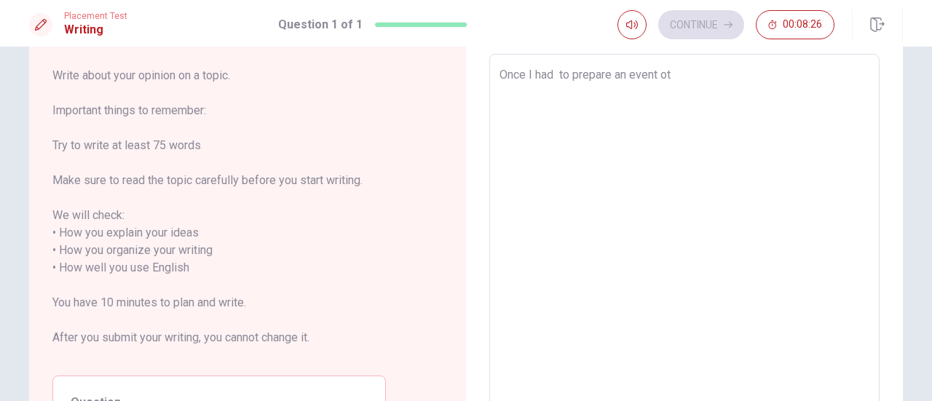
type textarea "Once I had to prepare an event ot"
type textarea "x"
type textarea "Once I had to prepare an event o"
type textarea "x"
type textarea "Once I had to prepare an event"
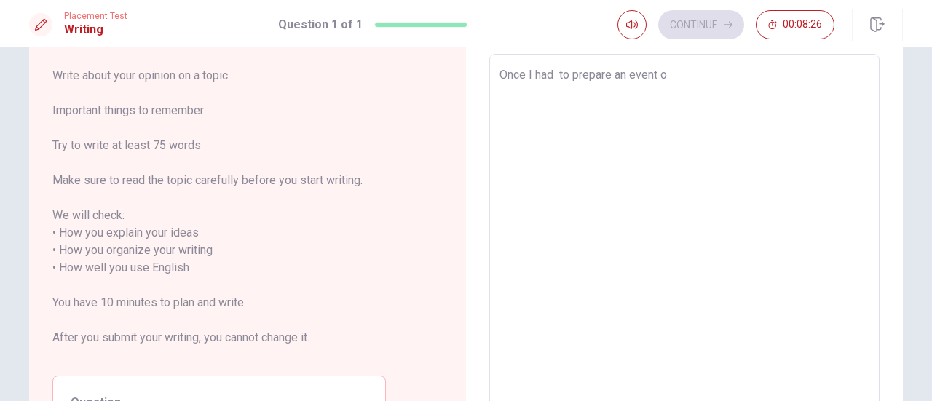
type textarea "x"
type textarea "Once I had to prepare an event t"
type textarea "x"
type textarea "Once I had to prepare an event to"
type textarea "x"
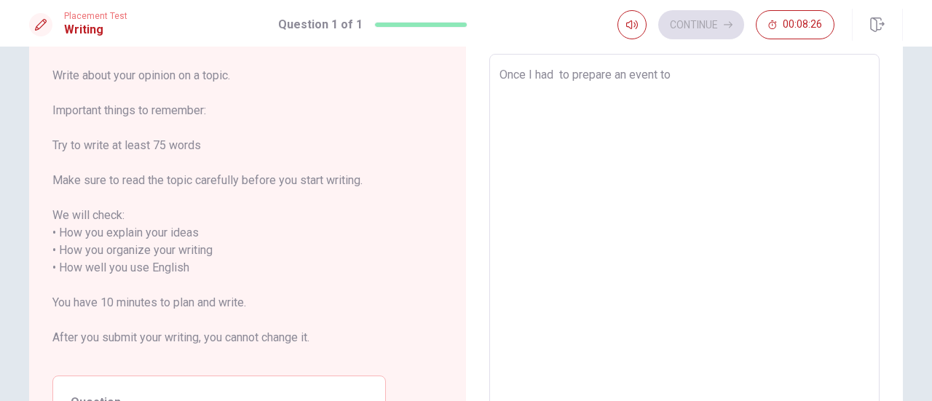
type textarea "Once I had to prepare an event to"
type textarea "x"
type textarea "Once I had to prepare an event to C"
type textarea "x"
type textarea "Once I had to prepare an event to Cr"
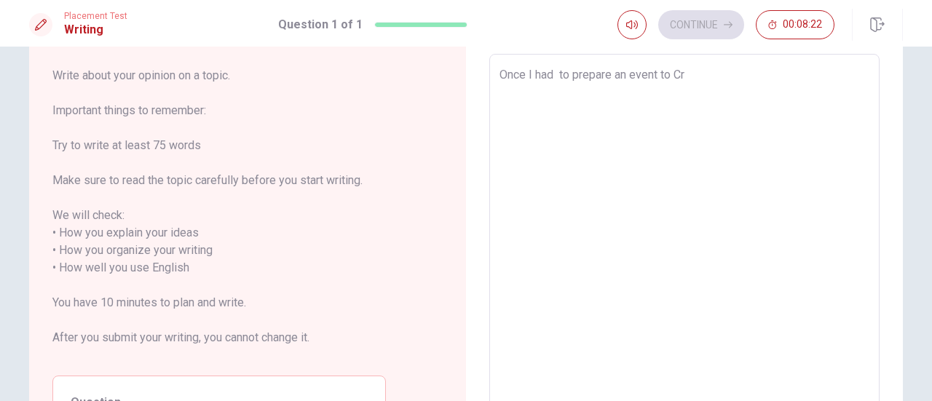
type textarea "x"
type textarea "Once I had to prepare an event to [GEOGRAPHIC_DATA]"
type textarea "x"
type textarea "Once I had to prepare an event to [GEOGRAPHIC_DATA]"
type textarea "x"
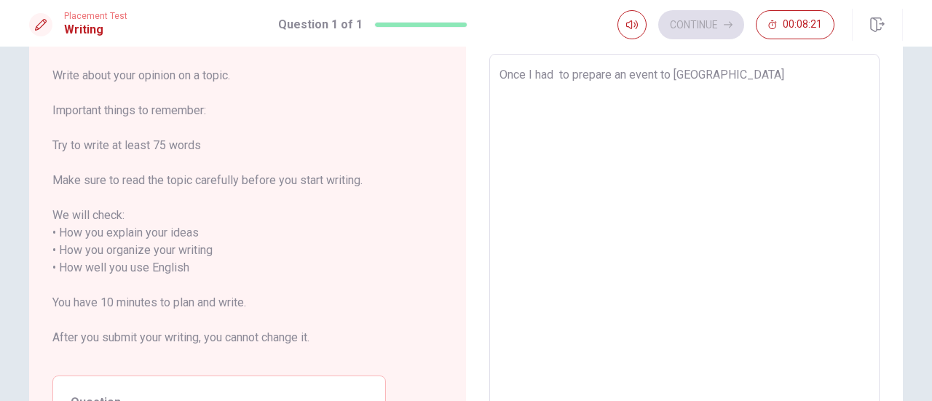
type textarea "Once I had to prepare an event to [GEOGRAPHIC_DATA]"
type textarea "x"
type textarea "Once I had to prepare an event to Cr"
type textarea "x"
type textarea "Once I had to prepare an event to C"
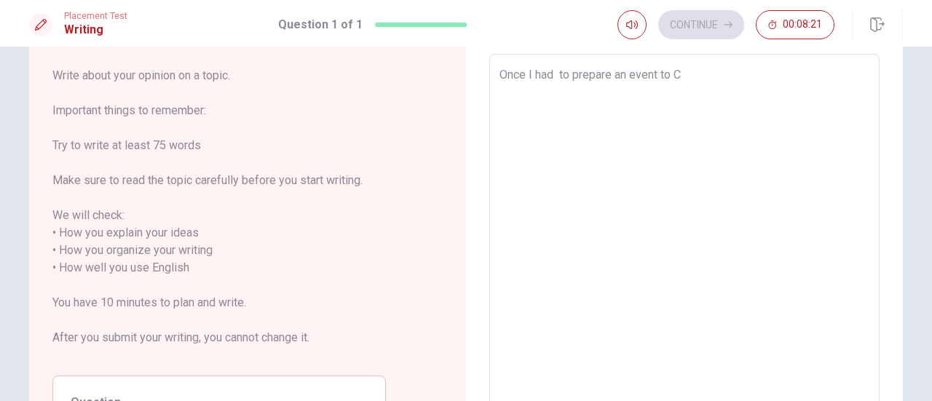
type textarea "x"
type textarea "Once I had to prepare an event to Ch"
type textarea "x"
type textarea "Once I had to prepare an event to Chr"
type textarea "x"
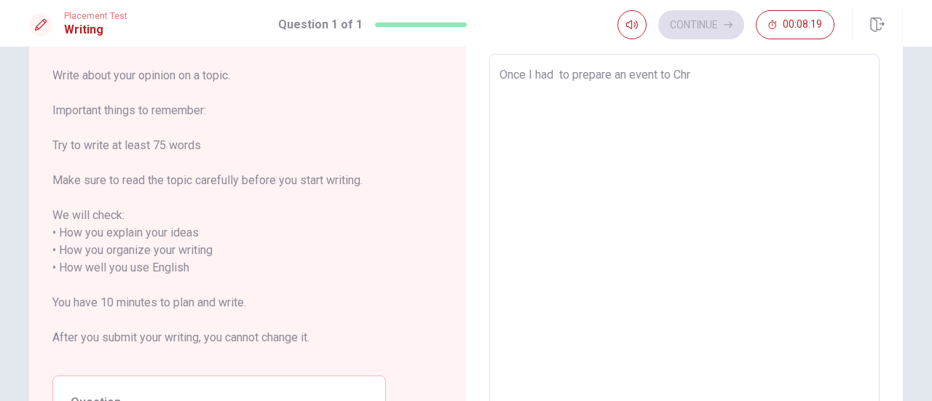
type textarea "Once I had to prepare an event to Chri"
type textarea "x"
type textarea "Once I had to prepare an event to [PERSON_NAME]"
type textarea "x"
type textarea "Once I had to prepare an event to [DEMOGRAPHIC_DATA]"
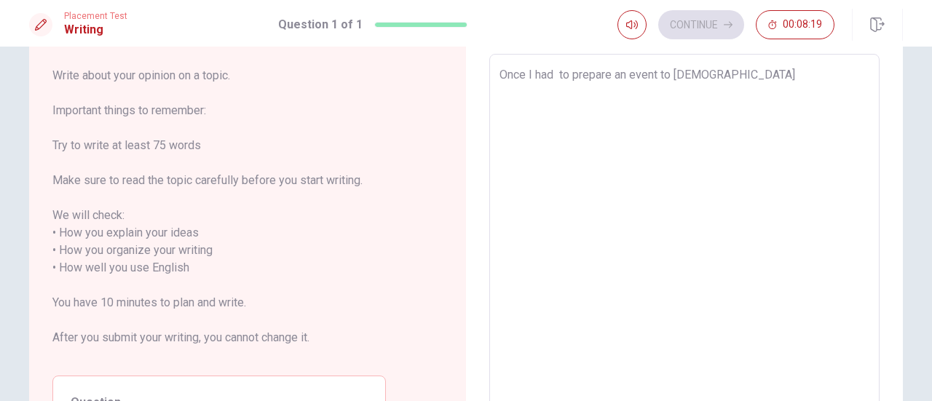
type textarea "x"
type textarea "Once I had to prepare an event to [DEMOGRAPHIC_DATA]"
type textarea "x"
type textarea "Once I had to prepare an event to Christma"
type textarea "x"
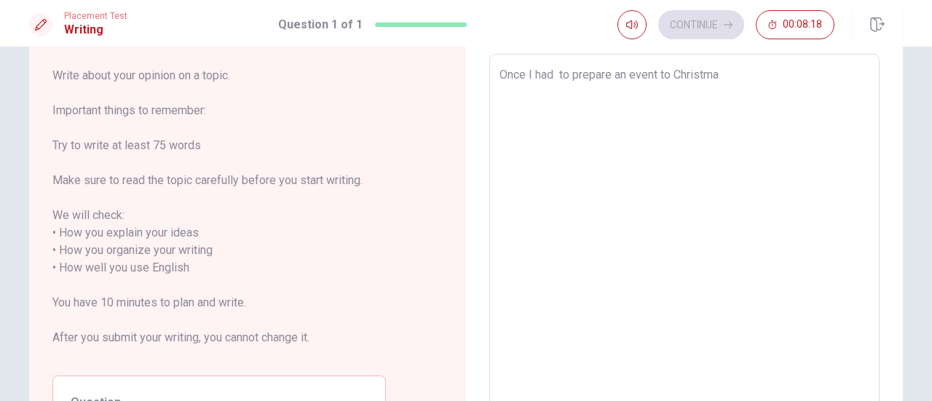
type textarea "Once I had to prepare an event to Christmas"
type textarea "x"
type textarea "Once I had to prepare an event to Christmas"
type textarea "x"
type textarea "Once I had to prepare an event to Christmas P"
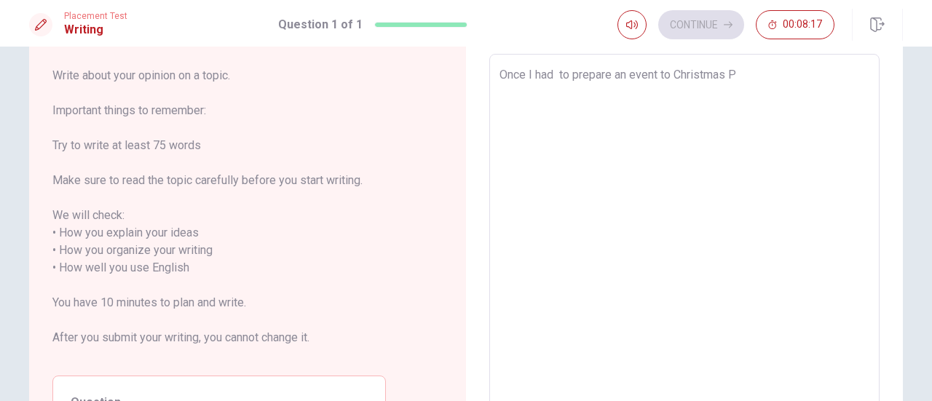
type textarea "x"
type textarea "Once I had to prepare an event to Christmas Pa"
type textarea "x"
type textarea "Once I had to prepare an event to Christmas Par"
type textarea "x"
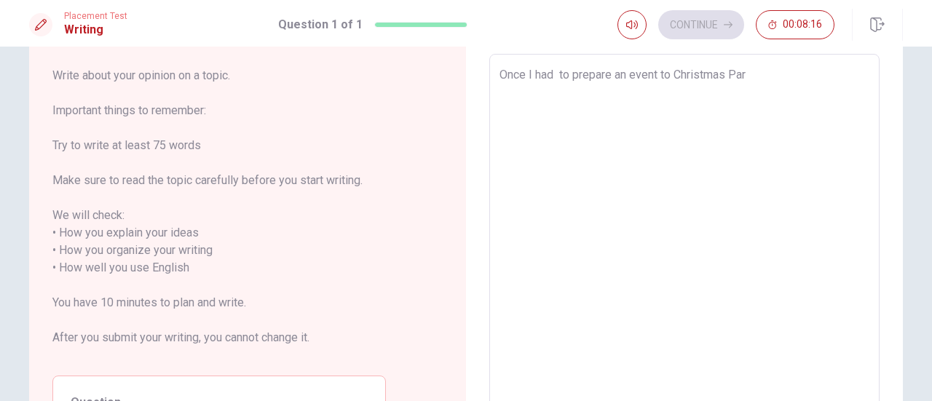
type textarea "Once I had to prepare an event to Christmas Part"
type textarea "x"
type textarea "Once I had to prepare an event to Christmas Party"
type textarea "x"
type textarea "Once I had to prepare an event to Christmas Party"
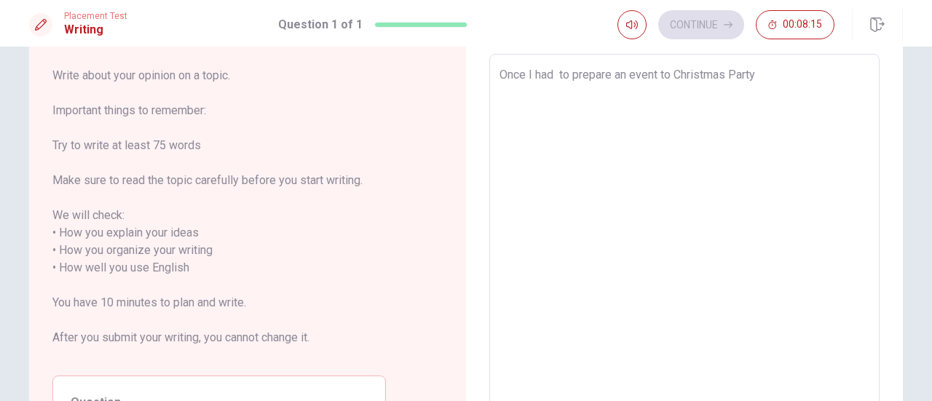
type textarea "x"
type textarea "Once I had to prepare an event to Christmas Party i"
type textarea "x"
type textarea "Once I had to prepare an event to Christmas Party in"
type textarea "x"
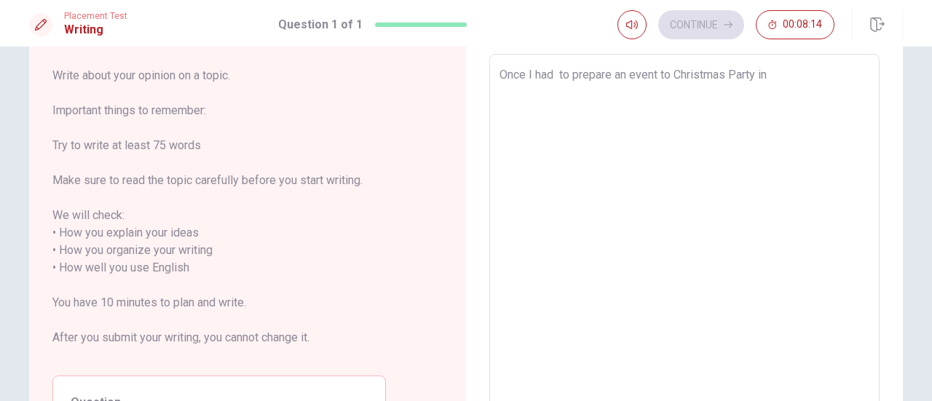
type textarea "Once I had to prepare an event to Christmas Party in"
type textarea "x"
type textarea "Once I had to prepare an event to Christmas Party in m"
type textarea "x"
type textarea "Once I had to prepare an event to Christmas Party in [GEOGRAPHIC_DATA]"
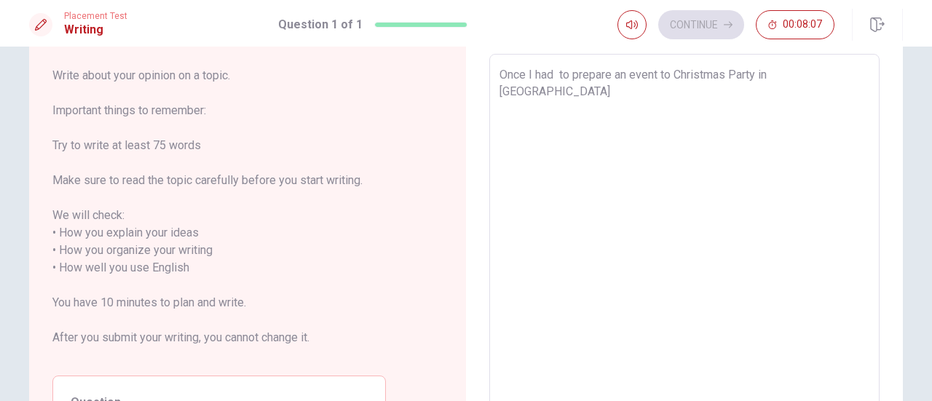
type textarea "x"
type textarea "Once I had to prepare an event to Christmas Party in m"
type textarea "x"
type textarea "Once I had to prepare an event to Christmas Party in my"
type textarea "x"
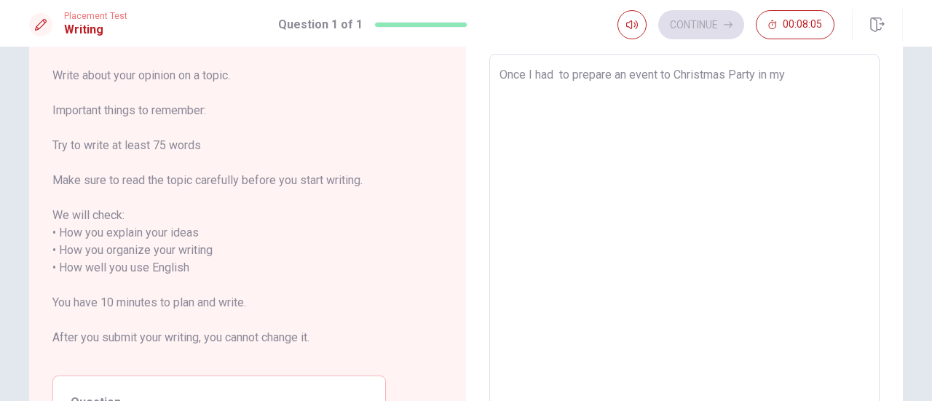
type textarea "Once I had to prepare an event to Christmas Party in my"
type textarea "x"
type textarea "Once I had to prepare an event to Christmas Party in my o"
type textarea "x"
type textarea "Once I had to prepare an event to Christmas Party in my or"
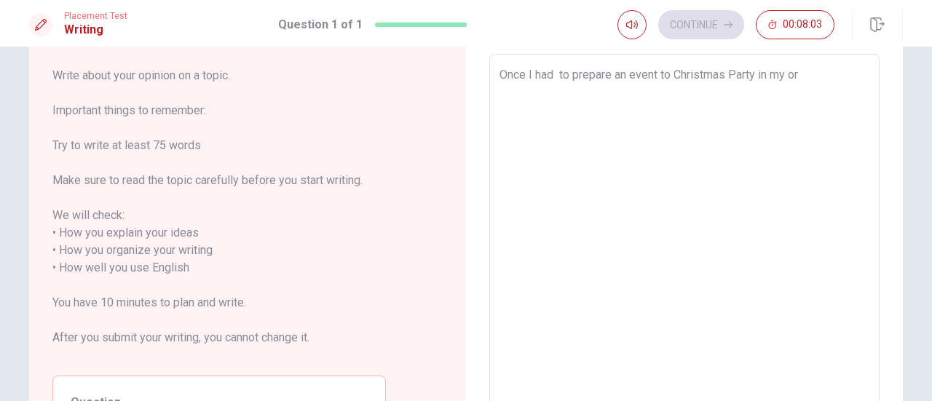
type textarea "x"
type textarea "Once I had to prepare an event to Christmas Party in my org"
type textarea "x"
type textarea "Once I had to prepare an event to Christmas Party in my orga"
type textarea "x"
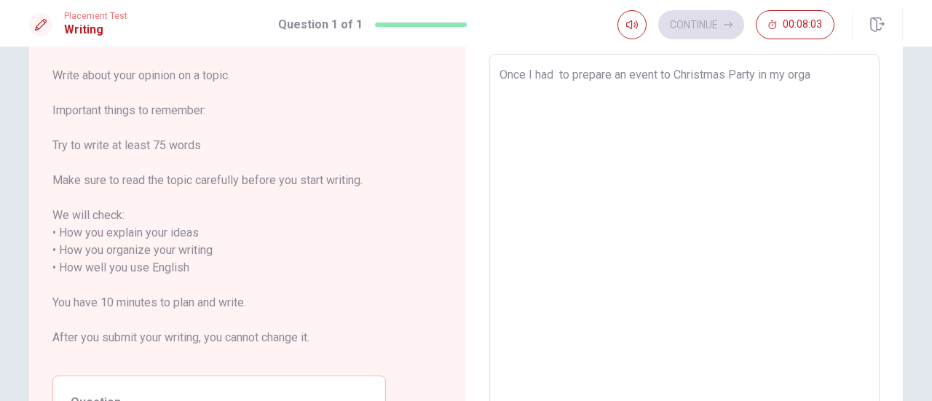
type textarea "Once I had to prepare an event to Christmas Party in my organ"
type textarea "x"
type textarea "Once I had to prepare an event to Christmas Party in my organi"
type textarea "x"
type textarea "Once I had to prepare an event to Christmas Party in my organiz"
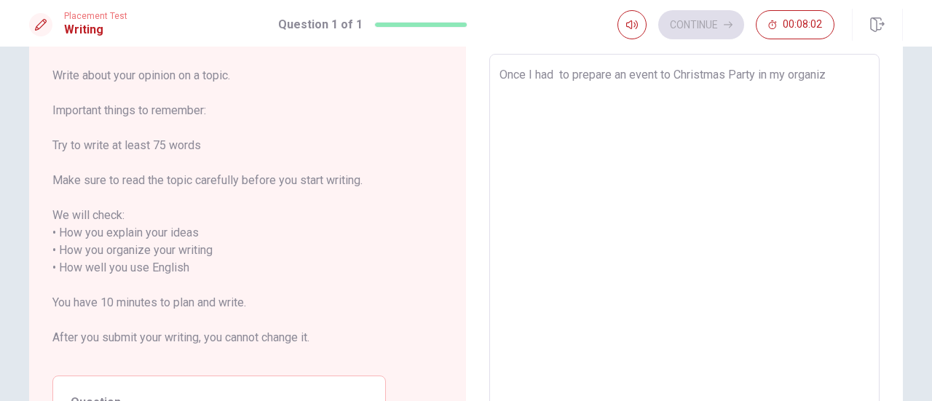
type textarea "x"
type textarea "Once I had to prepare an event to Christmas Party in my organiza"
type textarea "x"
type textarea "Once I had to prepare an event to Christmas Party in my organizat"
type textarea "x"
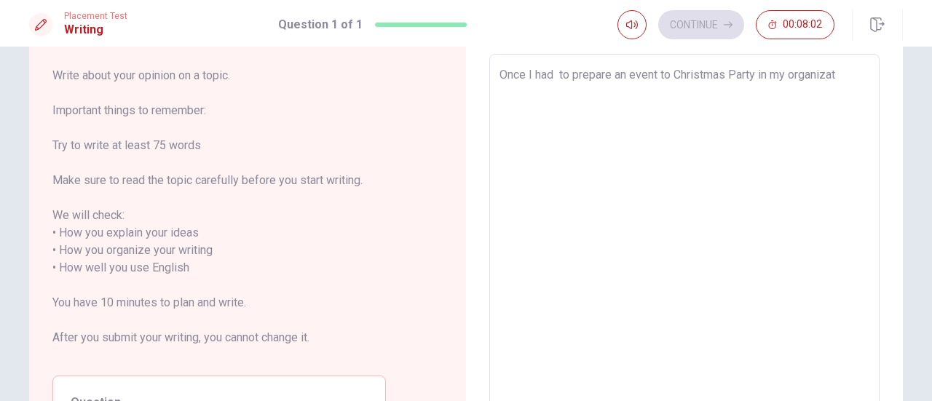
type textarea "Once I had to prepare an event to Christmas Party in my organizati"
type textarea "x"
type textarea "Once I had to prepare an event to Christmas Party in my organizatio"
type textarea "x"
type textarea "Once I had to prepare an event to Christmas Party in my organization"
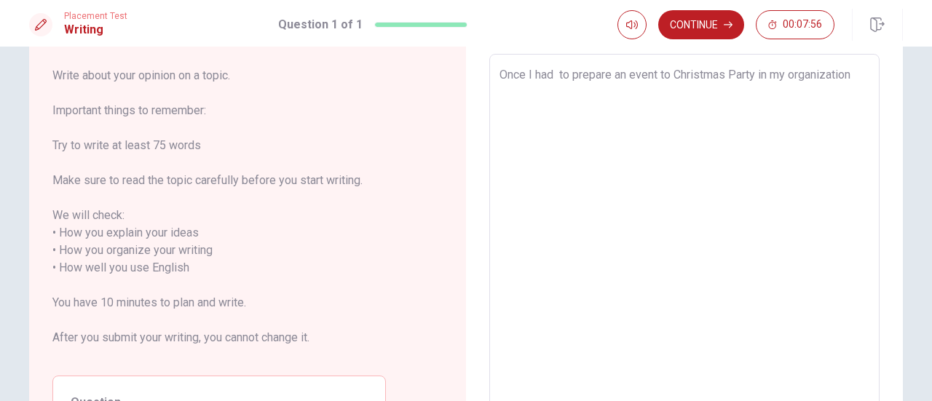
type textarea "x"
type textarea "Once I had to prepare an event to Christmas Party in my organization,"
type textarea "x"
type textarea "Once I had to prepare an event to Christmas Party in my organization,"
type textarea "x"
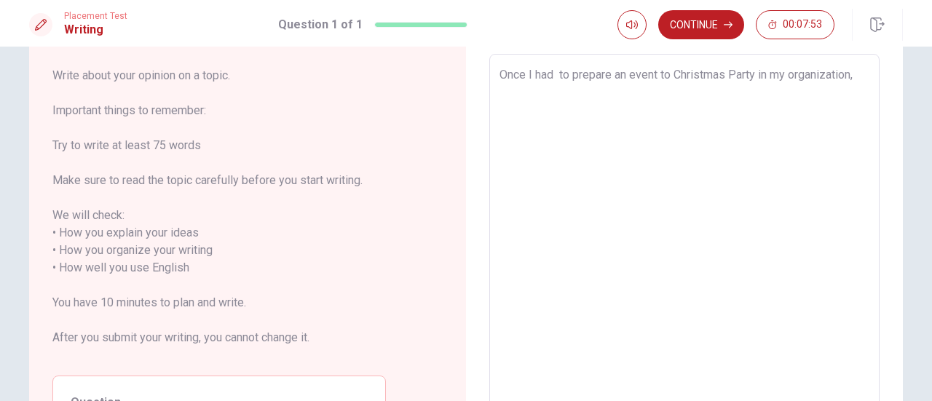
type textarea "Once I had to prepare an event to Christmas Party in my organization, t"
type textarea "x"
type textarea "Once I had to prepare an event to Christmas Party in my organization, th"
type textarea "x"
type textarea "Once I had to prepare an event to Christmas Party in my organization, the"
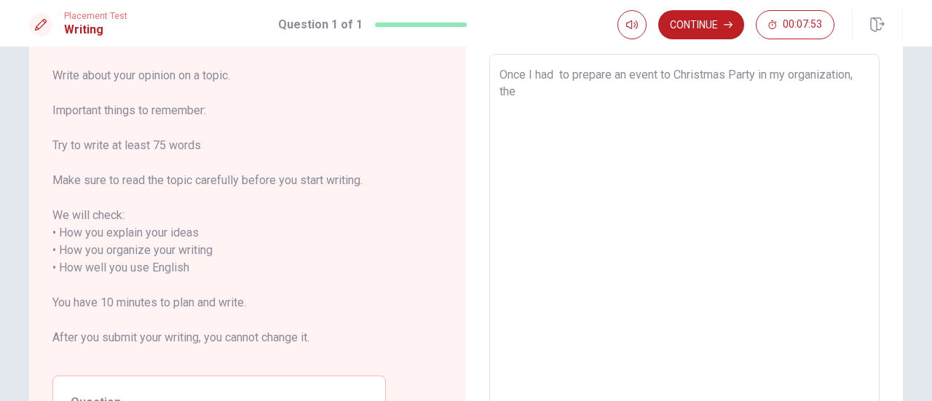
type textarea "x"
type textarea "Once I had to prepare an event to Christmas Party in my organization, the"
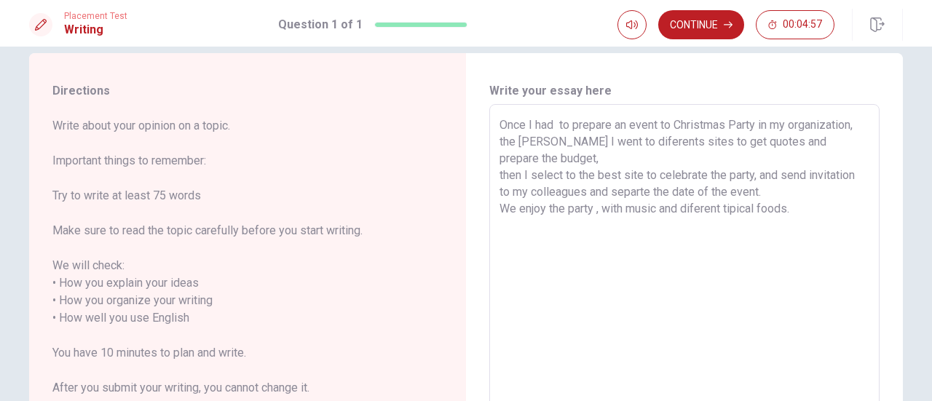
scroll to position [0, 0]
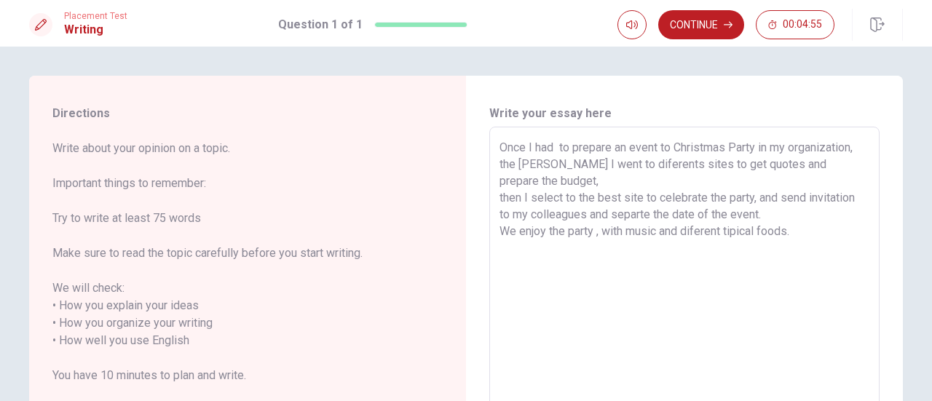
click at [720, 213] on textarea "Once I had to prepare an event to Christmas Party in my organization, the [PERS…" at bounding box center [685, 332] width 370 height 387
click at [803, 216] on textarea "Once I had to prepare an event to Christmas Party in my organization, the [PERS…" at bounding box center [685, 332] width 370 height 387
click at [507, 231] on textarea "Once I had to prepare an event to Christmas Party in my organization, the [PERS…" at bounding box center [685, 332] width 370 height 387
click at [728, 235] on textarea "Once I had to prepare an event to Christmas Party in my organization, the [PERS…" at bounding box center [685, 332] width 370 height 387
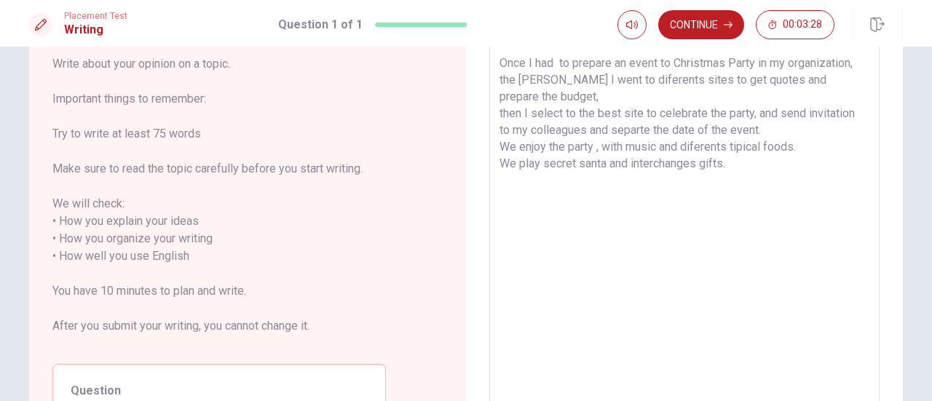
scroll to position [73, 0]
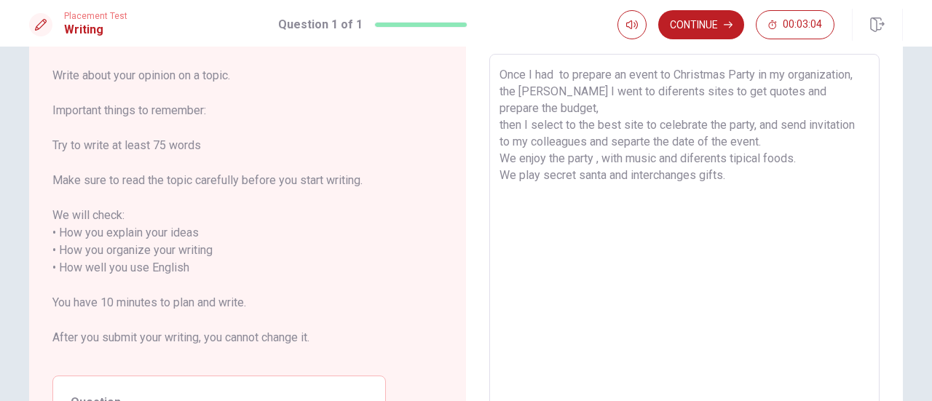
click at [743, 160] on textarea "Once I had to prepare an event to Christmas Party in my organization, the [PERS…" at bounding box center [685, 259] width 370 height 387
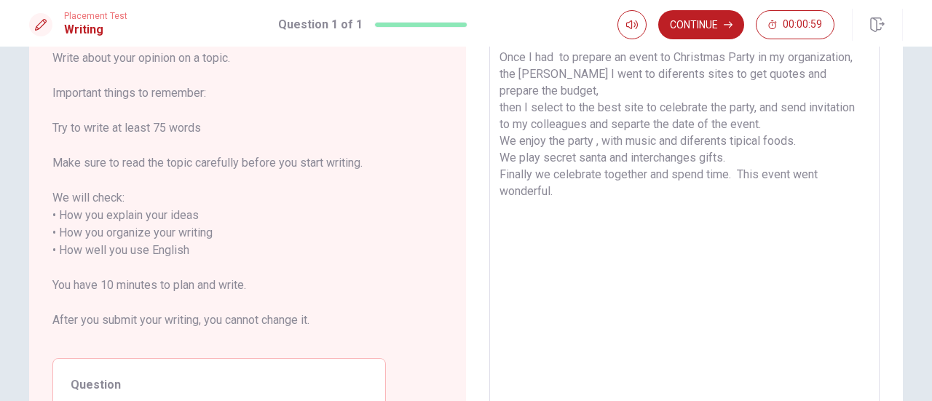
scroll to position [0, 0]
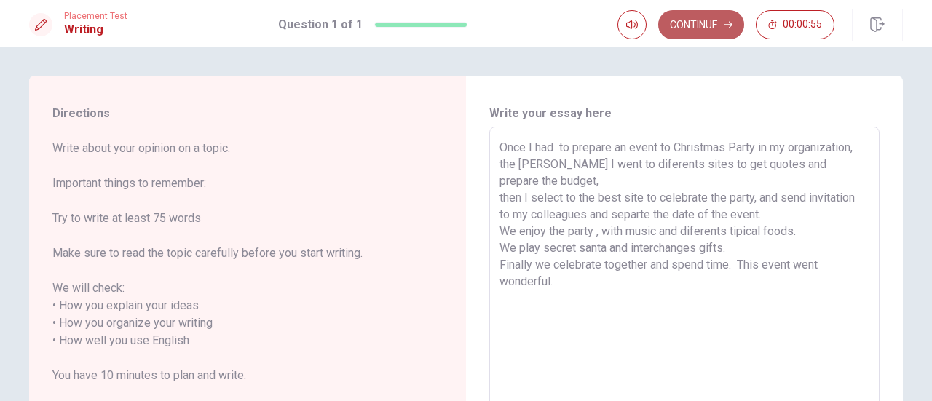
click at [701, 26] on button "Continue" at bounding box center [701, 24] width 86 height 29
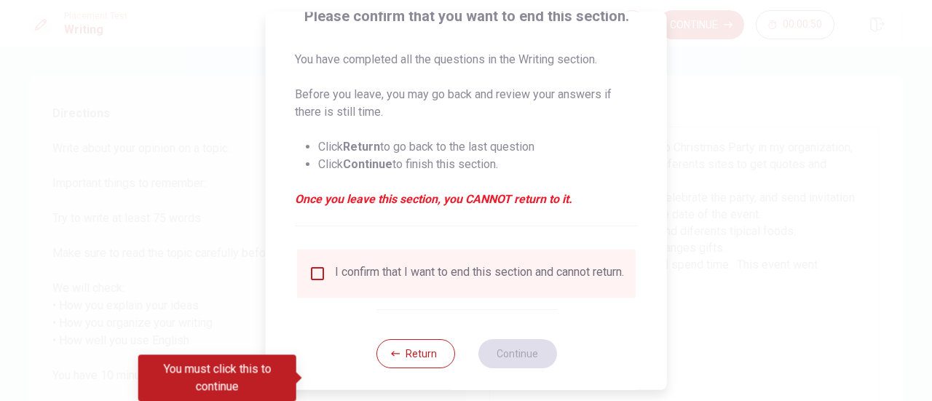
scroll to position [141, 0]
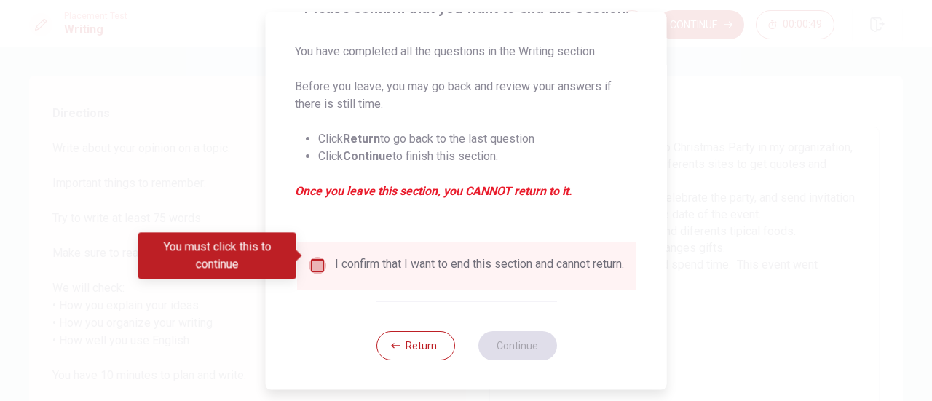
click at [315, 257] on input "You must click this to continue" at bounding box center [317, 265] width 17 height 17
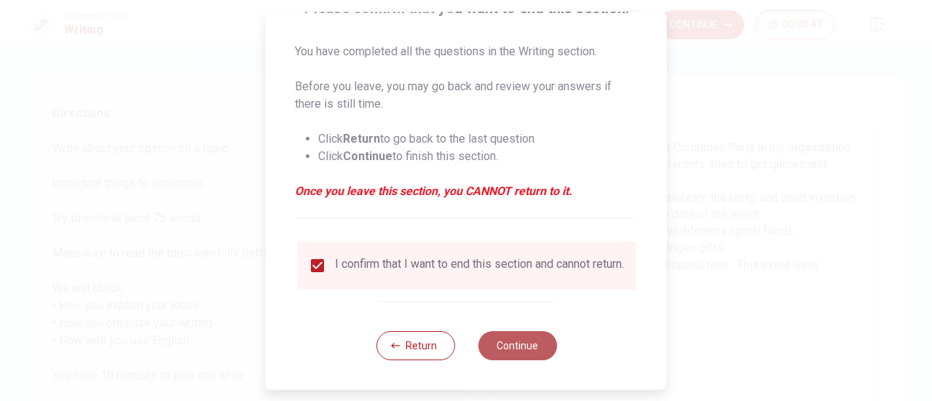
click at [514, 340] on button "Continue" at bounding box center [517, 345] width 79 height 29
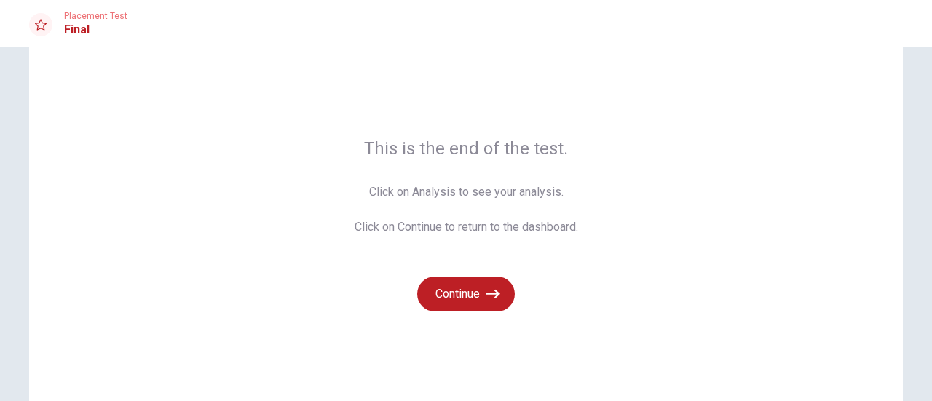
scroll to position [73, 0]
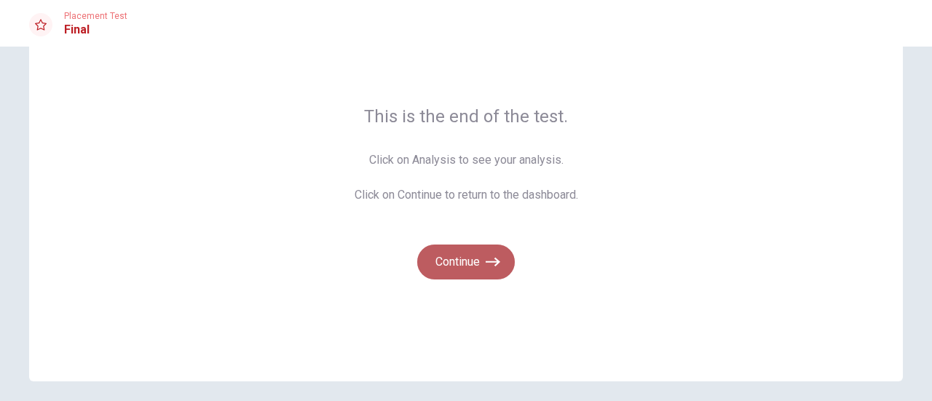
click at [478, 264] on button "Continue" at bounding box center [466, 262] width 98 height 35
